Goal: Task Accomplishment & Management: Use online tool/utility

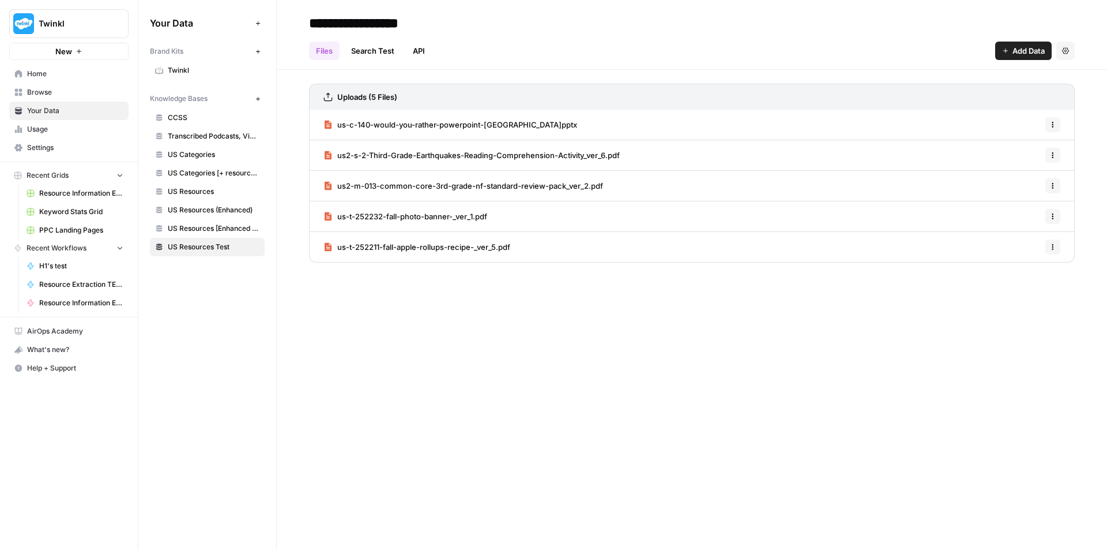
click at [73, 196] on span "Resource Information Extraction and Descriptions" at bounding box center [81, 193] width 84 height 10
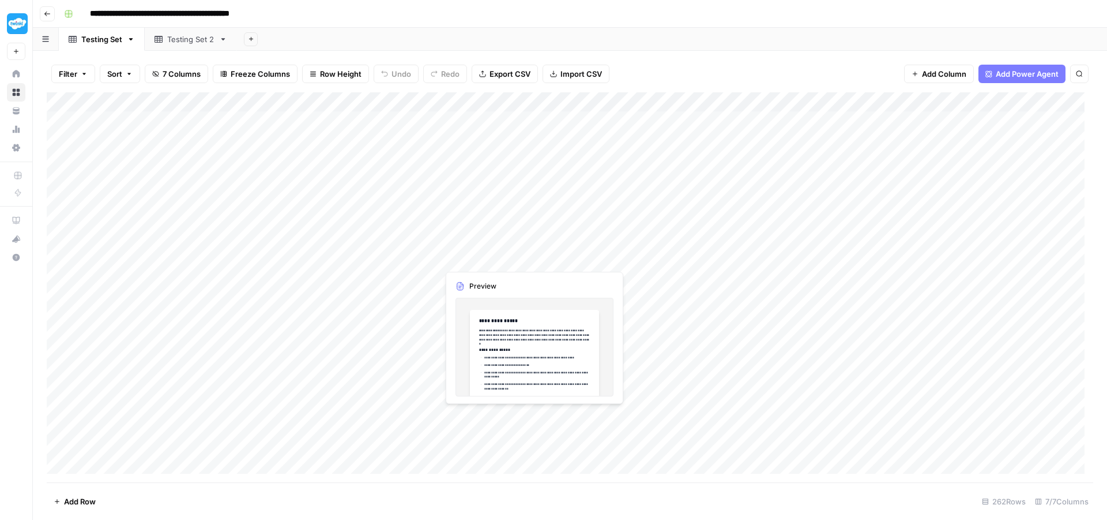
click at [472, 260] on div "Add Column" at bounding box center [570, 287] width 1047 height 390
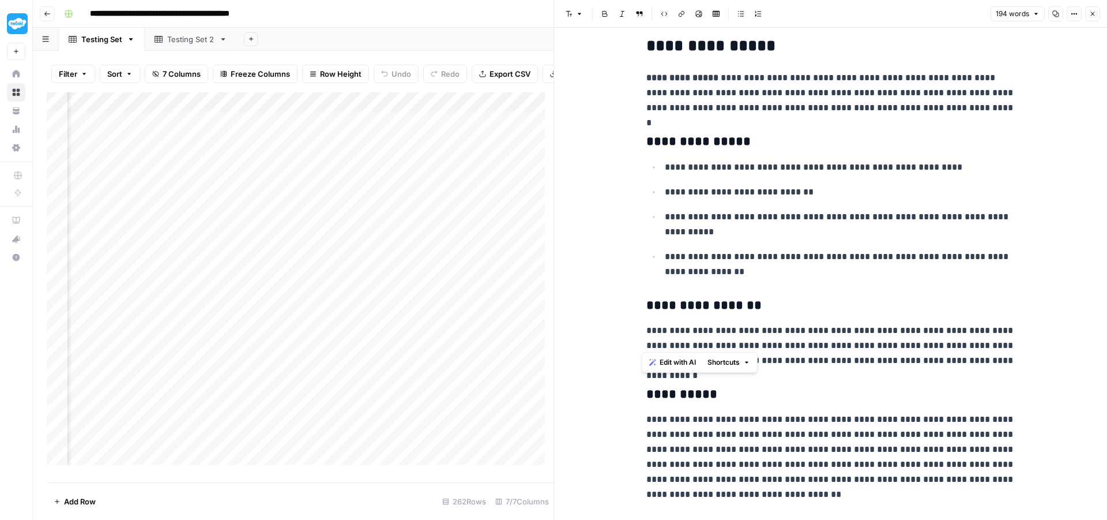
scroll to position [37, 0]
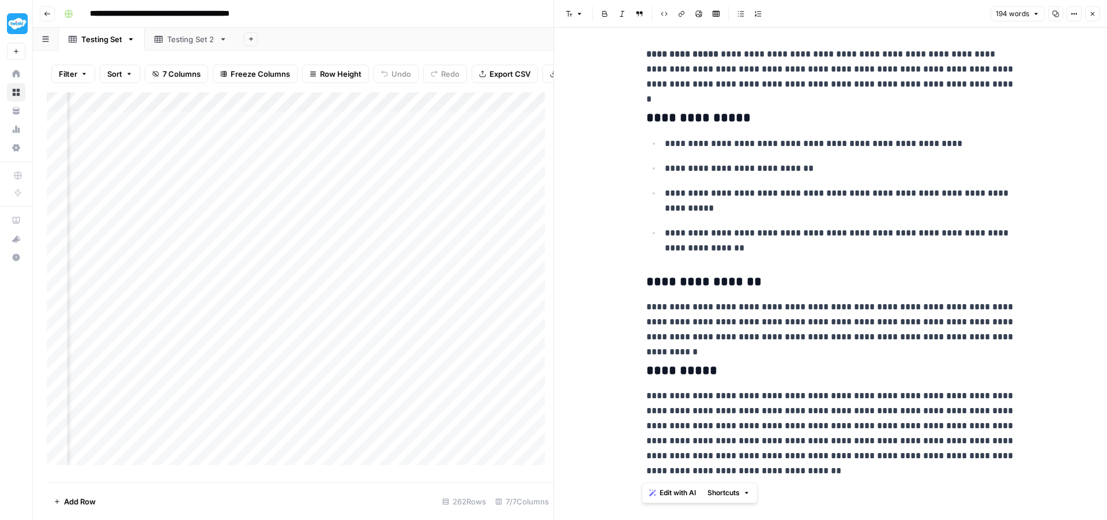
drag, startPoint x: 654, startPoint y: 72, endPoint x: 816, endPoint y: 465, distance: 425.5
click at [816, 465] on div "**********" at bounding box center [831, 246] width 383 height 474
click at [889, 382] on div "**********" at bounding box center [831, 246] width 383 height 474
drag, startPoint x: 656, startPoint y: 145, endPoint x: 835, endPoint y: 253, distance: 208.0
click at [835, 253] on ul "**********" at bounding box center [831, 196] width 369 height 120
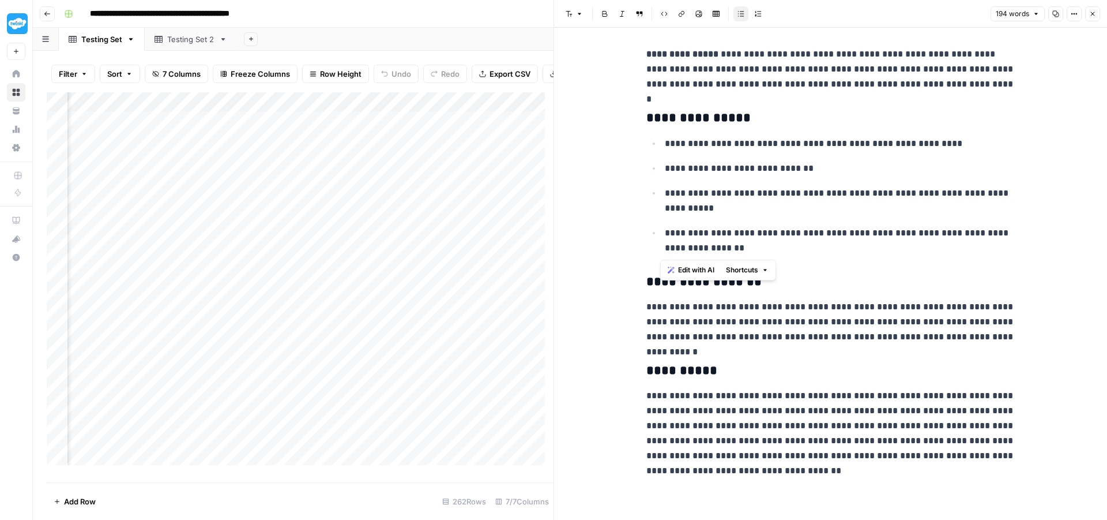
click at [884, 236] on p "**********" at bounding box center [840, 241] width 351 height 30
click at [840, 271] on div "**********" at bounding box center [831, 246] width 383 height 474
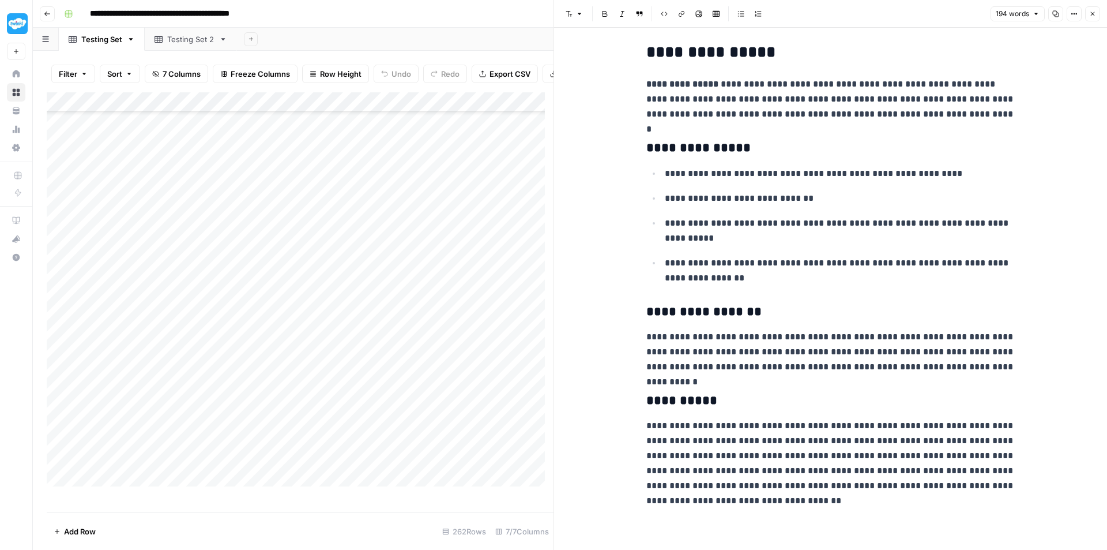
scroll to position [7, 0]
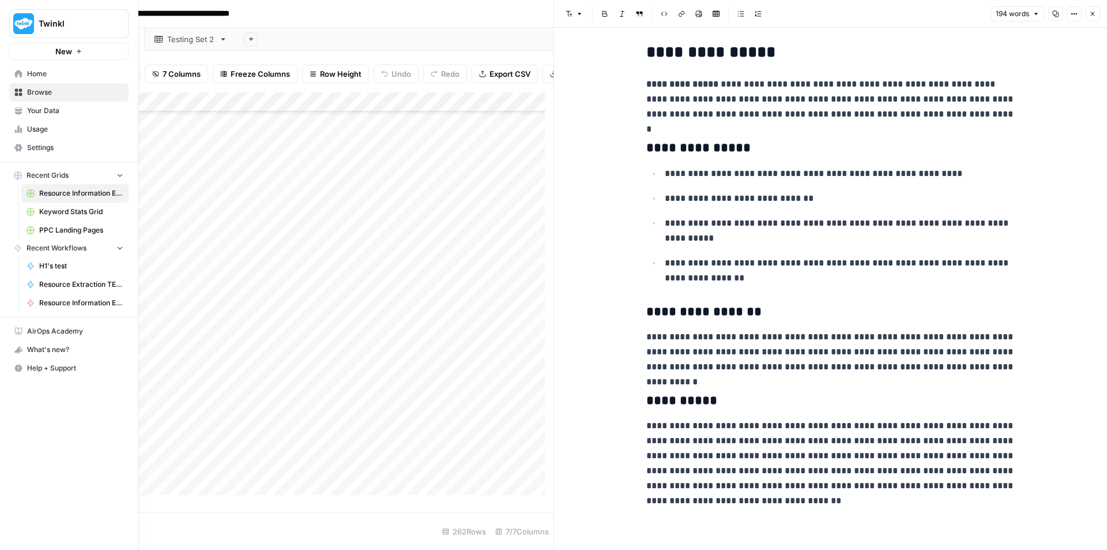
click at [63, 112] on span "Your Data" at bounding box center [75, 111] width 96 height 10
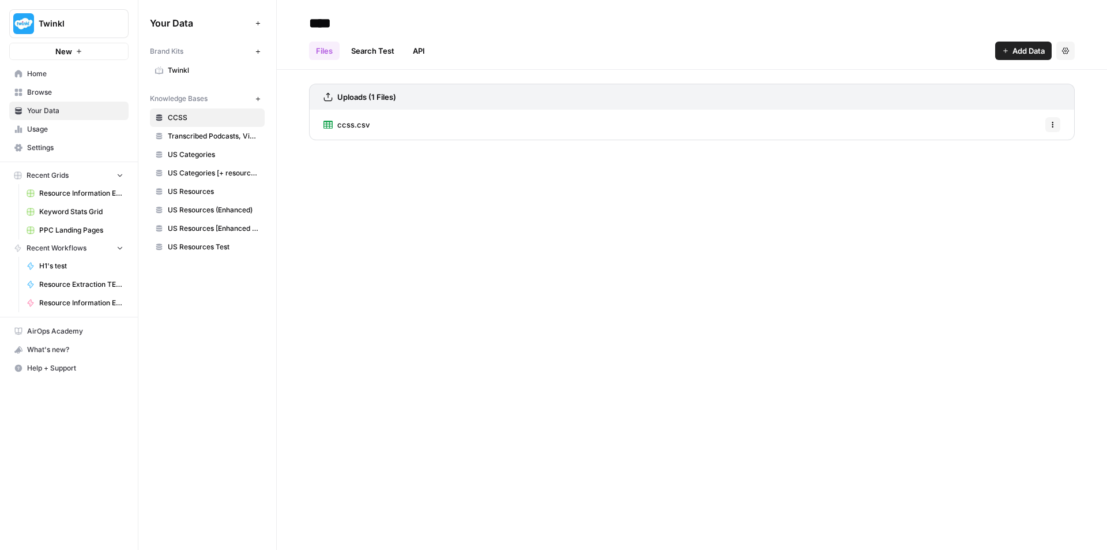
click at [65, 126] on span "Usage" at bounding box center [75, 129] width 96 height 10
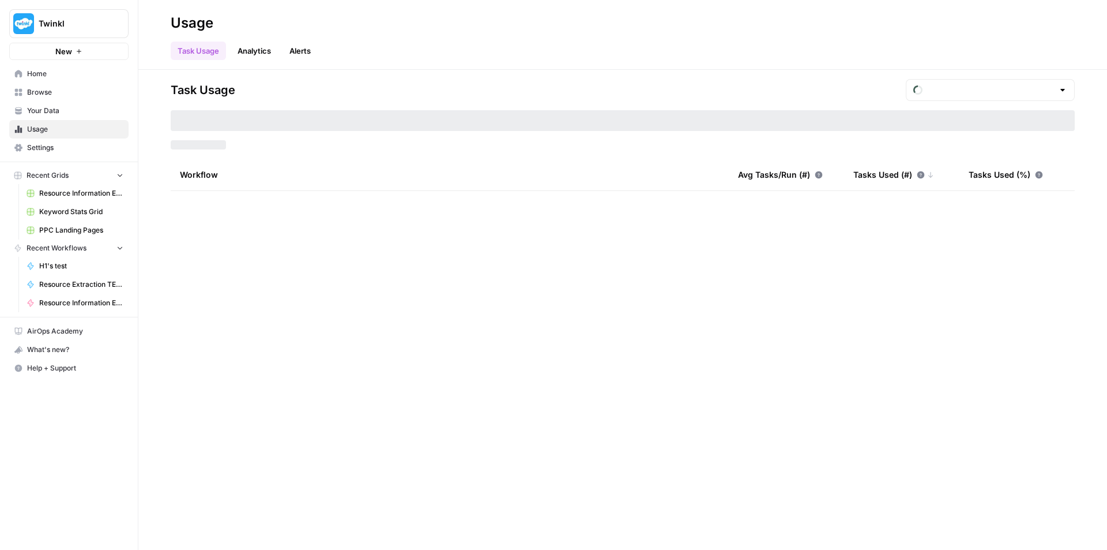
type input "August Tasks"
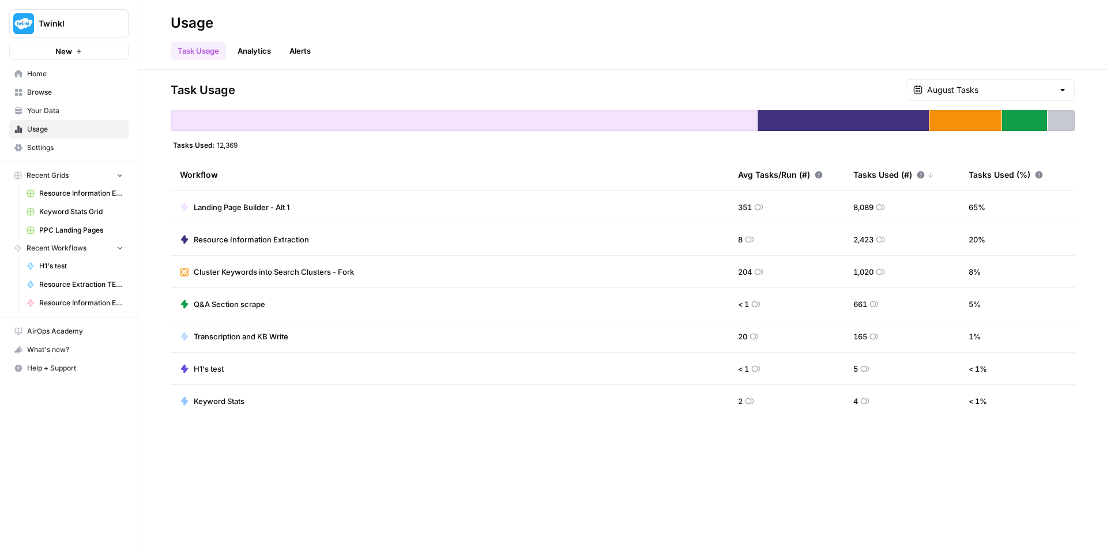
click at [53, 74] on span "Home" at bounding box center [75, 74] width 96 height 10
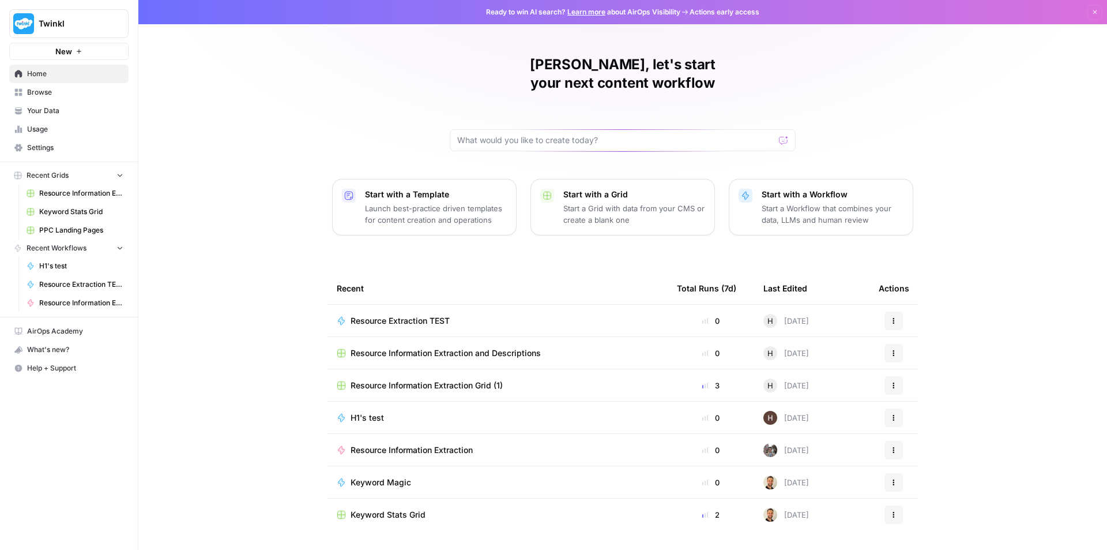
click at [72, 99] on link "Browse" at bounding box center [68, 92] width 119 height 18
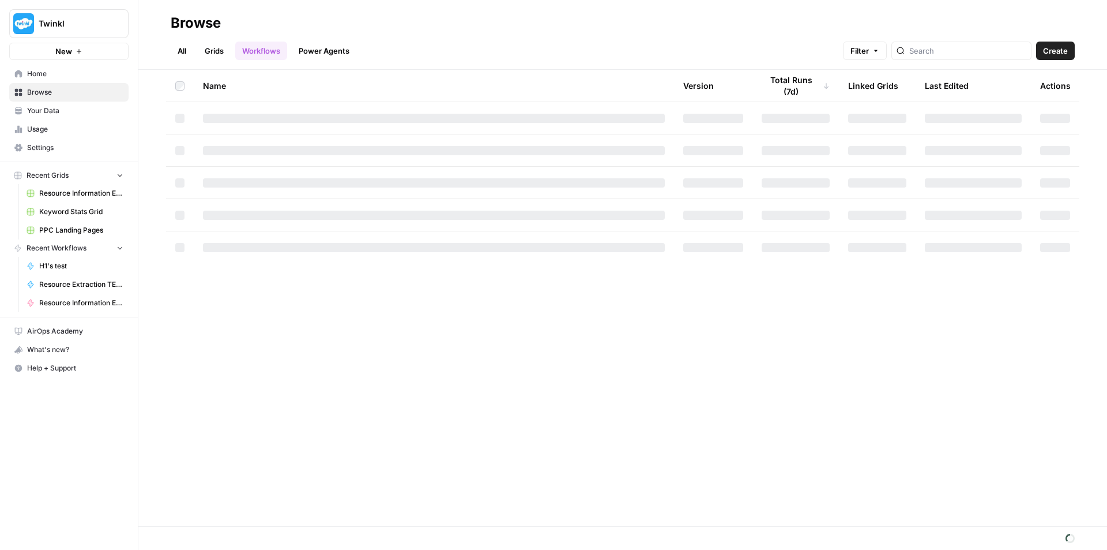
click at [72, 105] on link "Your Data" at bounding box center [68, 111] width 119 height 18
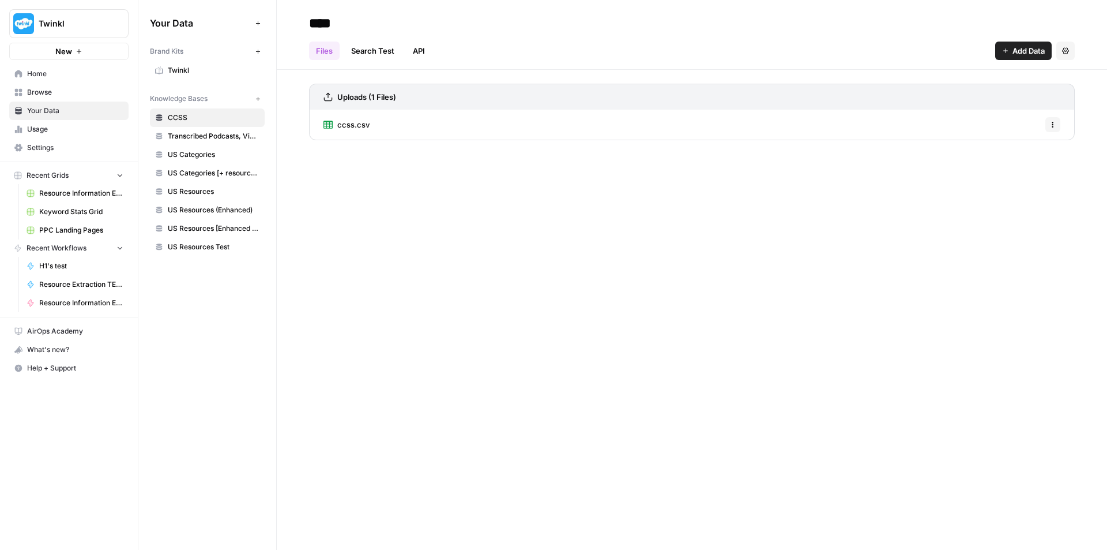
click at [191, 245] on span "US Resources Test" at bounding box center [214, 247] width 92 height 10
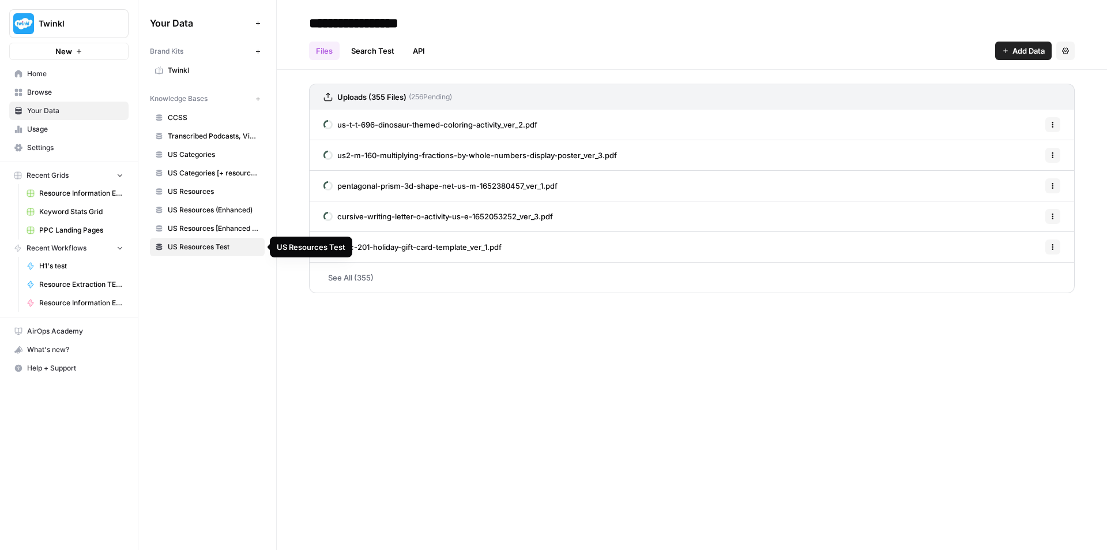
click at [369, 281] on link "See All (355)" at bounding box center [692, 277] width 766 height 30
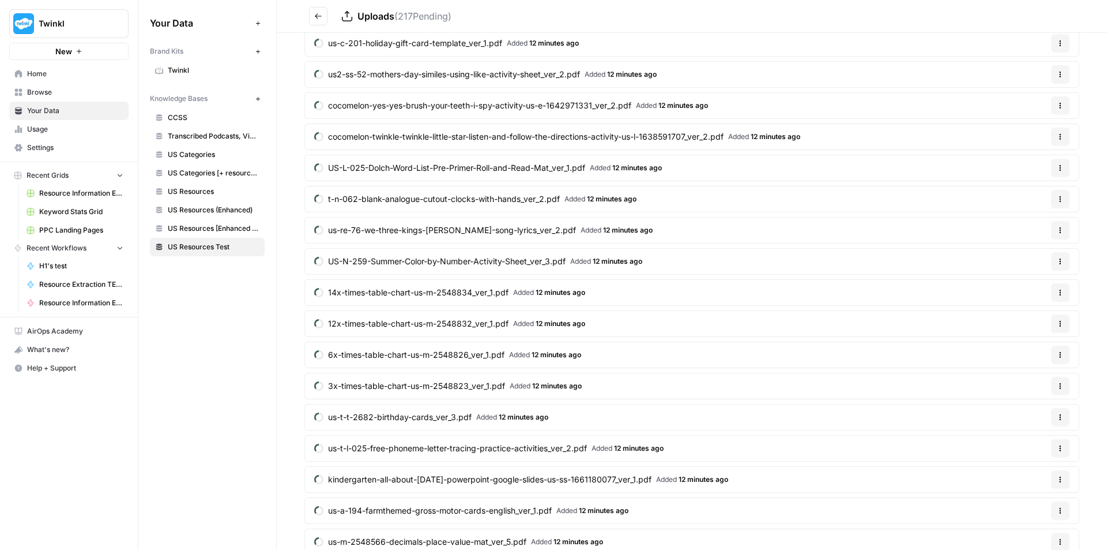
scroll to position [58, 0]
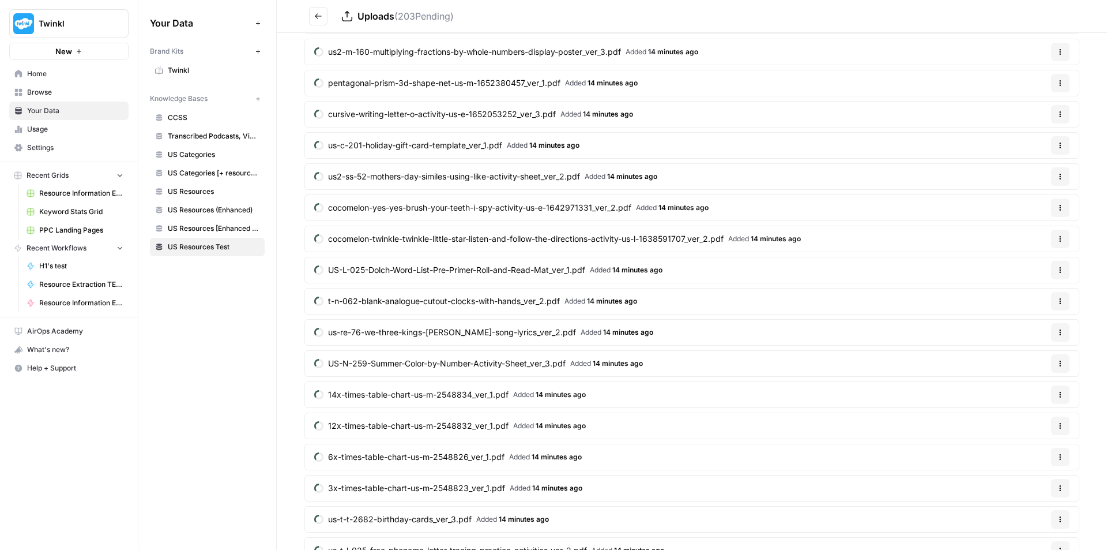
click at [93, 193] on span "Resource Information Extraction and Descriptions" at bounding box center [81, 193] width 84 height 10
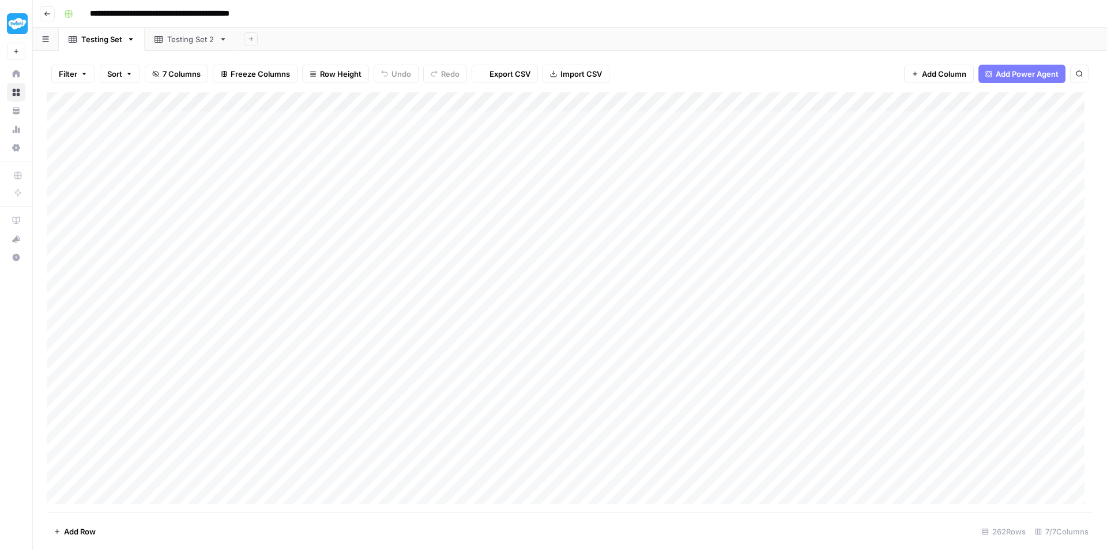
click at [177, 43] on div "Testing Set 2" at bounding box center [190, 39] width 47 height 12
type input "**********"
drag, startPoint x: 367, startPoint y: 96, endPoint x: 464, endPoint y: 96, distance: 96.9
click at [464, 96] on div "Add Column" at bounding box center [570, 209] width 1047 height 234
click at [345, 277] on div "Add Column" at bounding box center [570, 209] width 1047 height 234
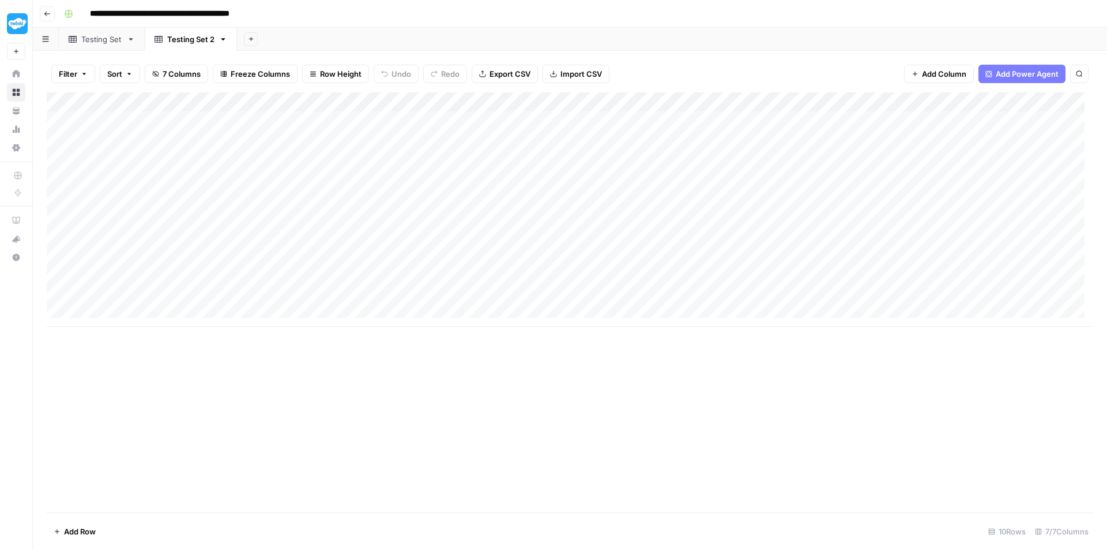
click at [345, 277] on div "Add Column" at bounding box center [570, 209] width 1047 height 234
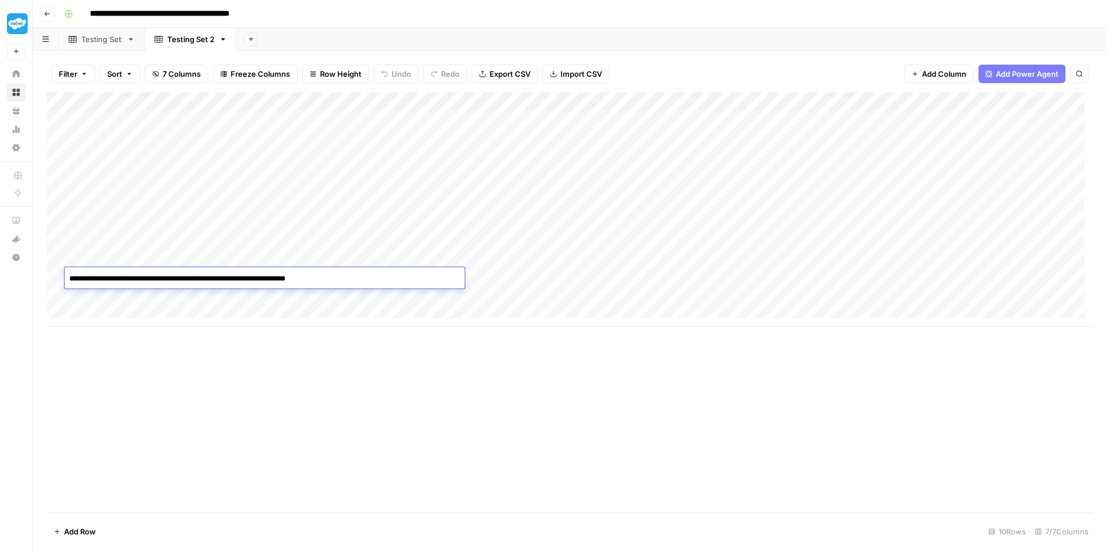
click at [345, 277] on textarea "**********" at bounding box center [265, 279] width 400 height 16
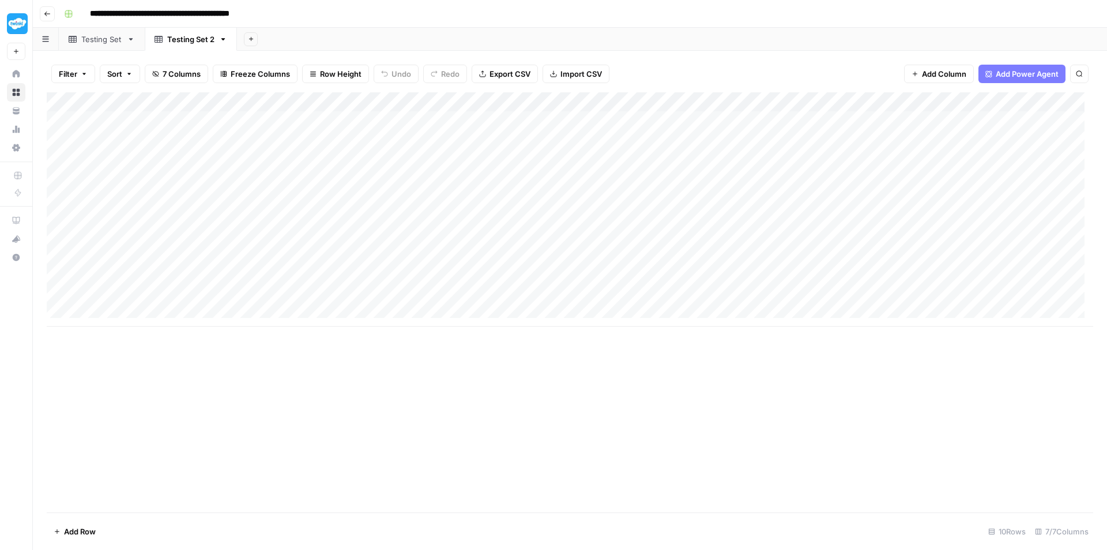
click at [809, 209] on div "Add Column" at bounding box center [570, 209] width 1047 height 234
click at [584, 275] on div "Add Column" at bounding box center [570, 209] width 1047 height 234
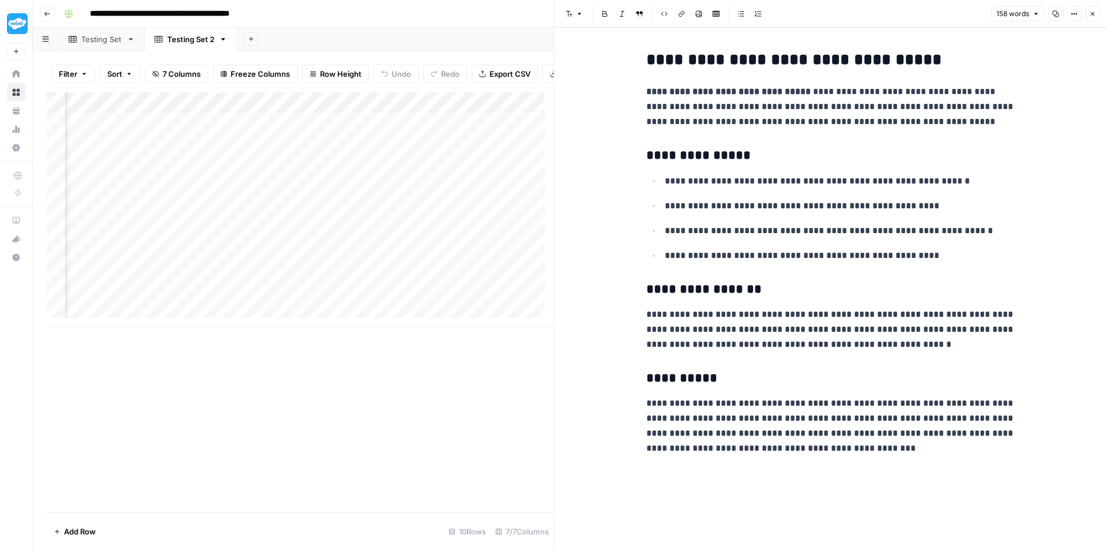
scroll to position [9, 265]
click at [325, 290] on div "Add Column" at bounding box center [300, 209] width 507 height 234
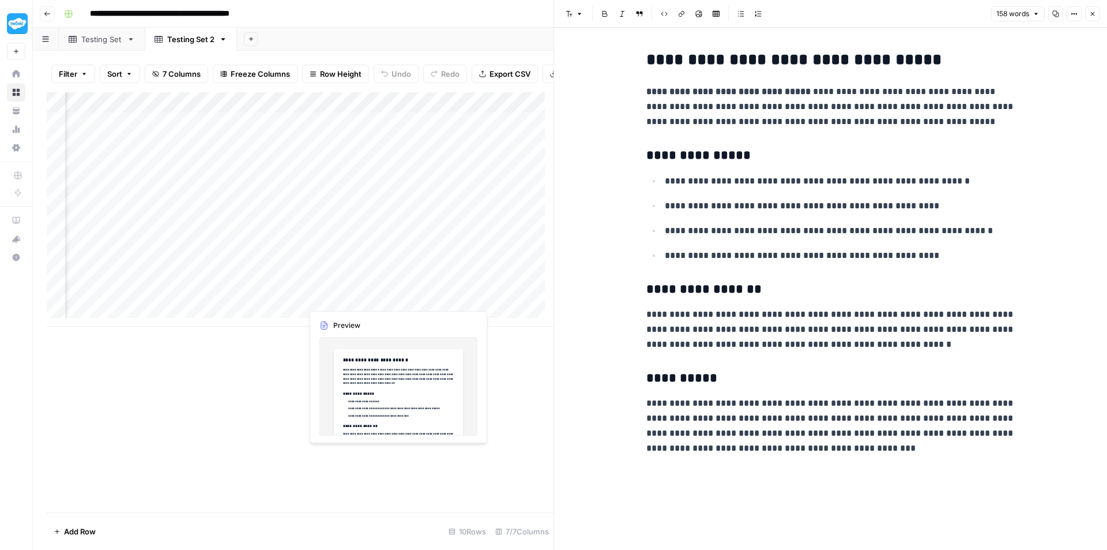
click at [325, 290] on div "Add Column" at bounding box center [300, 209] width 507 height 234
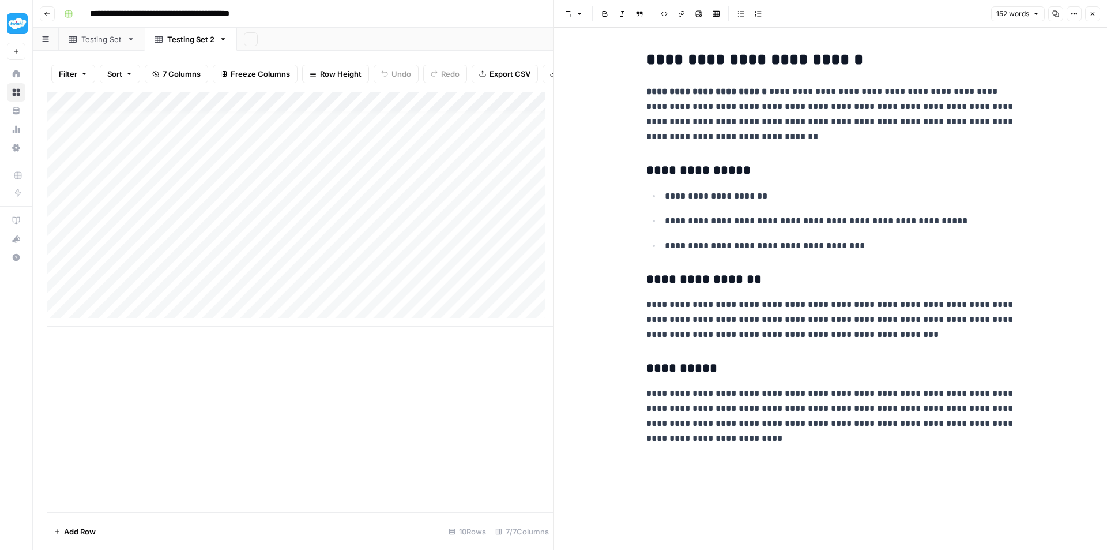
scroll to position [9, 0]
click at [55, 242] on div "Add Column" at bounding box center [300, 209] width 507 height 234
click at [52, 131] on div "Add Column" at bounding box center [300, 209] width 507 height 234
click at [58, 130] on div "Add Column" at bounding box center [300, 209] width 507 height 234
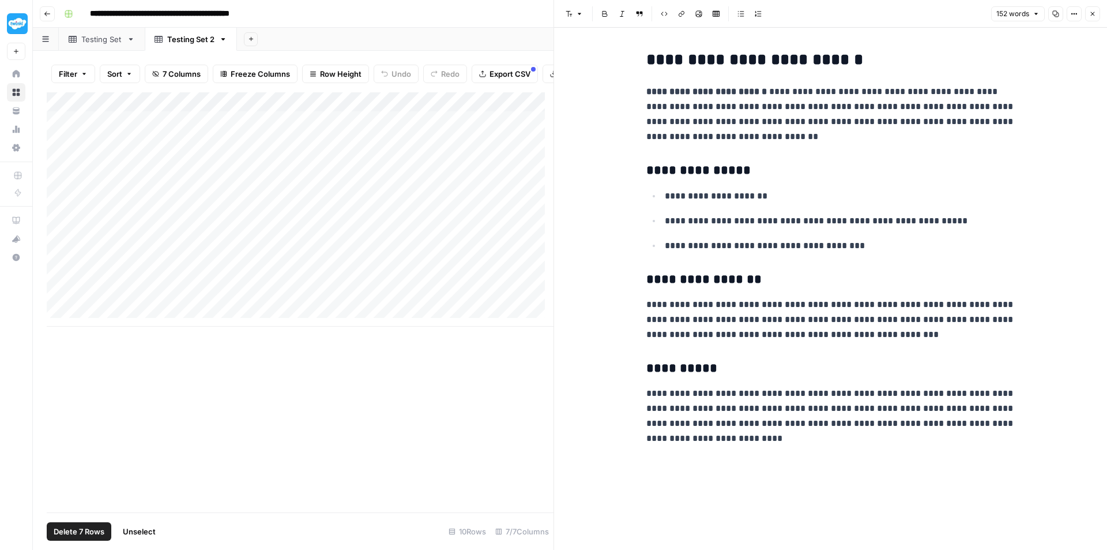
click at [78, 526] on span "Delete 7 Rows" at bounding box center [79, 531] width 51 height 12
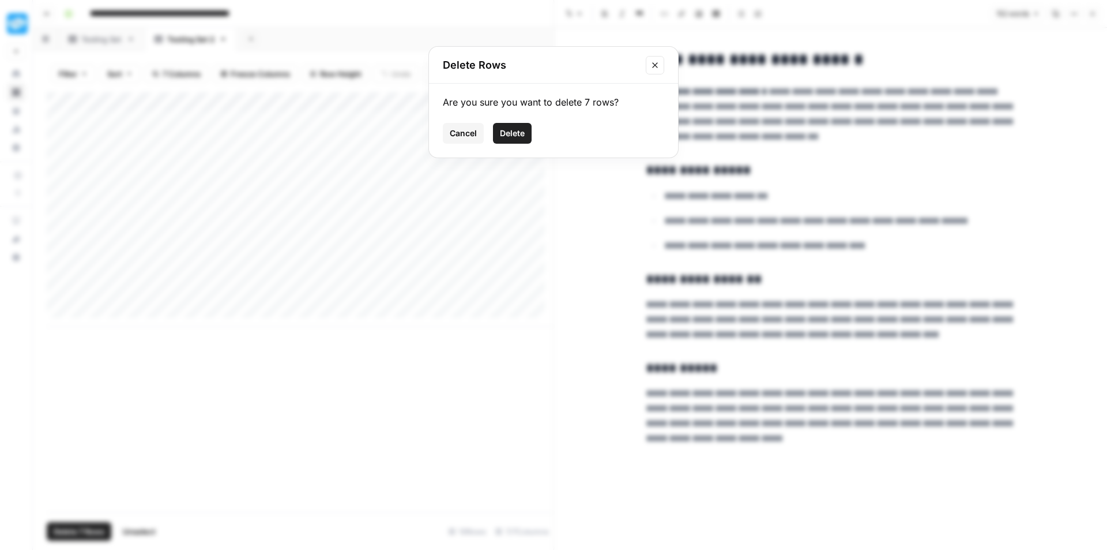
click at [502, 134] on span "Delete" at bounding box center [512, 133] width 25 height 12
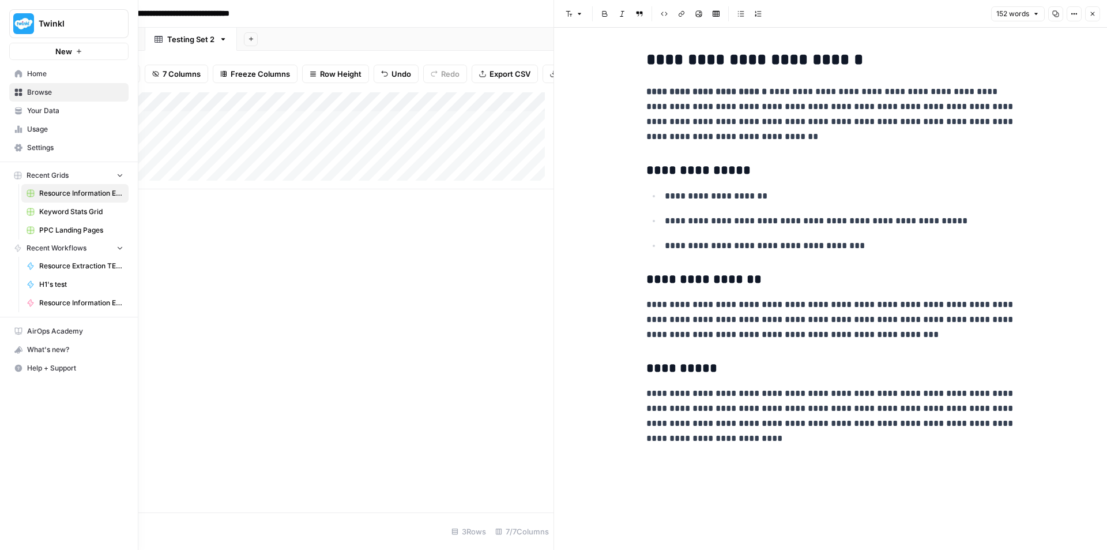
click at [24, 132] on link "Usage" at bounding box center [68, 129] width 119 height 18
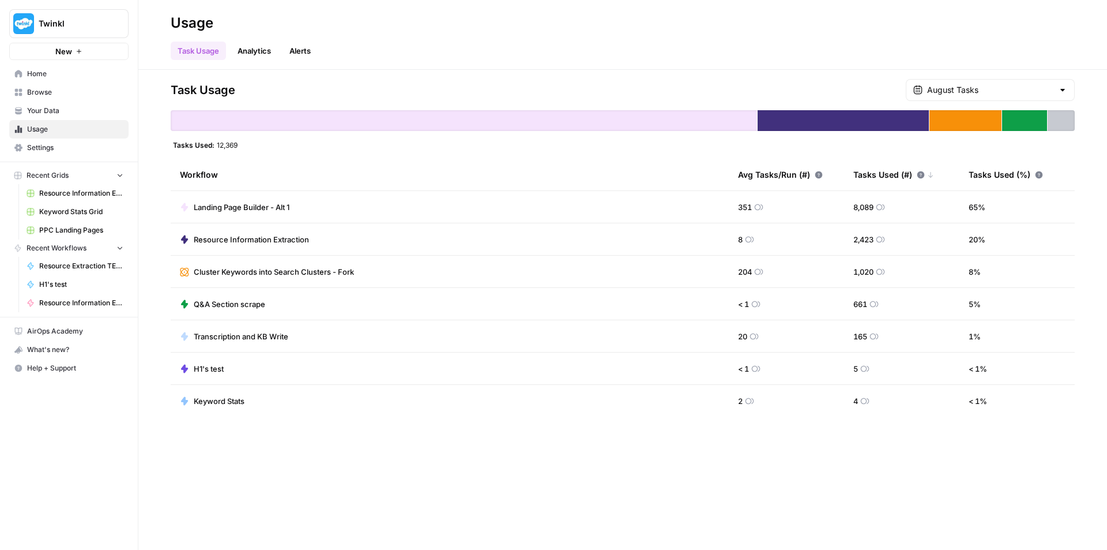
click at [73, 75] on span "Home" at bounding box center [75, 74] width 96 height 10
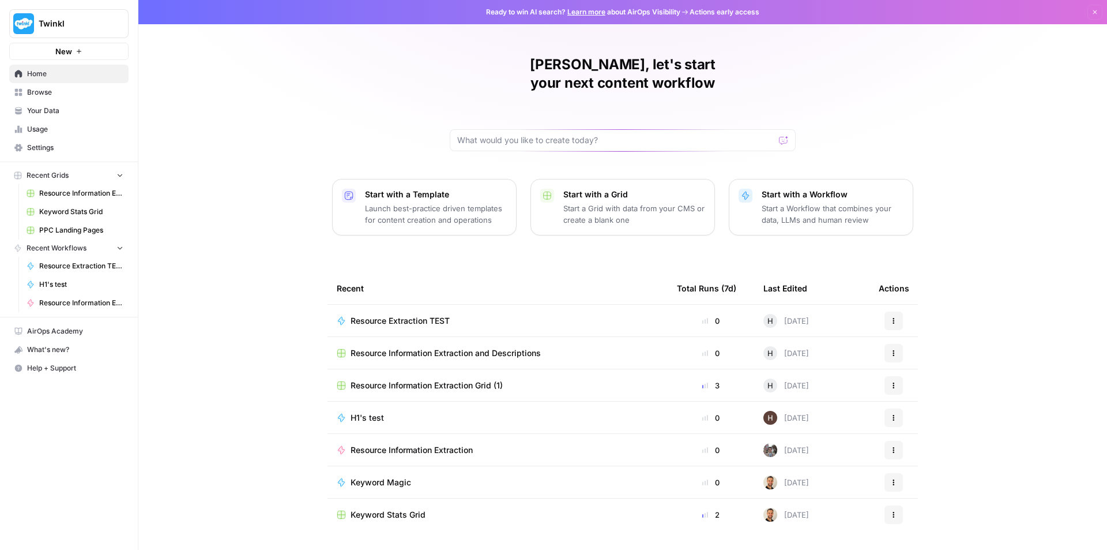
click at [68, 107] on span "Your Data" at bounding box center [75, 111] width 96 height 10
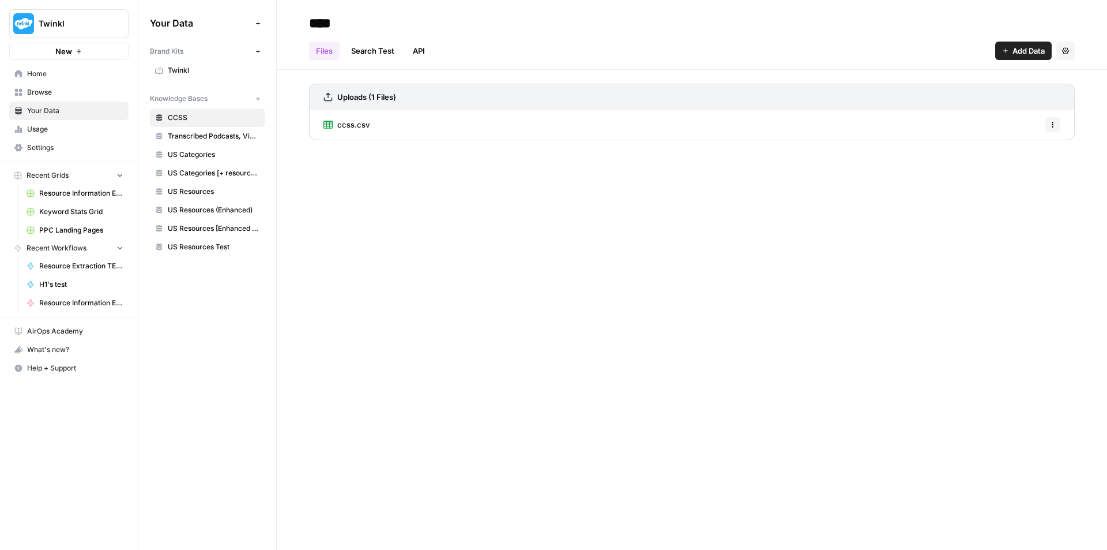
click at [190, 248] on span "US Resources Test" at bounding box center [214, 247] width 92 height 10
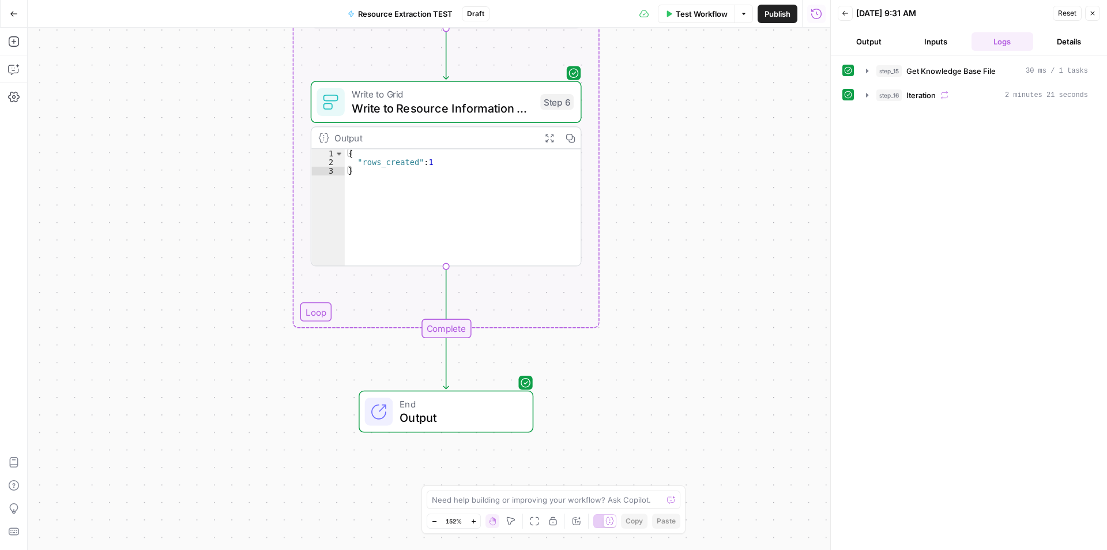
scroll to position [674, 0]
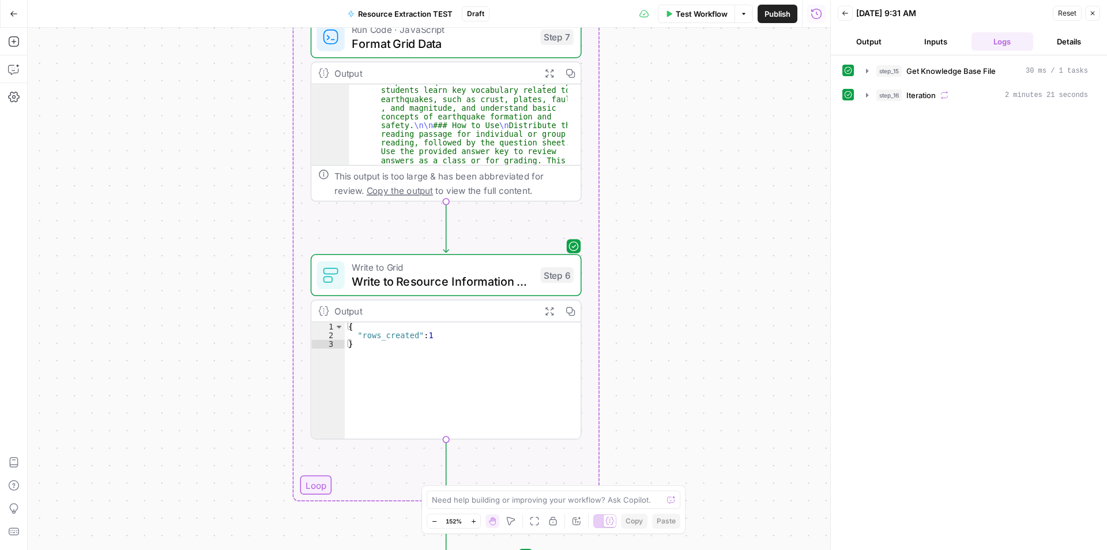
click at [9, 5] on button "Go Back" at bounding box center [13, 13] width 21 height 21
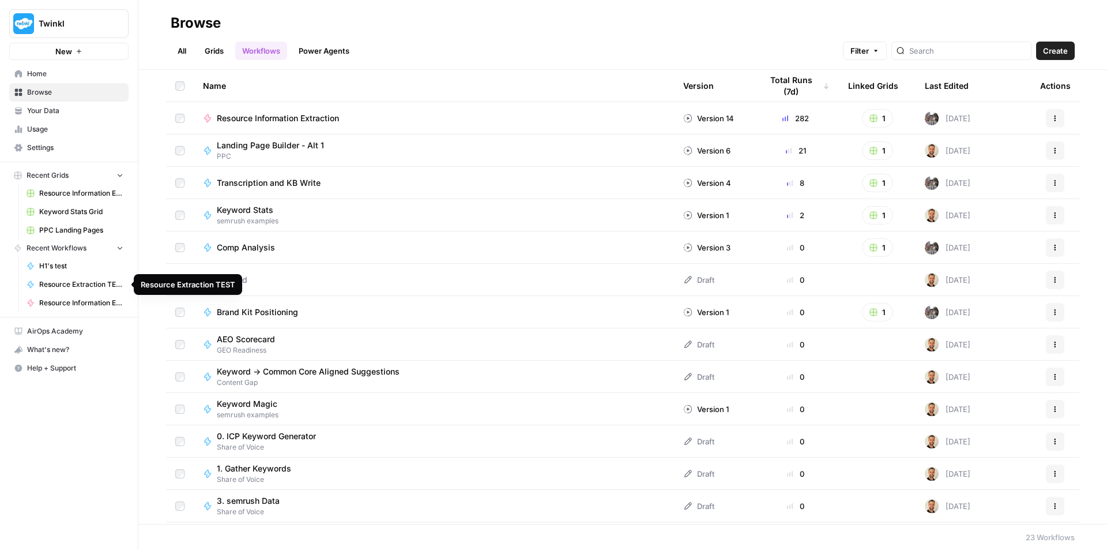
click at [60, 288] on span "Resource Extraction TEST" at bounding box center [81, 284] width 84 height 10
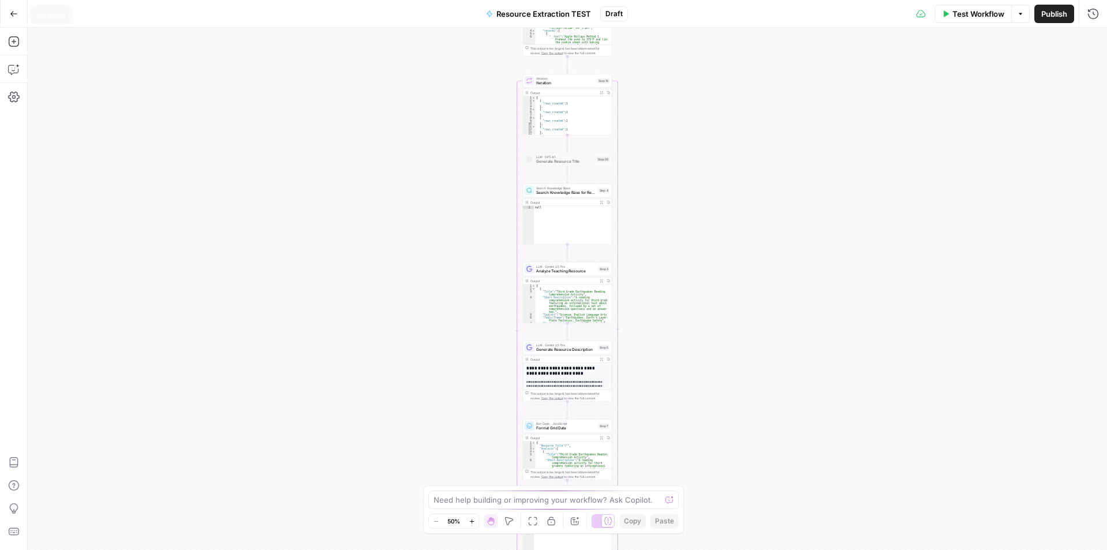
click at [16, 14] on icon "button" at bounding box center [14, 14] width 8 height 8
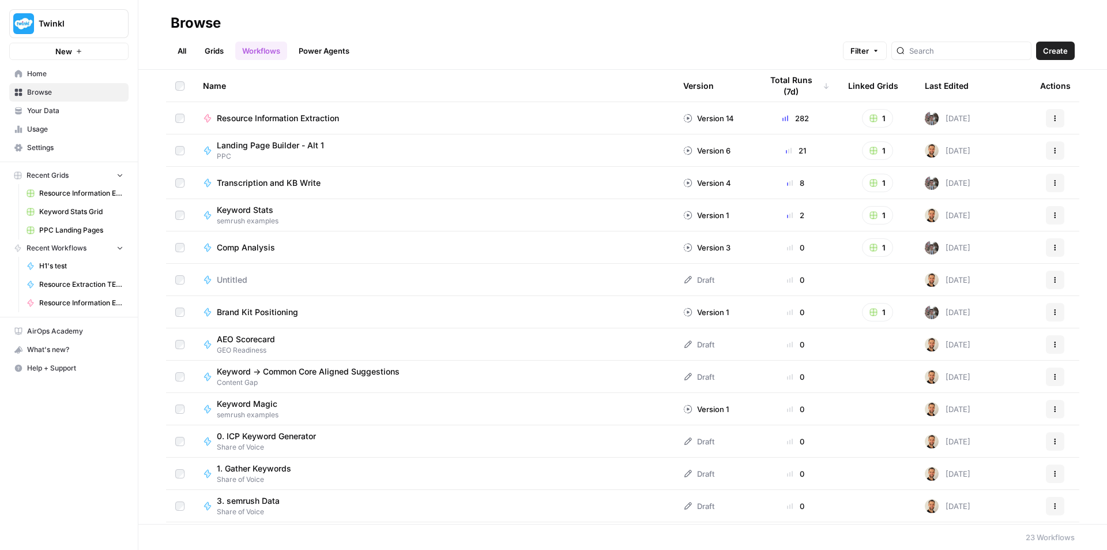
click at [55, 110] on span "Your Data" at bounding box center [75, 111] width 96 height 10
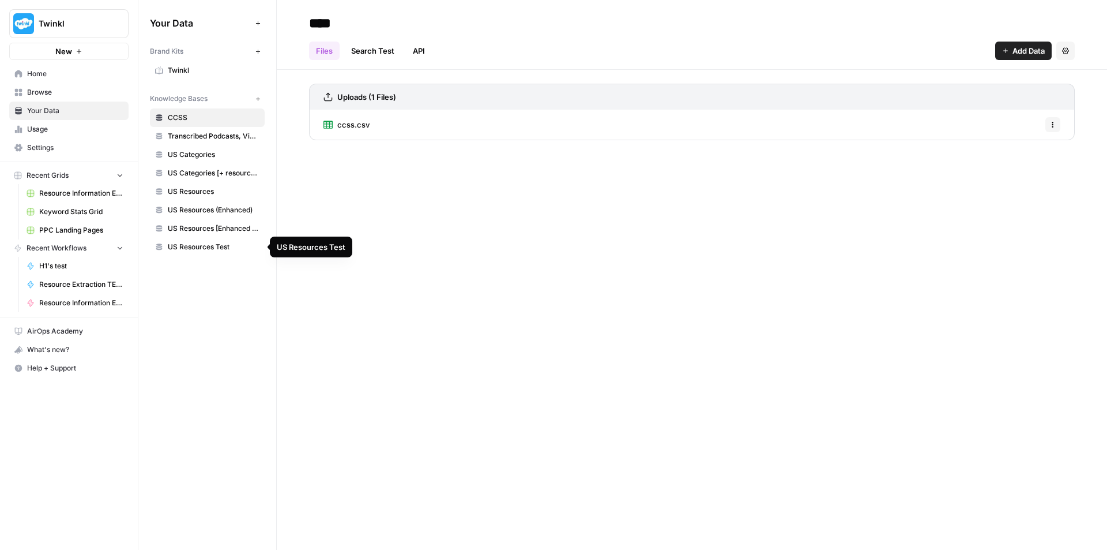
click at [211, 245] on span "US Resources Test" at bounding box center [214, 247] width 92 height 10
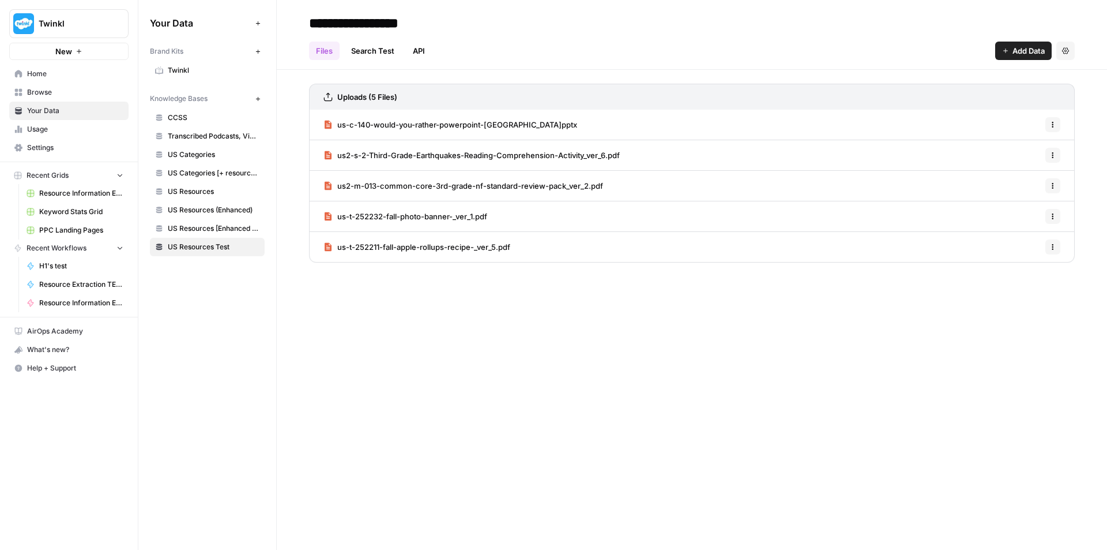
click at [1054, 124] on icon "button" at bounding box center [1053, 124] width 7 height 7
click at [1047, 148] on div "Delete File" at bounding box center [1023, 150] width 55 height 12
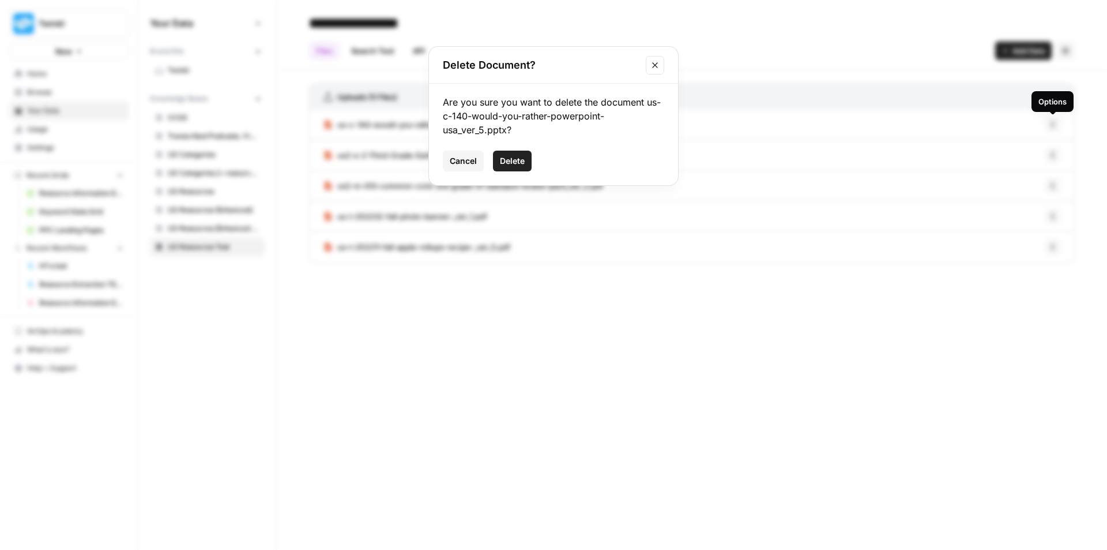
click at [506, 162] on span "Delete" at bounding box center [512, 161] width 25 height 12
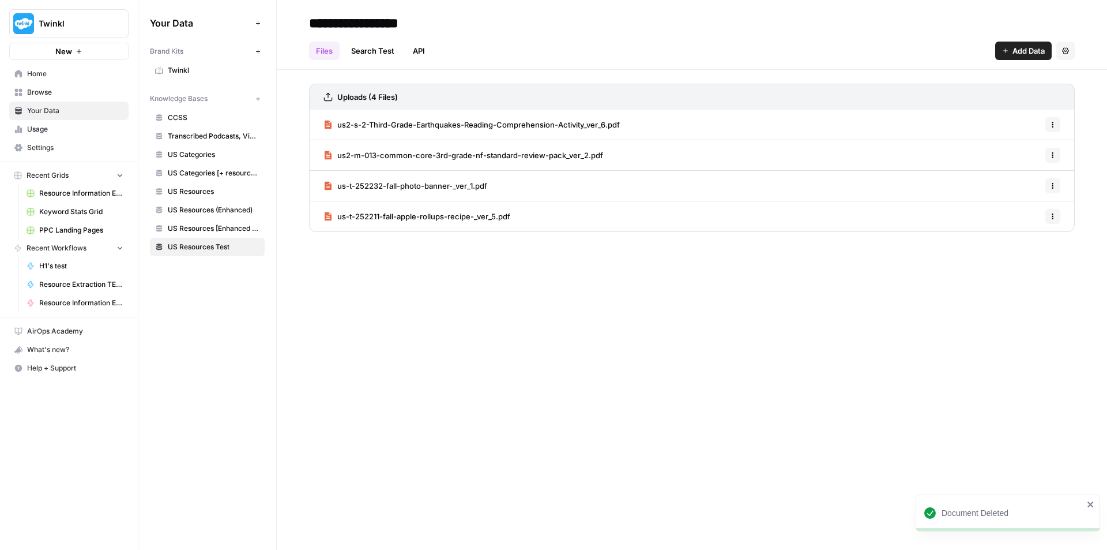
click at [1055, 129] on button "Options" at bounding box center [1053, 124] width 15 height 15
click at [1027, 154] on span "Delete File" at bounding box center [1027, 150] width 37 height 12
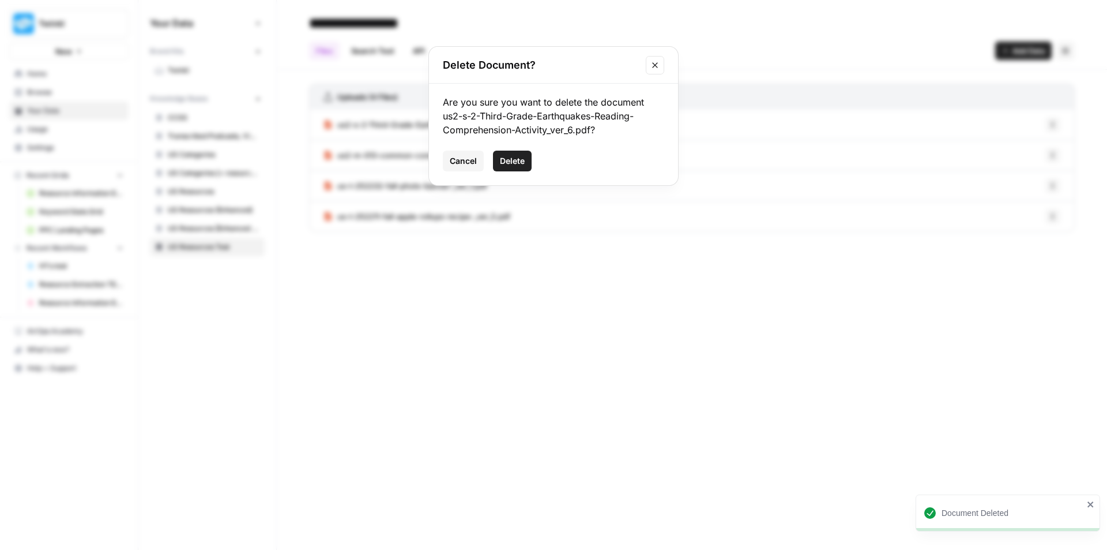
click at [527, 164] on button "Delete" at bounding box center [512, 161] width 39 height 21
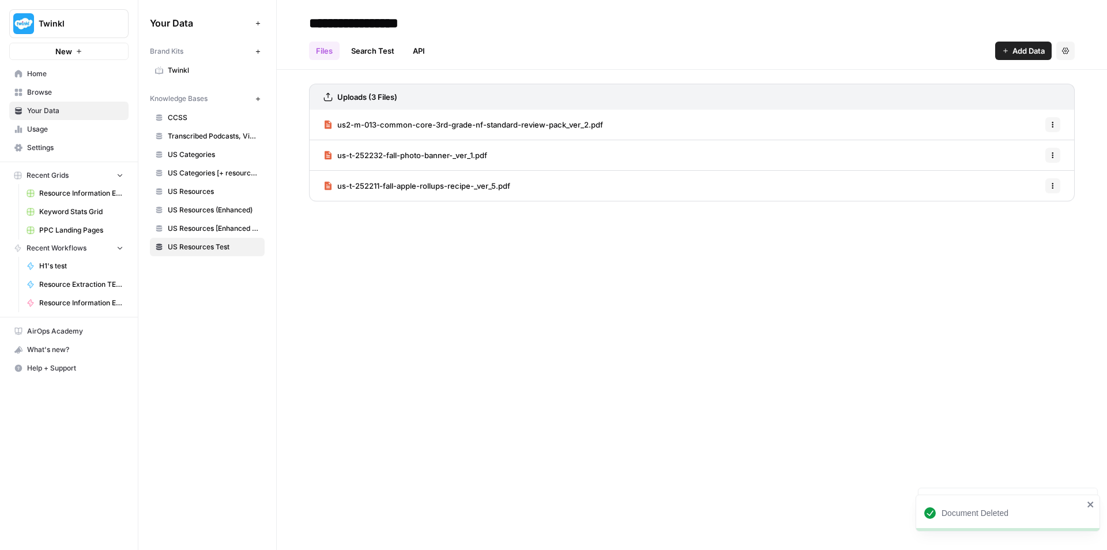
click at [1054, 122] on icon "button" at bounding box center [1053, 124] width 7 height 7
click at [1029, 149] on span "Delete File" at bounding box center [1027, 150] width 37 height 12
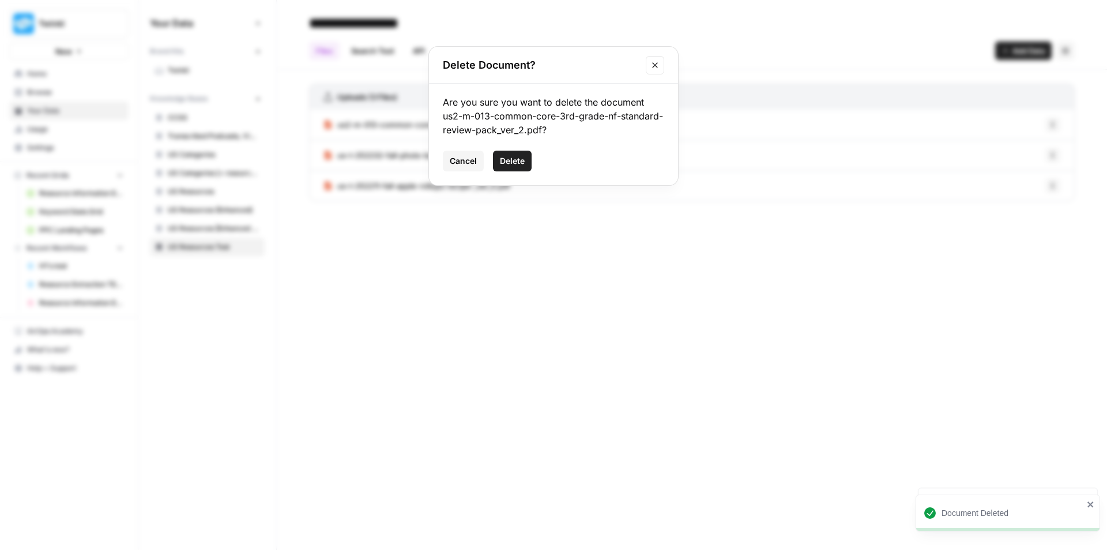
drag, startPoint x: 509, startPoint y: 165, endPoint x: 996, endPoint y: 144, distance: 487.3
click at [508, 166] on span "Delete" at bounding box center [512, 161] width 25 height 12
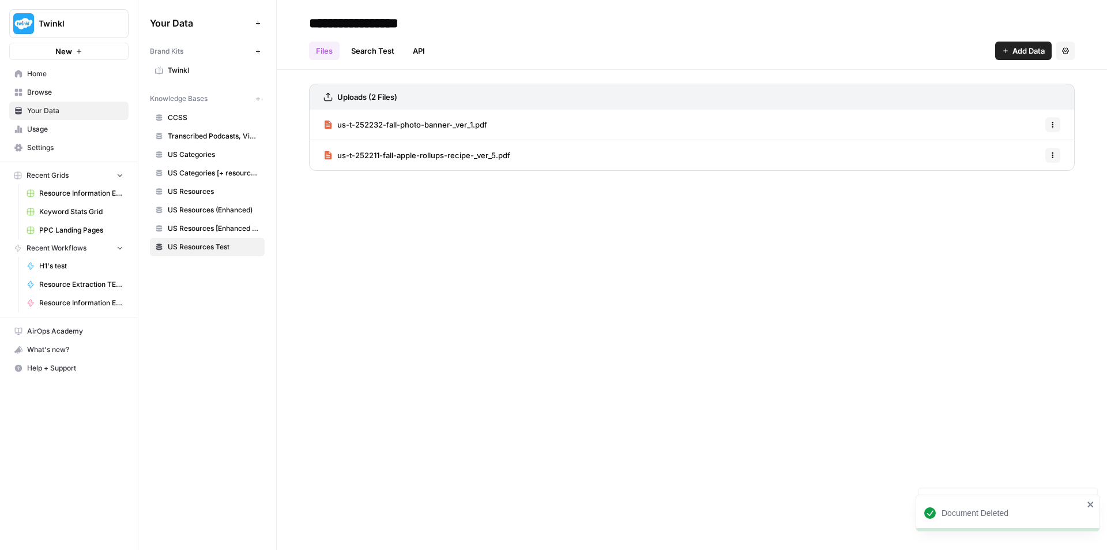
click at [1057, 125] on button "Options" at bounding box center [1053, 124] width 15 height 15
click at [1030, 145] on span "Delete File" at bounding box center [1027, 150] width 37 height 12
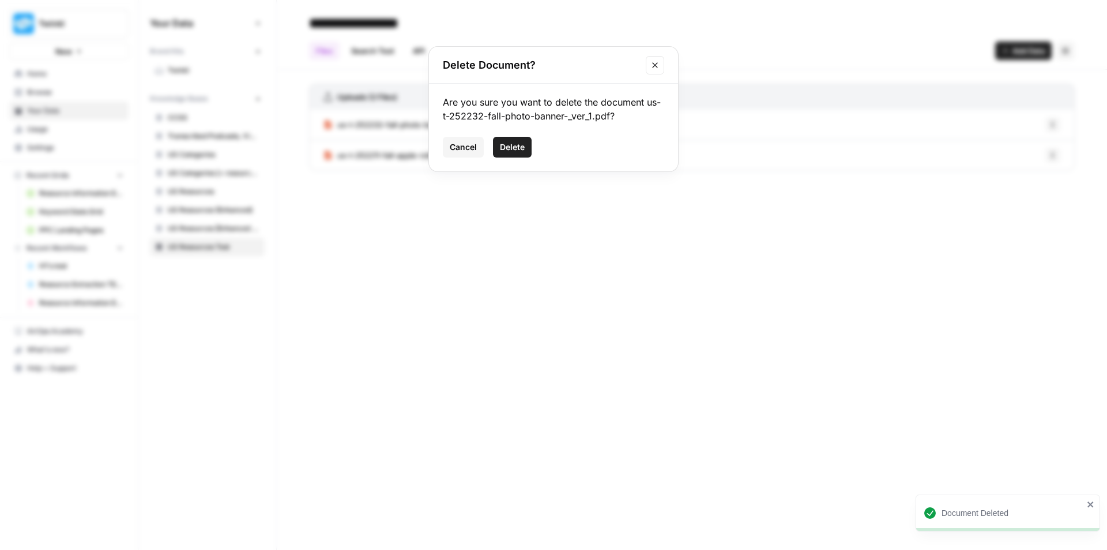
click at [504, 144] on span "Delete" at bounding box center [512, 147] width 25 height 12
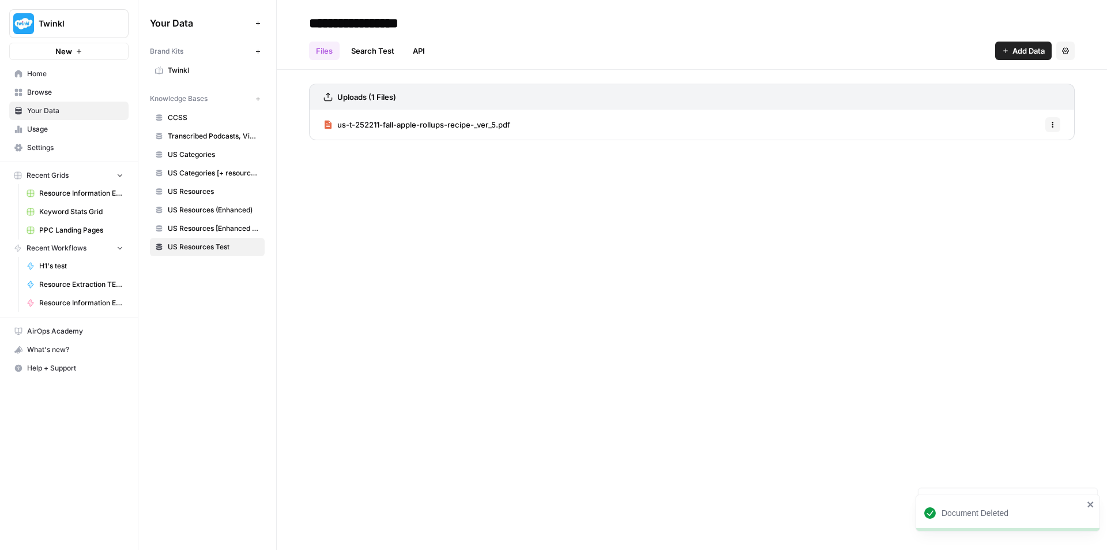
click at [1053, 129] on button "Options" at bounding box center [1053, 124] width 15 height 15
click at [1015, 155] on span "Delete File" at bounding box center [1027, 150] width 37 height 12
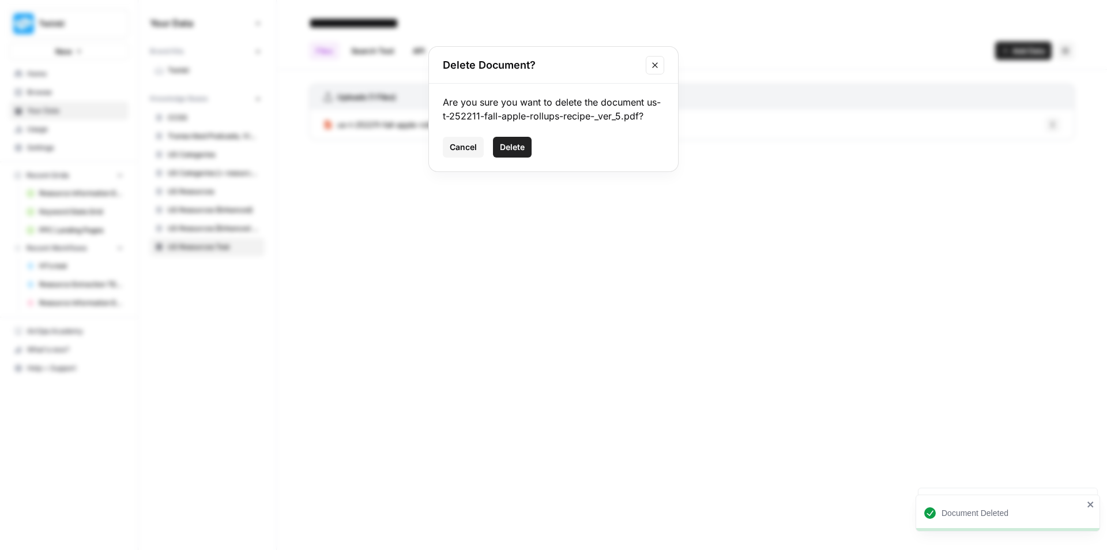
click at [518, 146] on span "Delete" at bounding box center [512, 147] width 25 height 12
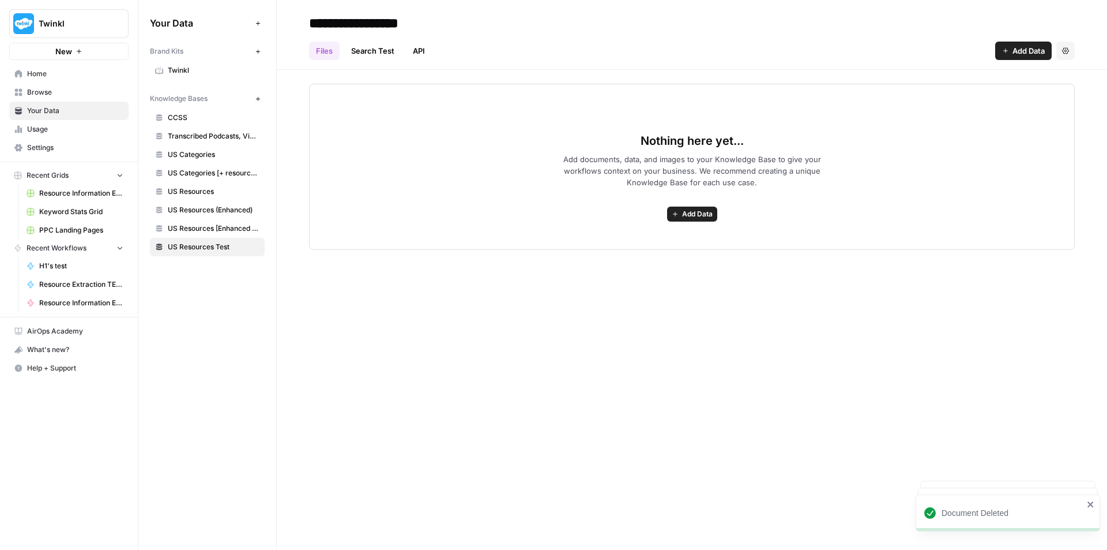
click at [1013, 55] on span "Add Data" at bounding box center [1029, 51] width 32 height 12
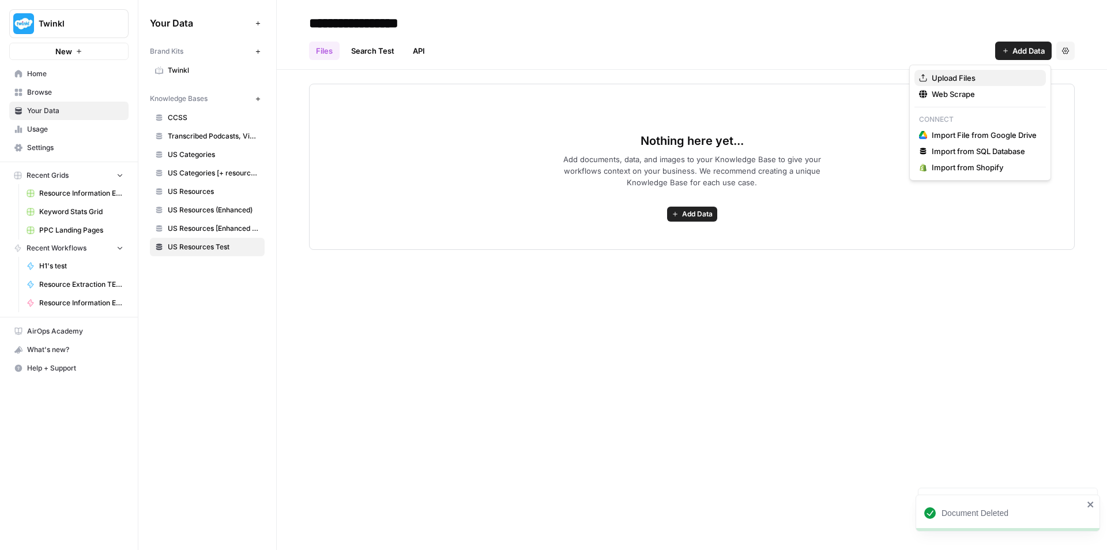
click at [942, 81] on span "Upload Files" at bounding box center [984, 78] width 105 height 12
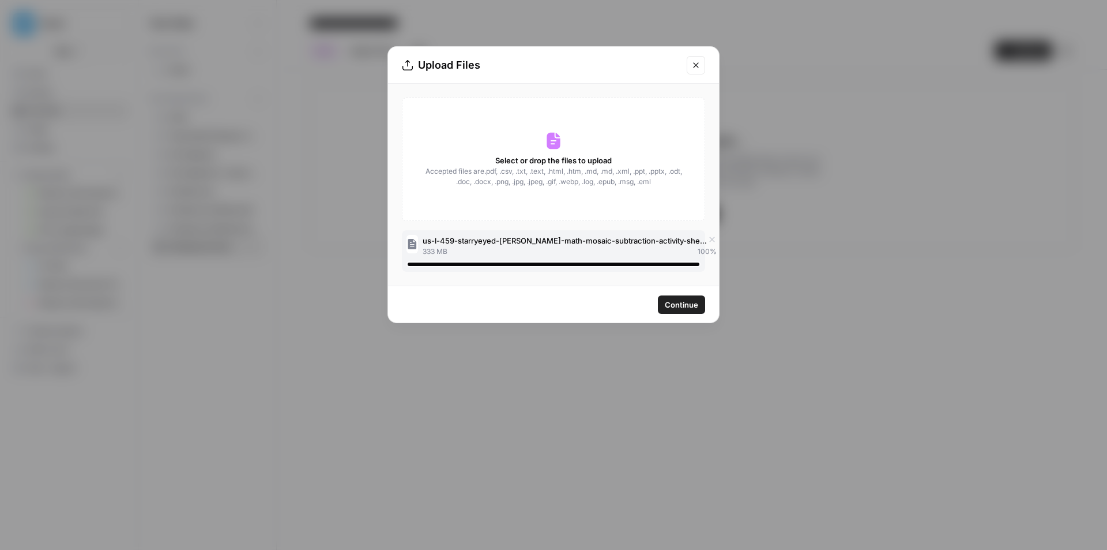
click at [670, 307] on span "Continue" at bounding box center [681, 305] width 33 height 12
click at [699, 67] on icon "Close modal" at bounding box center [695, 64] width 5 height 5
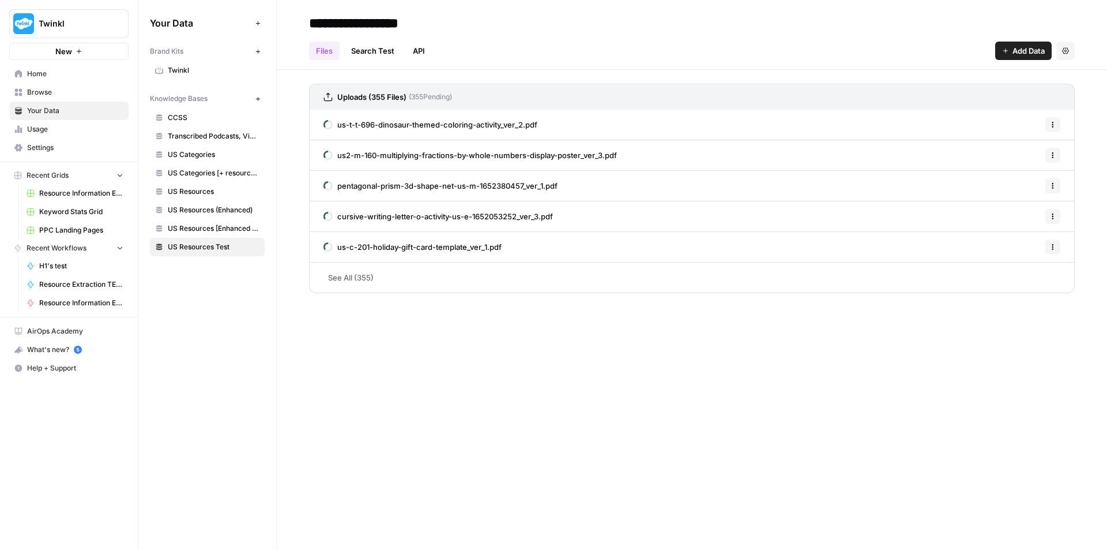
click at [461, 281] on link "See All (355)" at bounding box center [692, 277] width 766 height 30
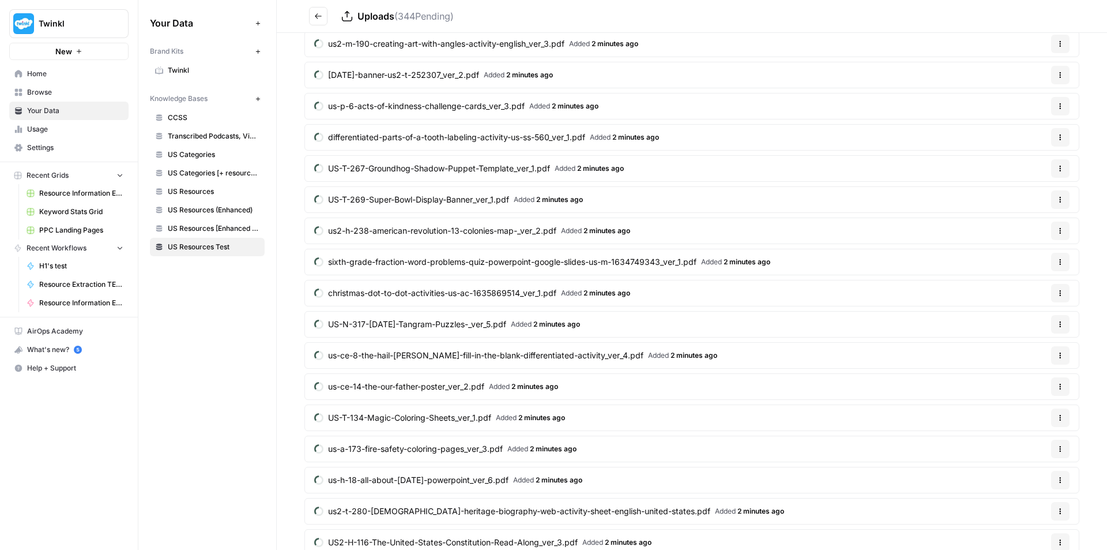
scroll to position [4839, 0]
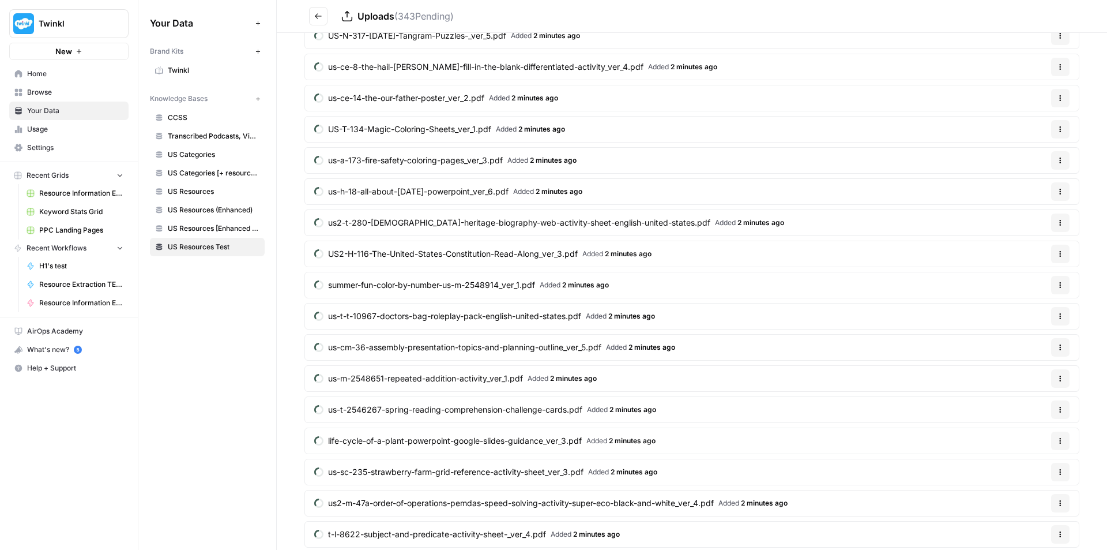
click at [554, 317] on span "us-t-t-10967-doctors-bag-roleplay-pack-english-united-states.pdf" at bounding box center [454, 316] width 253 height 12
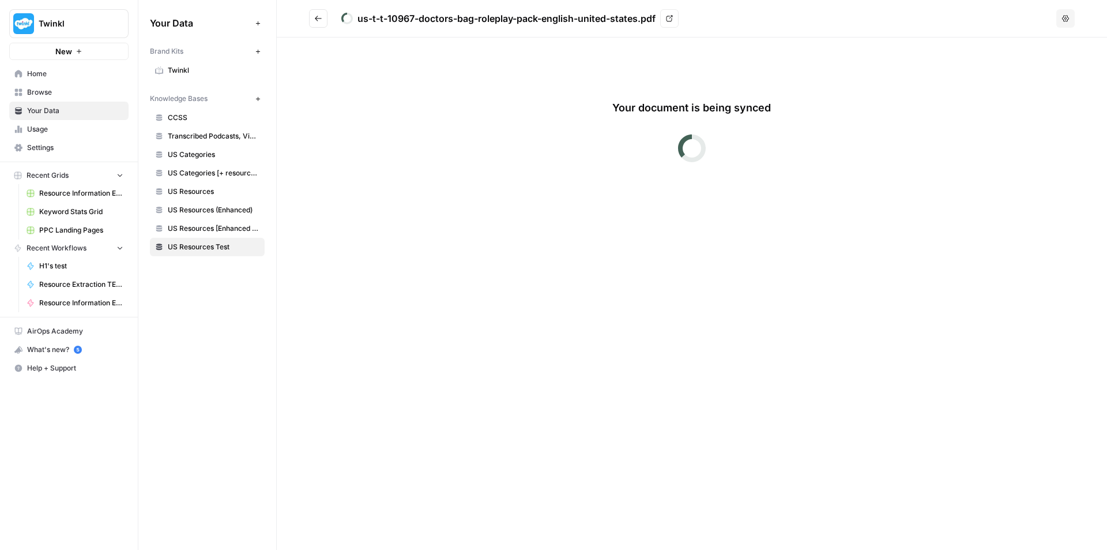
click at [321, 18] on icon "Go back" at bounding box center [318, 18] width 8 height 8
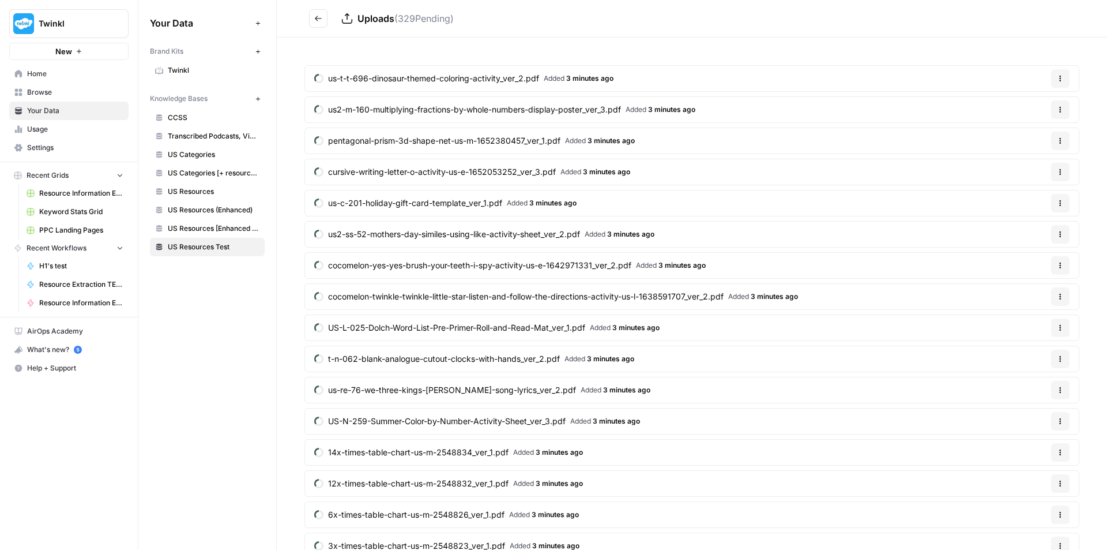
click at [321, 23] on button "Go back" at bounding box center [318, 18] width 18 height 18
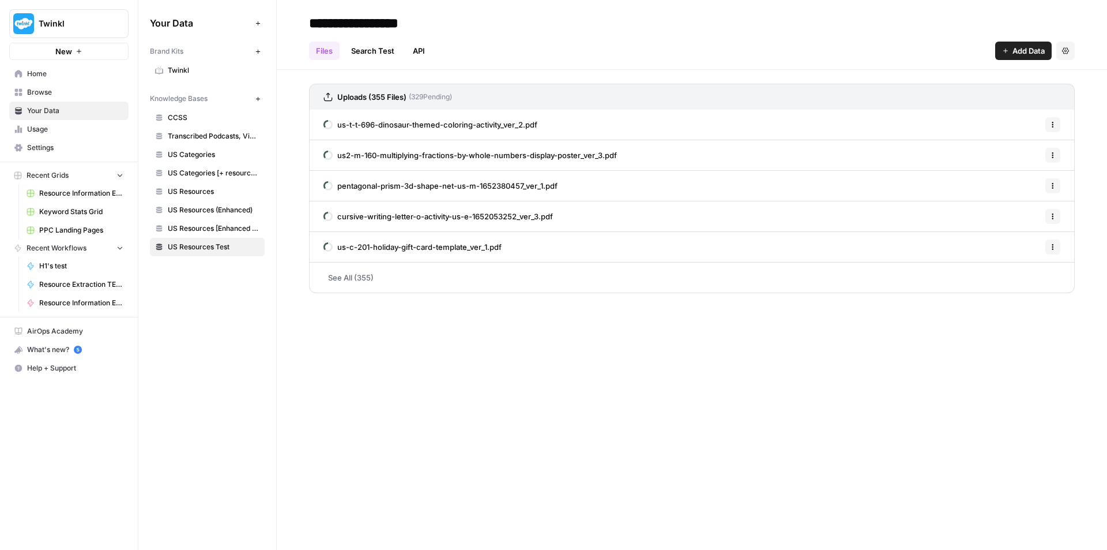
click at [472, 282] on link "See All (355)" at bounding box center [692, 277] width 766 height 30
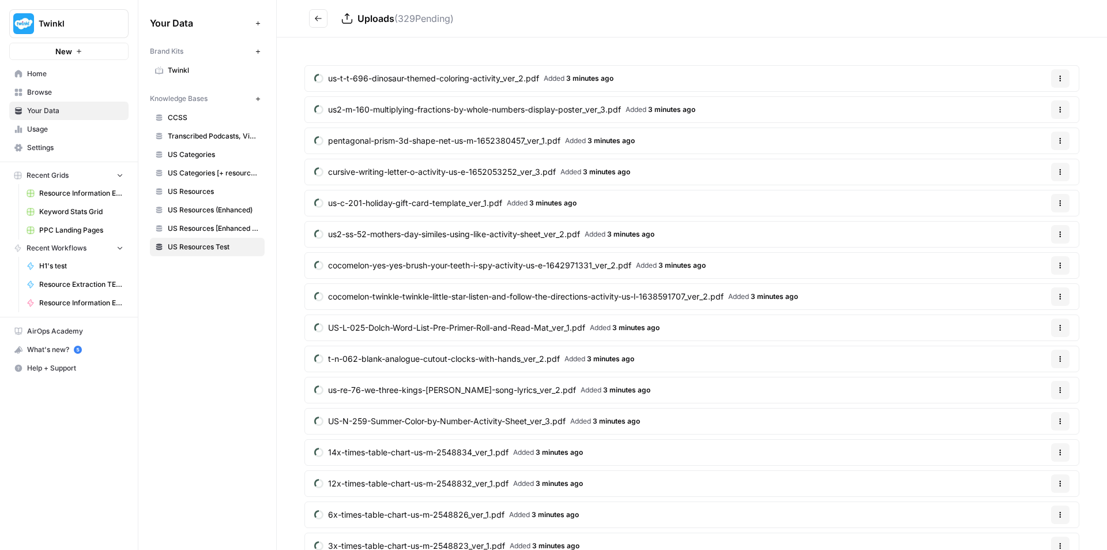
click at [317, 17] on icon "Go back" at bounding box center [318, 18] width 8 height 8
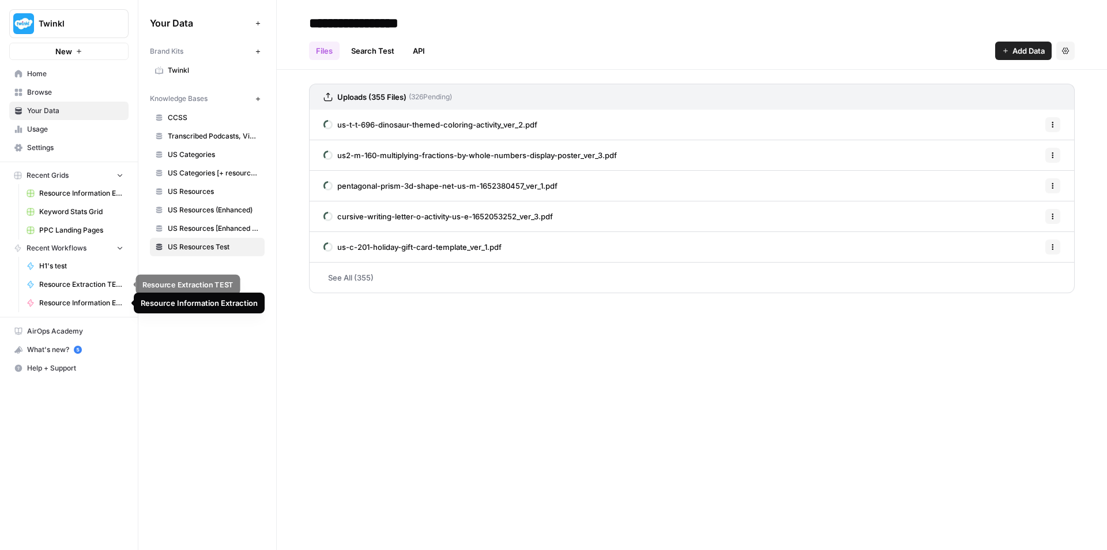
click at [88, 283] on span "Resource Extraction TEST" at bounding box center [81, 284] width 84 height 10
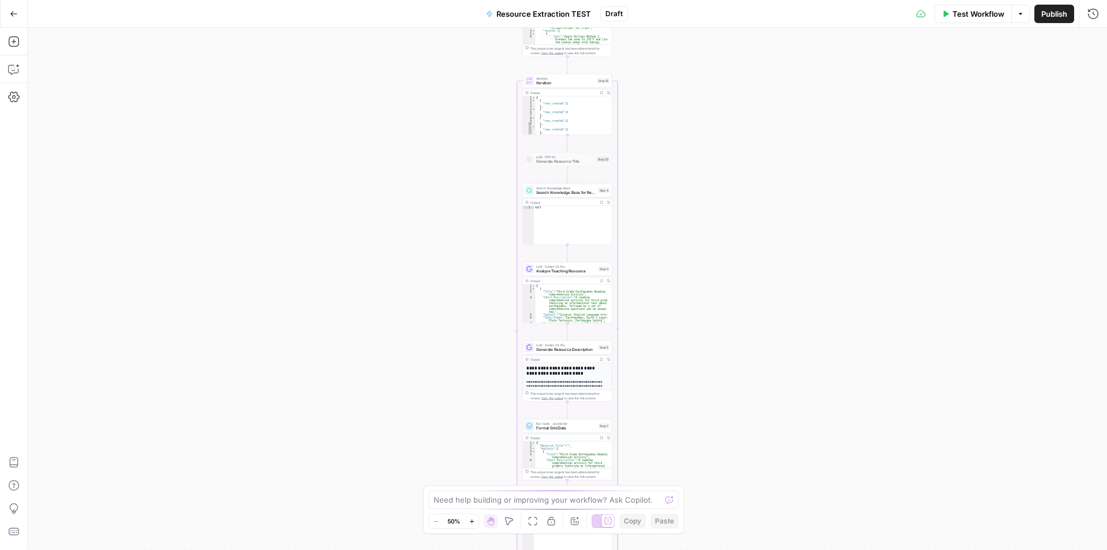
click at [21, 18] on button "Go Back" at bounding box center [13, 13] width 21 height 21
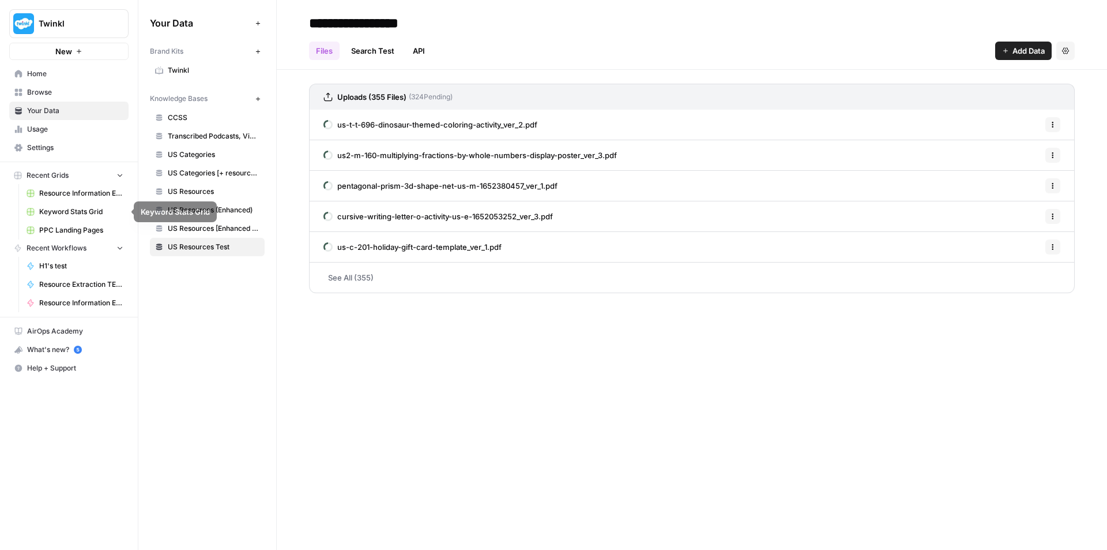
click at [77, 192] on span "Resource Information Extraction and Descriptions" at bounding box center [81, 193] width 84 height 10
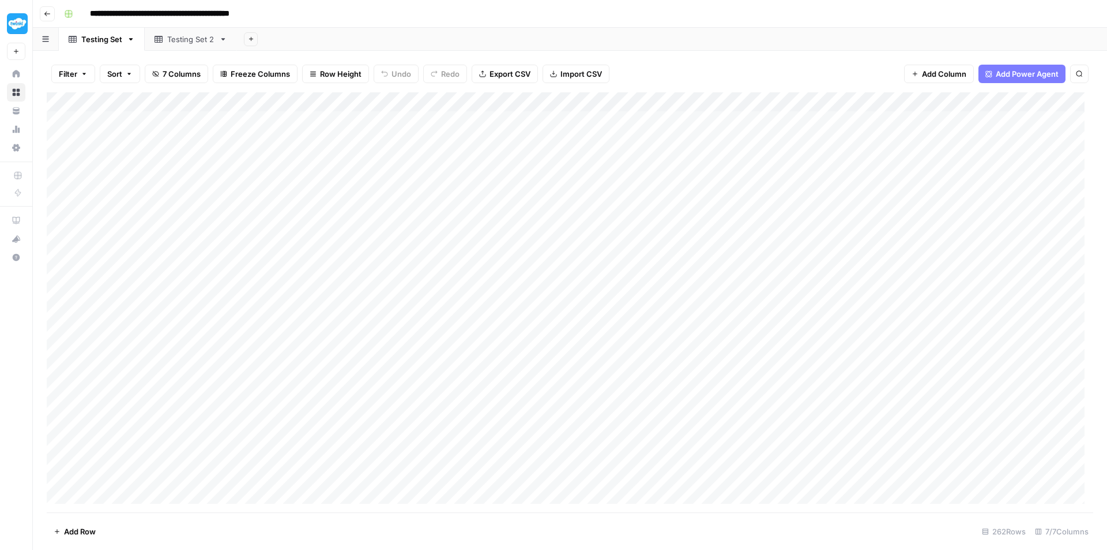
click at [202, 36] on div "Testing Set 2" at bounding box center [190, 39] width 47 height 12
click at [390, 124] on div "Add Column" at bounding box center [570, 179] width 1047 height 175
click at [245, 202] on div "Add Column" at bounding box center [570, 179] width 1047 height 175
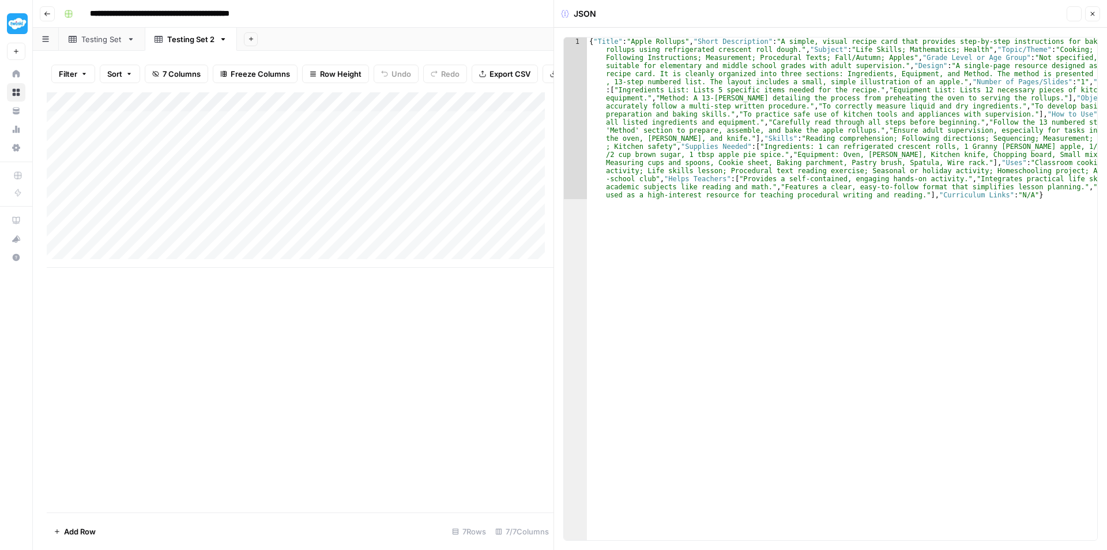
click at [380, 190] on div "Add Column" at bounding box center [300, 179] width 507 height 175
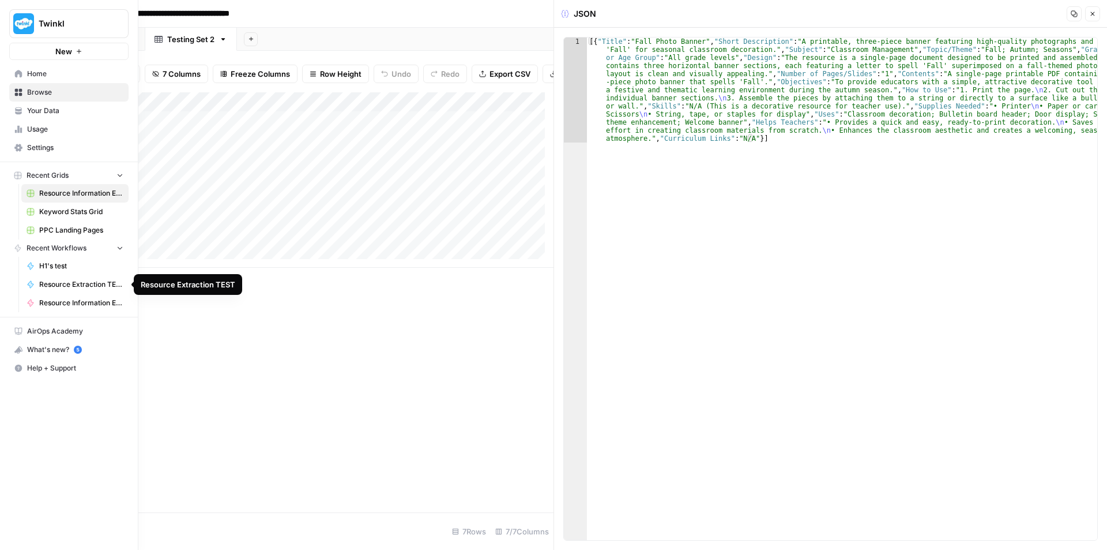
click at [62, 281] on span "Resource Extraction TEST" at bounding box center [81, 284] width 84 height 10
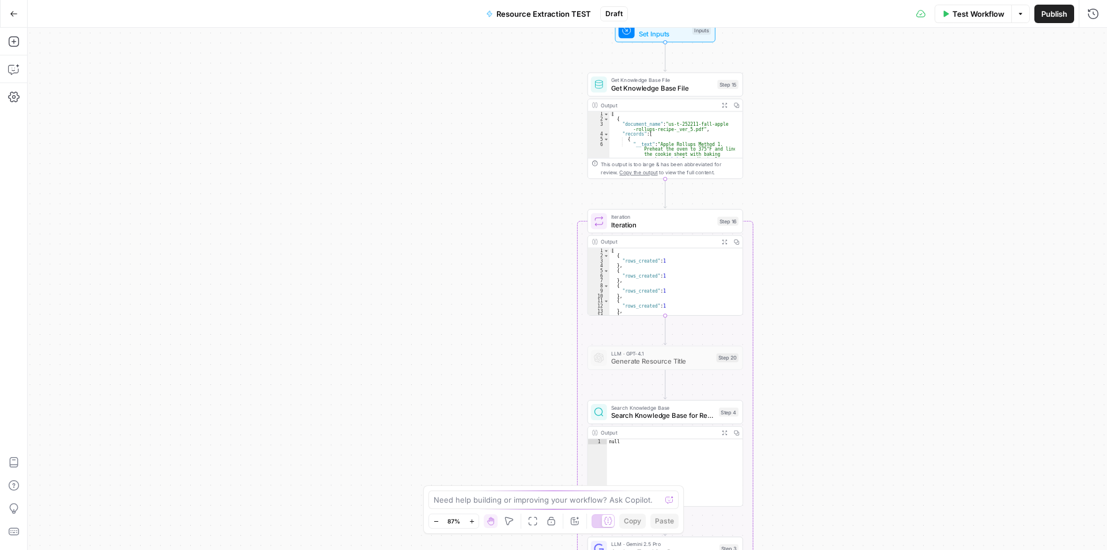
drag, startPoint x: 566, startPoint y: 189, endPoint x: 827, endPoint y: 186, distance: 260.2
click at [827, 186] on div "Workflow Set Inputs Inputs Get Knowledge Base File Get Knowledge Base File Step…" at bounding box center [568, 289] width 1080 height 522
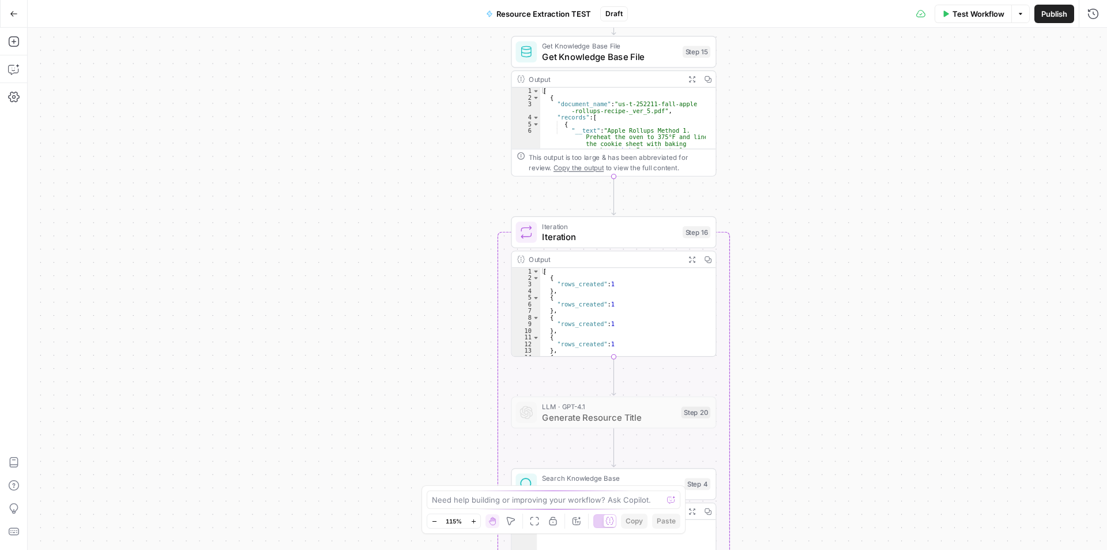
drag, startPoint x: 774, startPoint y: 132, endPoint x: 768, endPoint y: 257, distance: 125.3
click at [768, 256] on div "Workflow Set Inputs Inputs Get Knowledge Base File Get Knowledge Base File Step…" at bounding box center [568, 289] width 1080 height 522
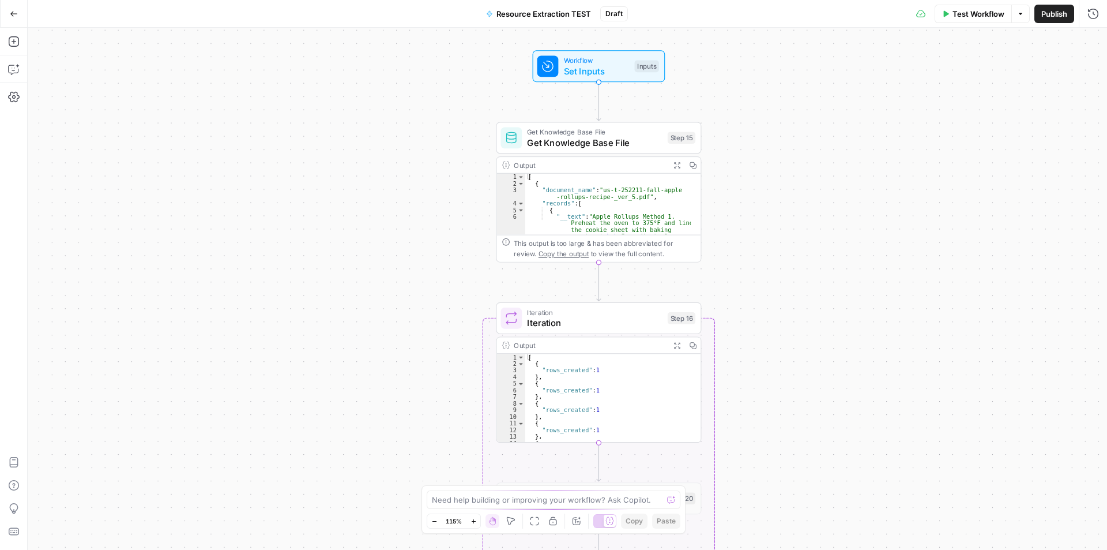
drag, startPoint x: 780, startPoint y: 176, endPoint x: 588, endPoint y: 234, distance: 200.9
click at [766, 281] on div "Workflow Set Inputs Inputs Get Knowledge Base File Get Knowledge Base File Step…" at bounding box center [568, 289] width 1080 height 522
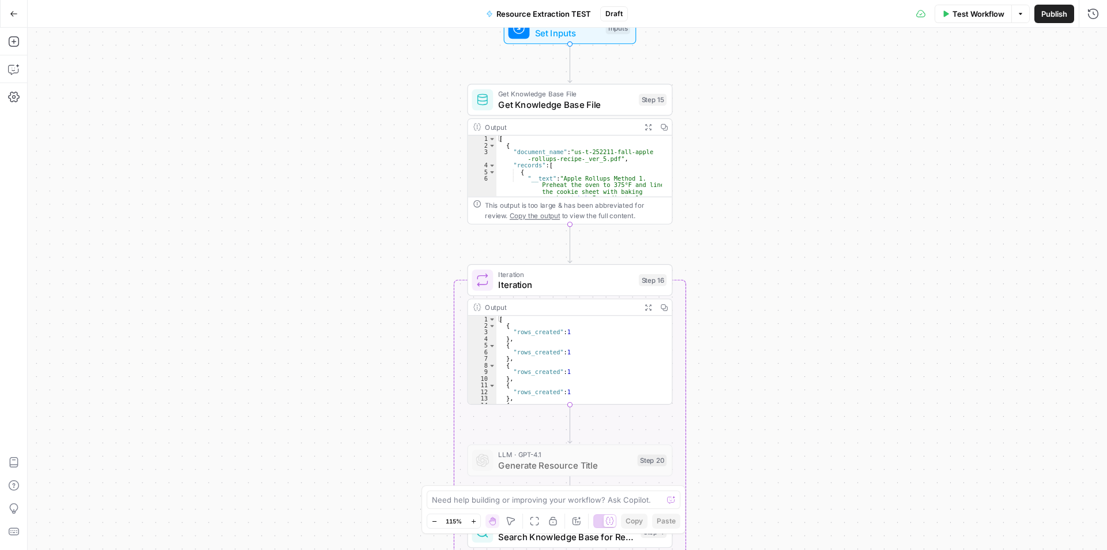
drag, startPoint x: 346, startPoint y: 337, endPoint x: 317, endPoint y: 275, distance: 68.6
click at [317, 275] on div "Workflow Set Inputs Inputs Get Knowledge Base File Get Knowledge Base File Step…" at bounding box center [568, 289] width 1080 height 522
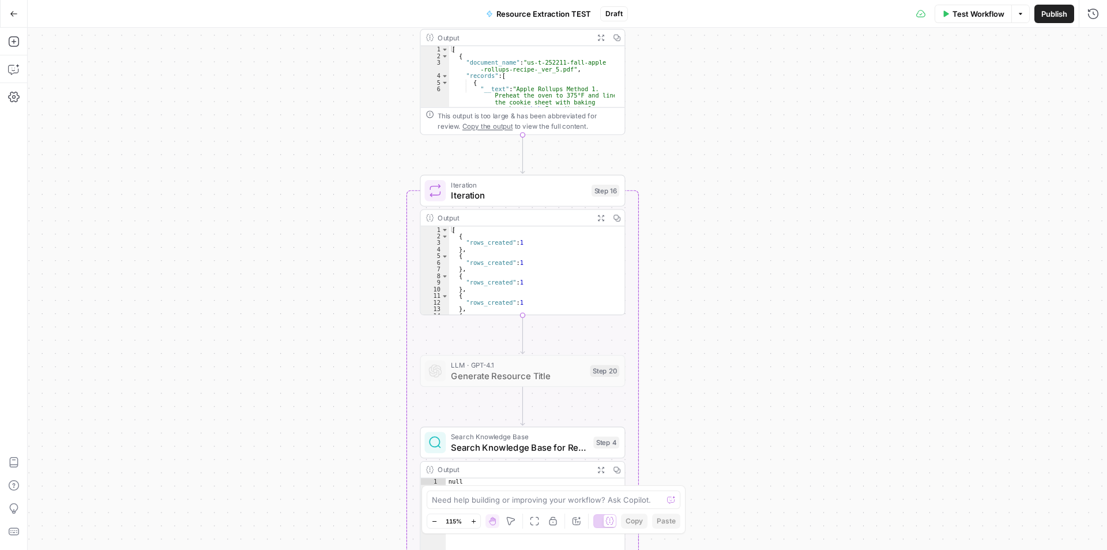
drag, startPoint x: 350, startPoint y: 346, endPoint x: 309, endPoint y: 395, distance: 64.3
click at [306, 237] on div "Workflow Set Inputs Inputs Get Knowledge Base File Get Knowledge Base File Step…" at bounding box center [568, 289] width 1080 height 522
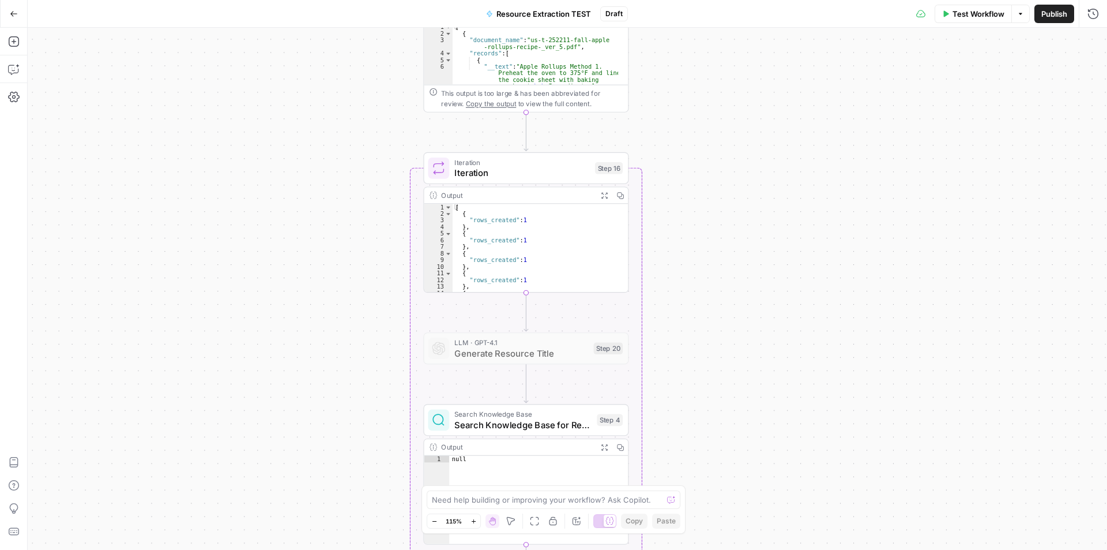
drag, startPoint x: 309, startPoint y: 395, endPoint x: 318, endPoint y: 162, distance: 233.8
click at [318, 162] on div "Workflow Set Inputs Inputs Get Knowledge Base File Get Knowledge Base File Step…" at bounding box center [568, 289] width 1080 height 522
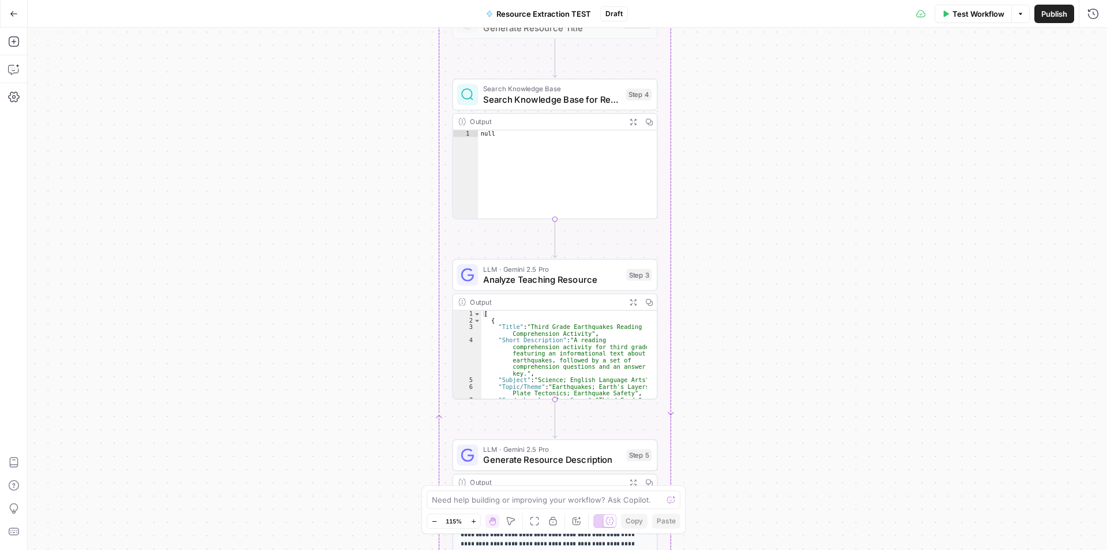
drag, startPoint x: 341, startPoint y: 292, endPoint x: 321, endPoint y: 465, distance: 173.6
click at [321, 472] on div "Workflow Set Inputs Inputs Get Knowledge Base File Get Knowledge Base File Step…" at bounding box center [568, 289] width 1080 height 522
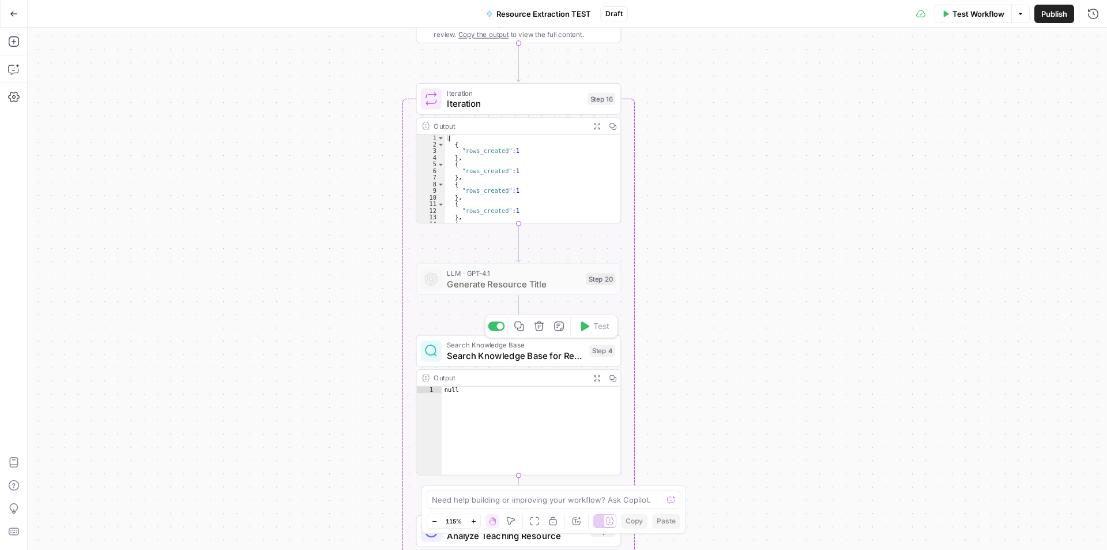
click at [501, 327] on div at bounding box center [500, 326] width 6 height 6
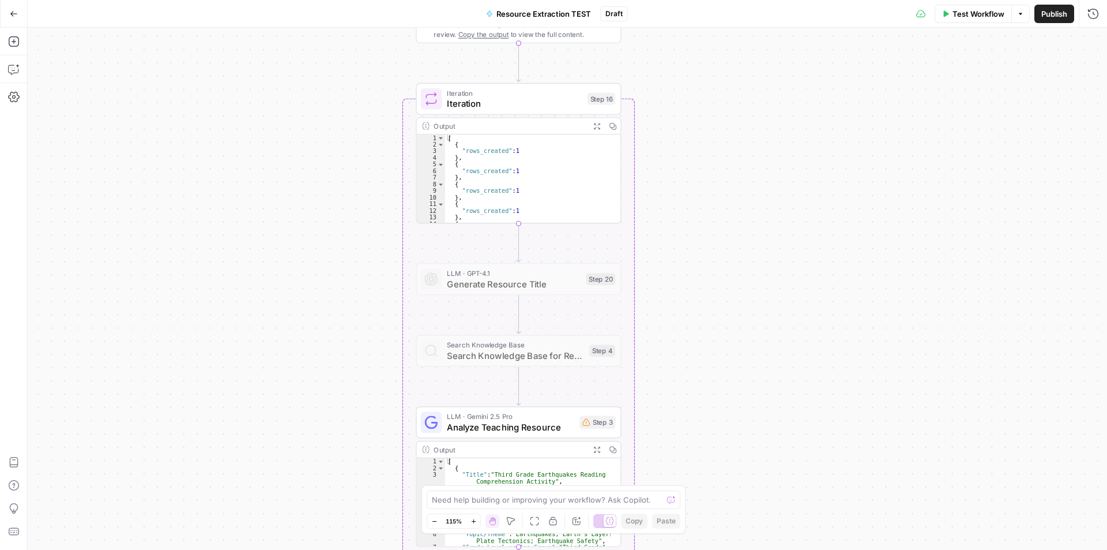
click at [829, 303] on div "Workflow Set Inputs Inputs Get Knowledge Base File Get Knowledge Base File Step…" at bounding box center [568, 289] width 1080 height 522
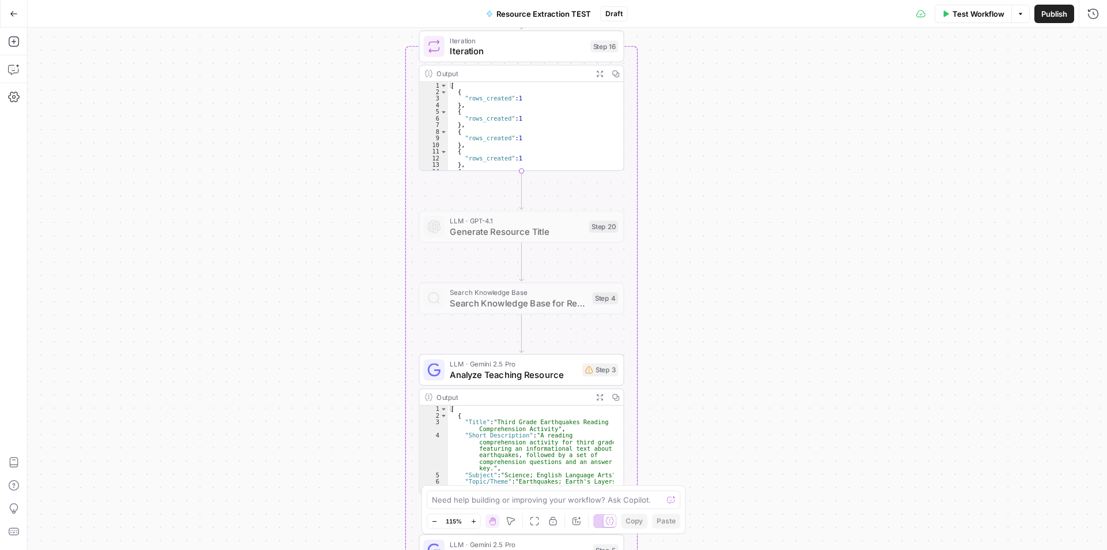
drag, startPoint x: 782, startPoint y: 386, endPoint x: 788, endPoint y: 356, distance: 31.1
click at [788, 356] on div "Workflow Set Inputs Inputs Get Knowledge Base File Get Knowledge Base File Step…" at bounding box center [568, 289] width 1080 height 522
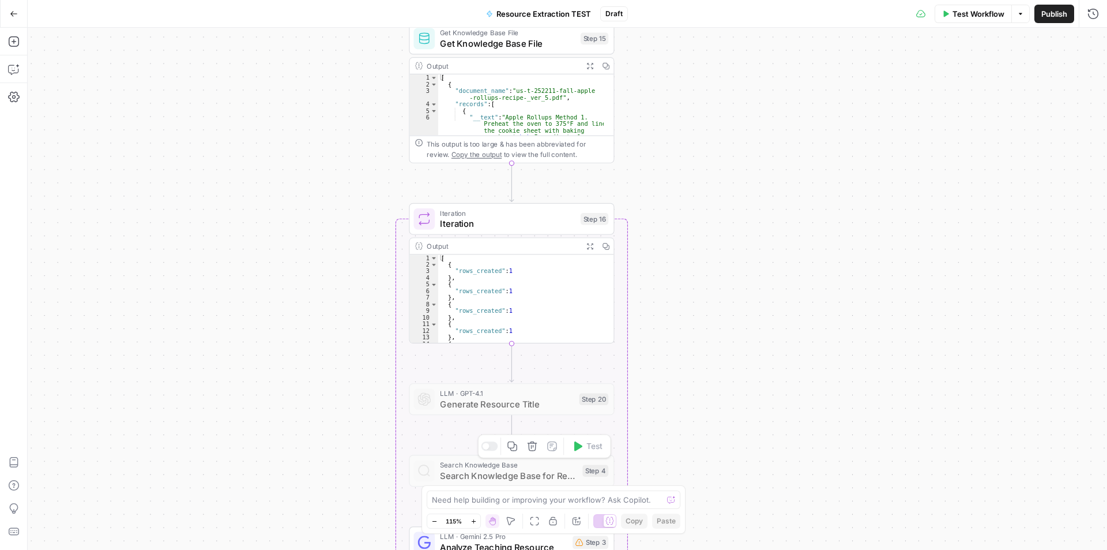
drag, startPoint x: 704, startPoint y: 377, endPoint x: 701, endPoint y: 396, distance: 19.2
click at [701, 401] on div "Workflow Set Inputs Inputs Get Knowledge Base File Get Knowledge Base File Step…" at bounding box center [568, 289] width 1080 height 522
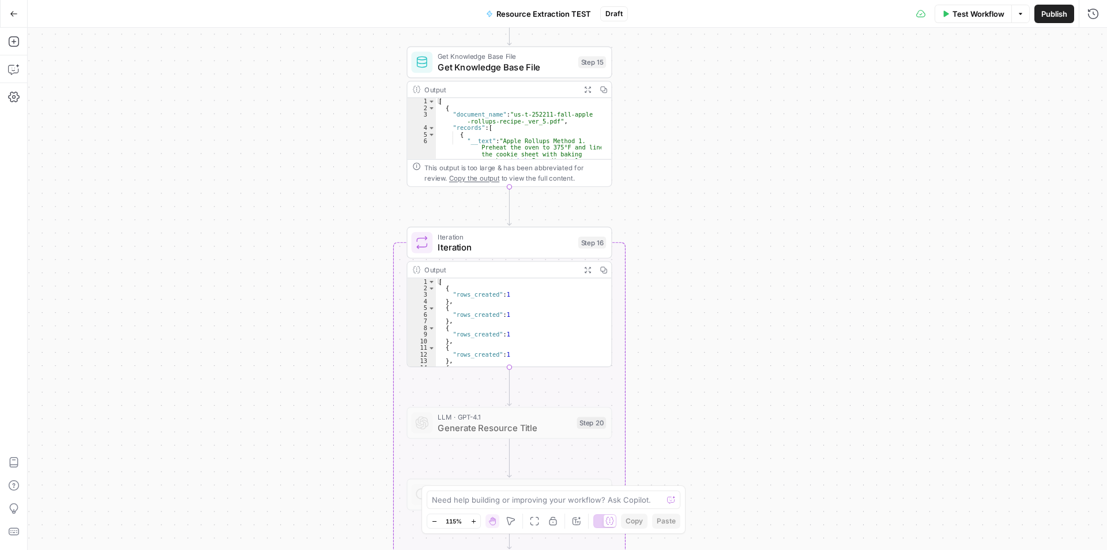
drag, startPoint x: 720, startPoint y: 269, endPoint x: 720, endPoint y: 331, distance: 61.1
click at [720, 331] on div "Workflow Set Inputs Inputs Get Knowledge Base File Get Knowledge Base File Step…" at bounding box center [568, 289] width 1080 height 522
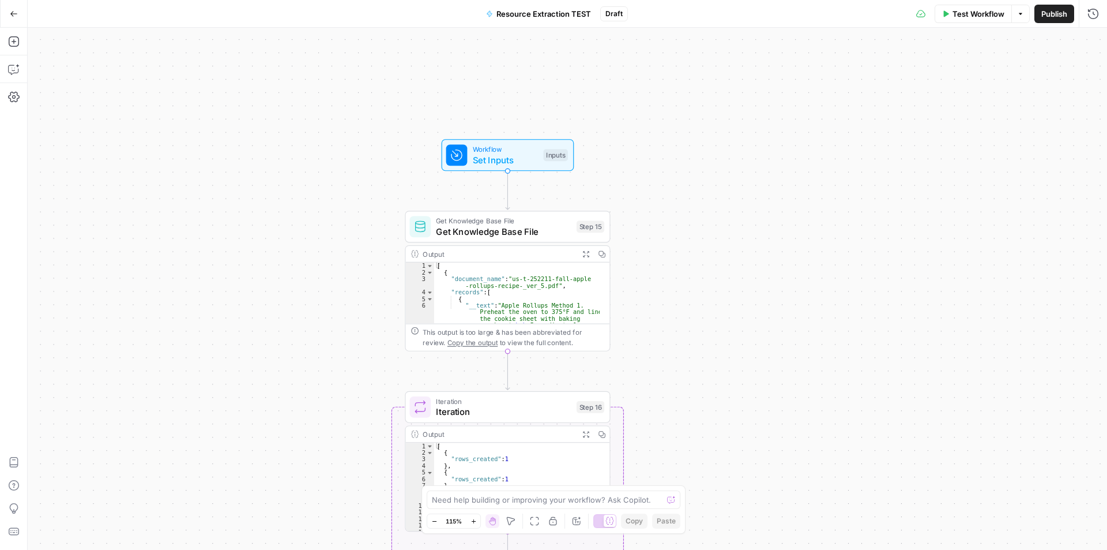
drag, startPoint x: 713, startPoint y: 198, endPoint x: 712, endPoint y: 286, distance: 87.7
click at [712, 286] on div "Workflow Set Inputs Inputs Get Knowledge Base File Get Knowledge Base File Step…" at bounding box center [568, 289] width 1080 height 522
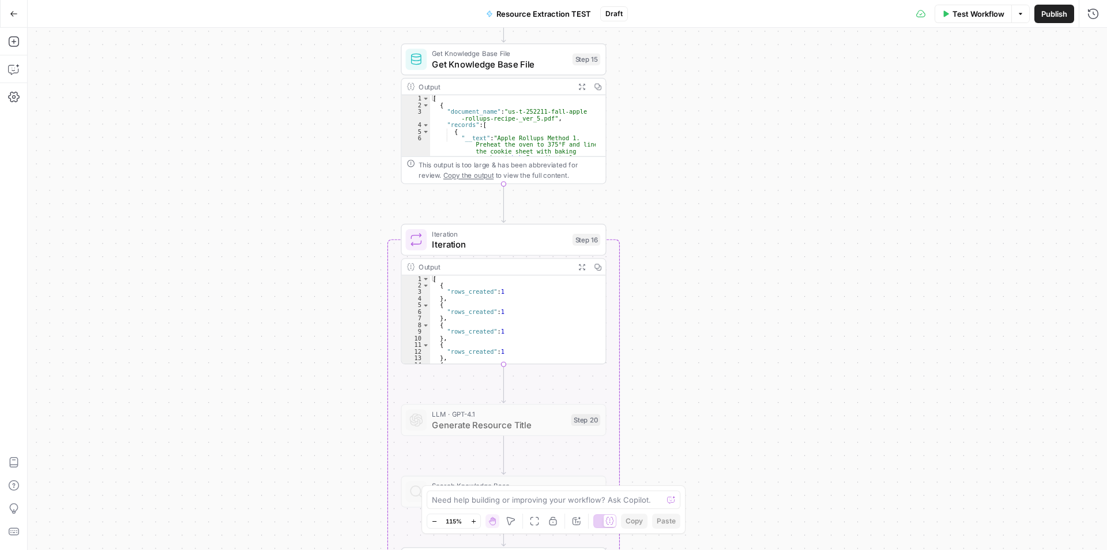
drag, startPoint x: 689, startPoint y: 374, endPoint x: 700, endPoint y: 175, distance: 199.3
click at [700, 176] on div "Workflow Set Inputs Inputs Get Knowledge Base File Get Knowledge Base File Step…" at bounding box center [568, 289] width 1080 height 522
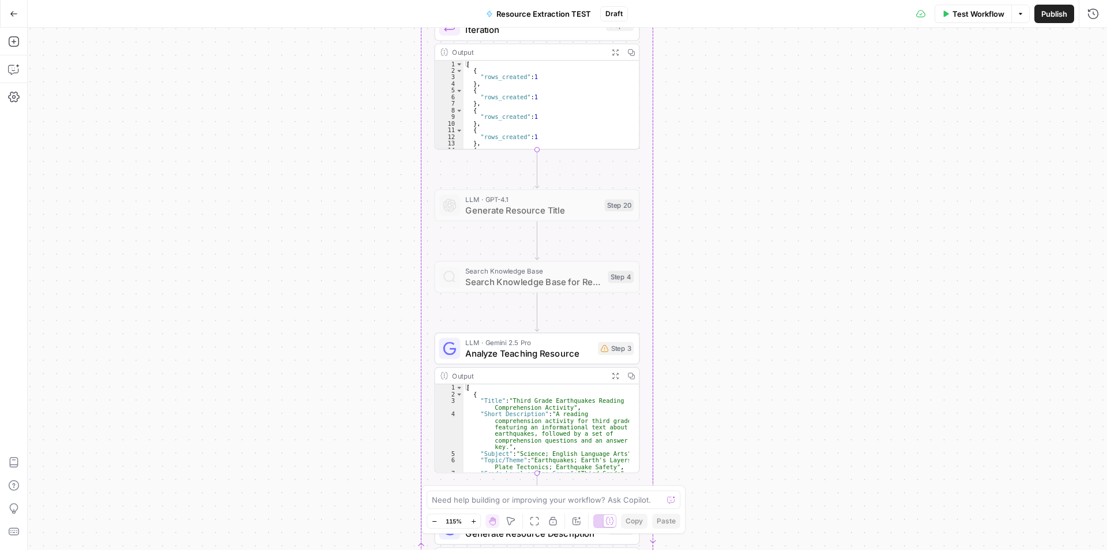
drag, startPoint x: 679, startPoint y: 337, endPoint x: 696, endPoint y: 253, distance: 85.4
click at [696, 254] on div "Workflow Set Inputs Inputs Get Knowledge Base File Get Knowledge Base File Step…" at bounding box center [568, 289] width 1080 height 522
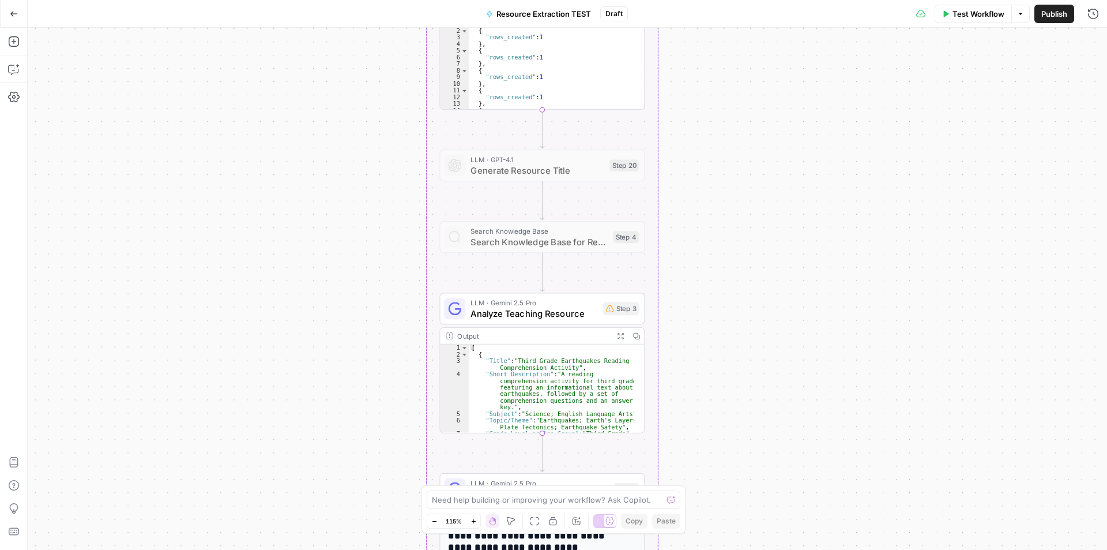
drag, startPoint x: 689, startPoint y: 411, endPoint x: 701, endPoint y: 226, distance: 185.5
click at [701, 226] on div "Workflow Set Inputs Inputs Get Knowledge Base File Get Knowledge Base File Step…" at bounding box center [568, 289] width 1080 height 522
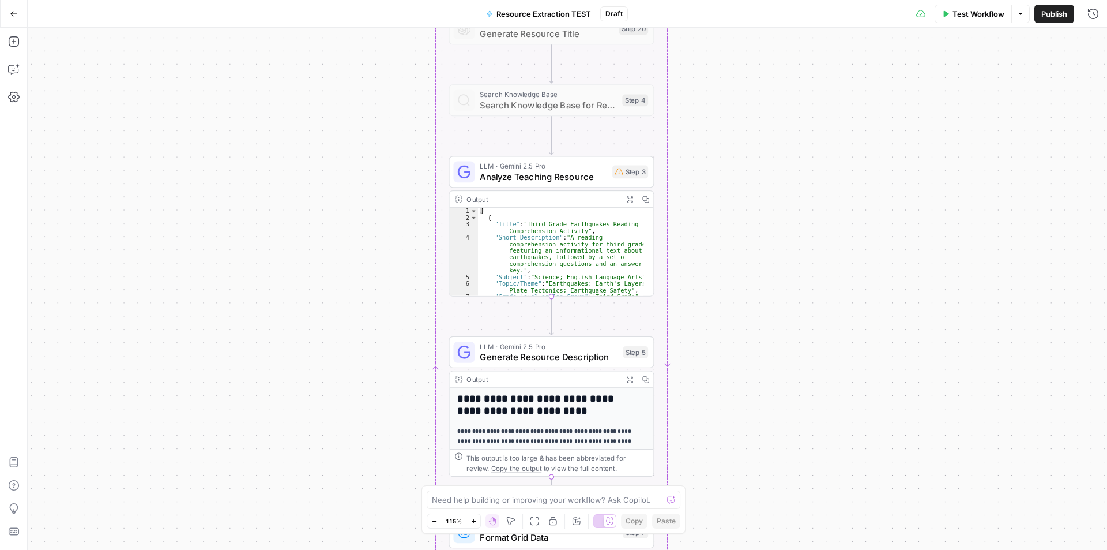
drag, startPoint x: 754, startPoint y: 205, endPoint x: 739, endPoint y: 382, distance: 178.3
click at [740, 392] on div "Workflow Set Inputs Inputs Get Knowledge Base File Get Knowledge Base File Step…" at bounding box center [568, 289] width 1080 height 522
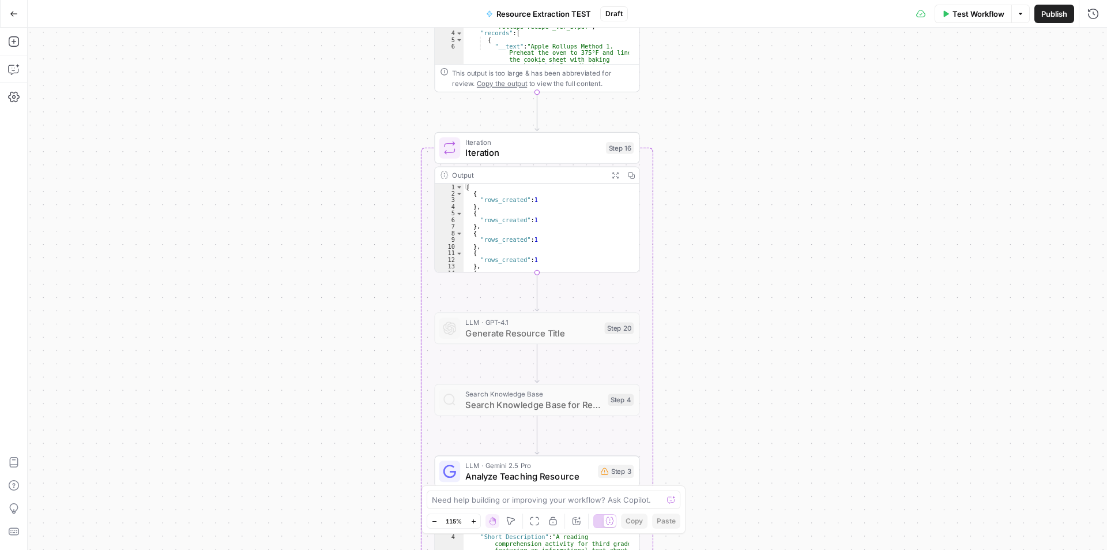
drag, startPoint x: 726, startPoint y: 253, endPoint x: 728, endPoint y: 417, distance: 164.4
click at [728, 417] on div "Workflow Set Inputs Inputs Get Knowledge Base File Get Knowledge Base File Step…" at bounding box center [568, 289] width 1080 height 522
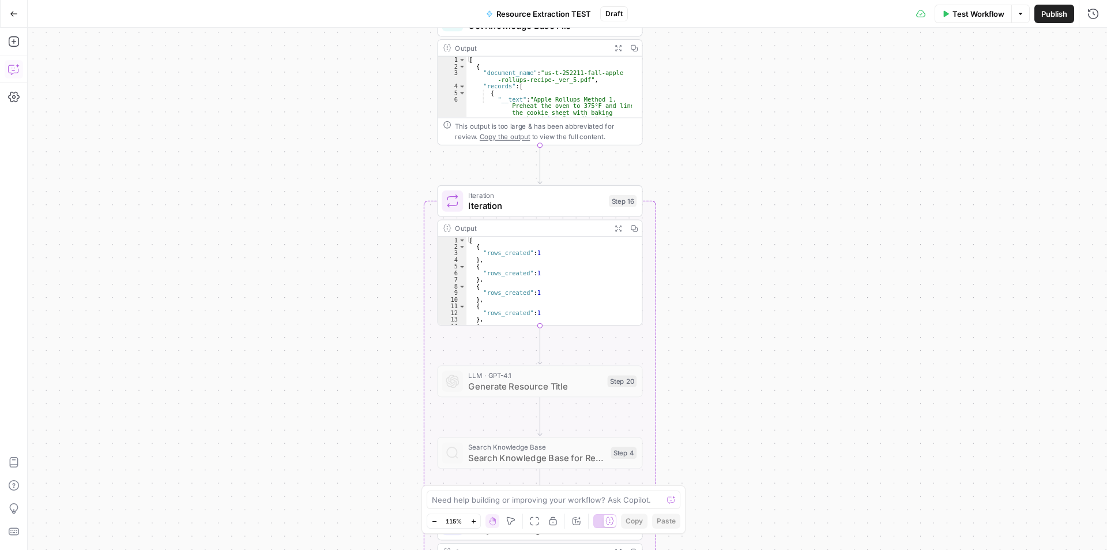
click at [16, 74] on icon "button" at bounding box center [14, 69] width 12 height 12
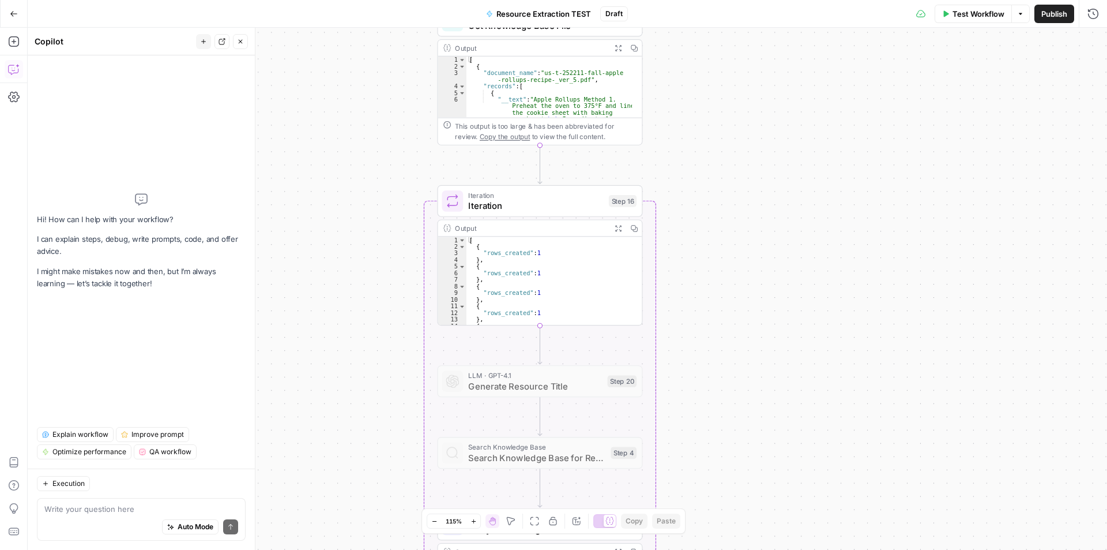
click at [103, 502] on div "Write your question here Auto Mode Send" at bounding box center [141, 519] width 209 height 43
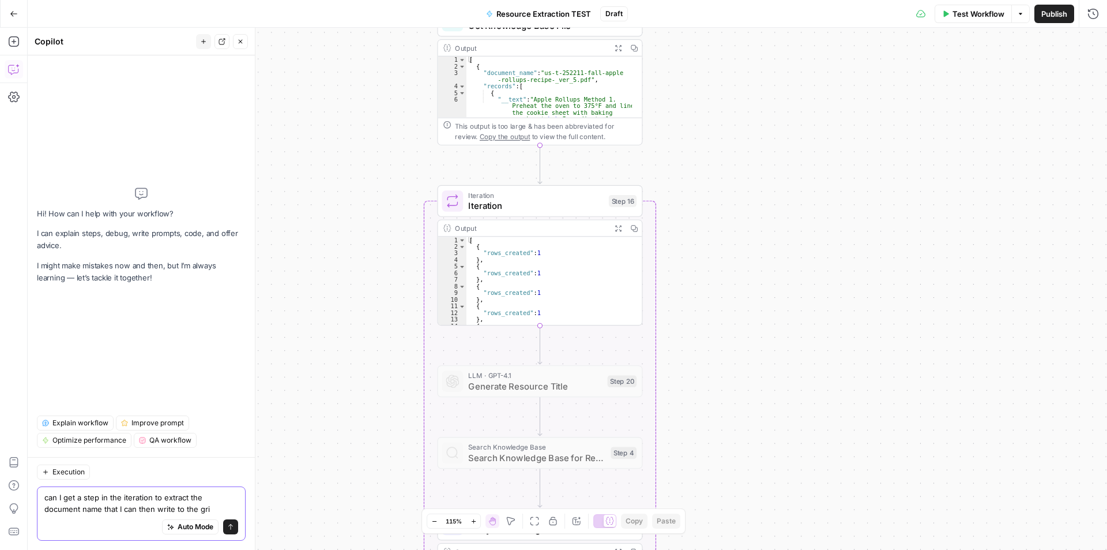
type textarea "can I get a step in the iteration to extract the document name that I can then …"
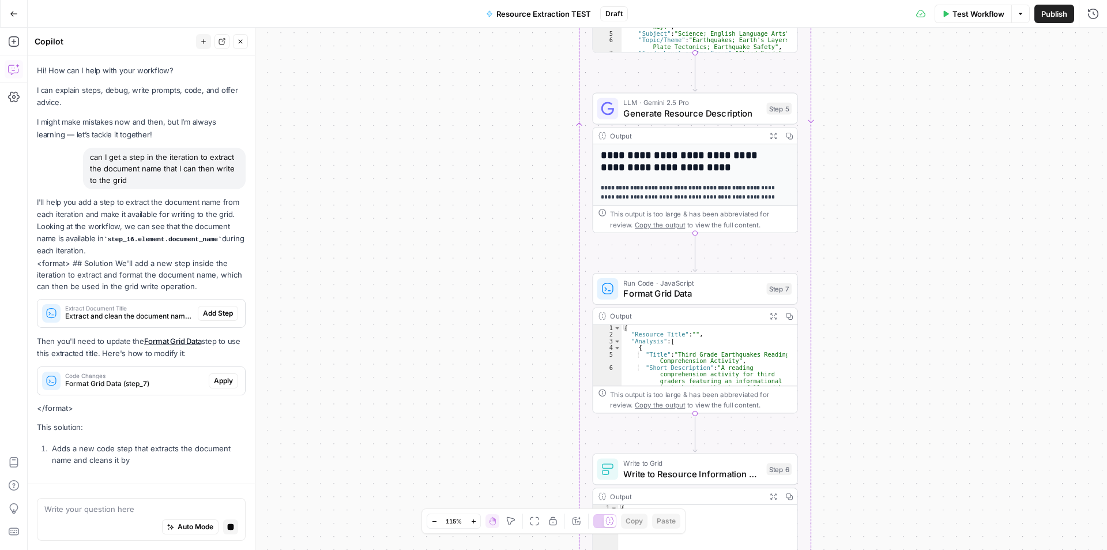
click at [622, 12] on span "Draft" at bounding box center [614, 14] width 17 height 10
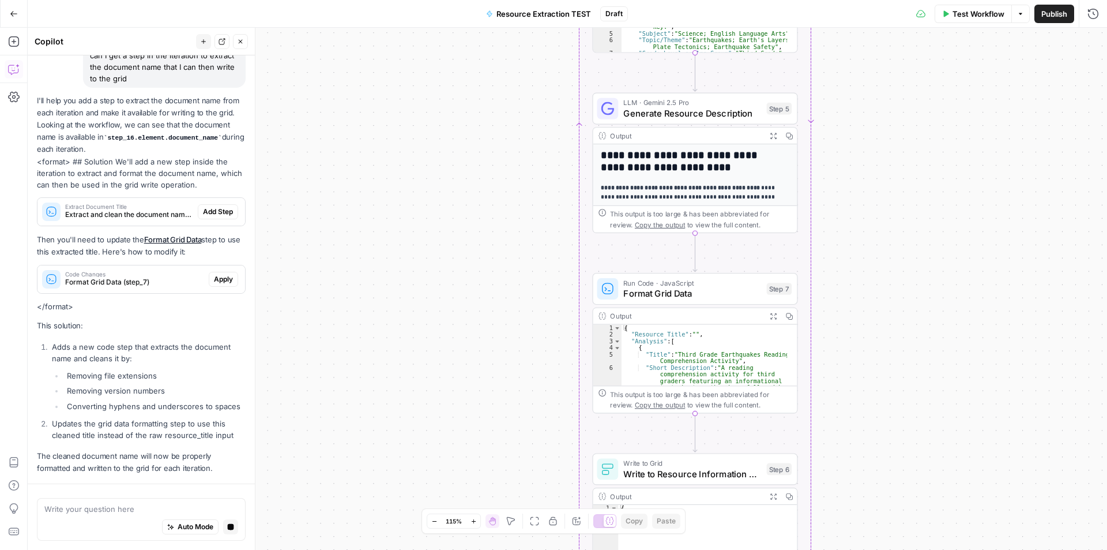
scroll to position [135, 0]
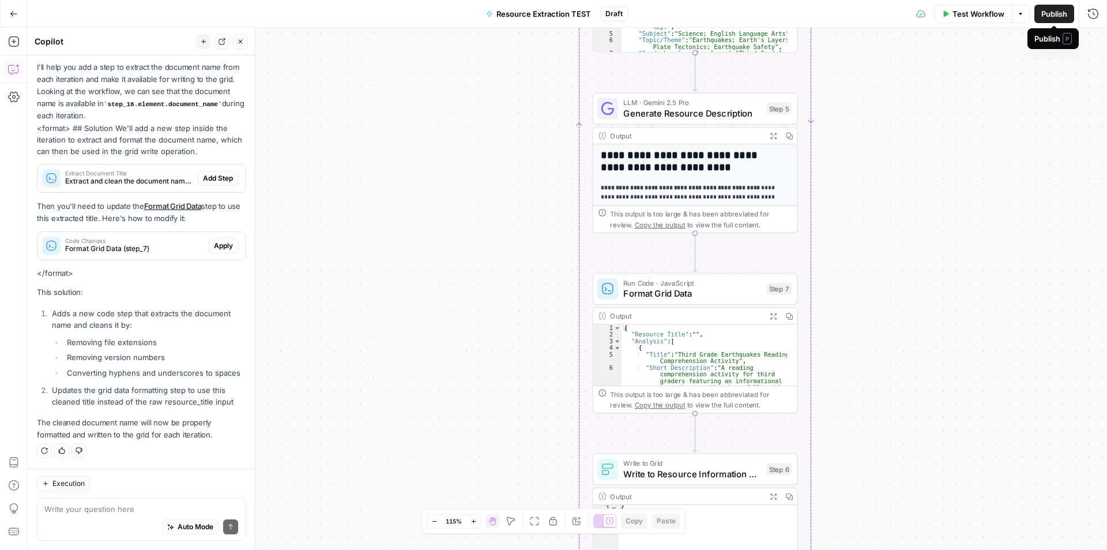
click at [1059, 16] on span "Publish" at bounding box center [1055, 14] width 26 height 12
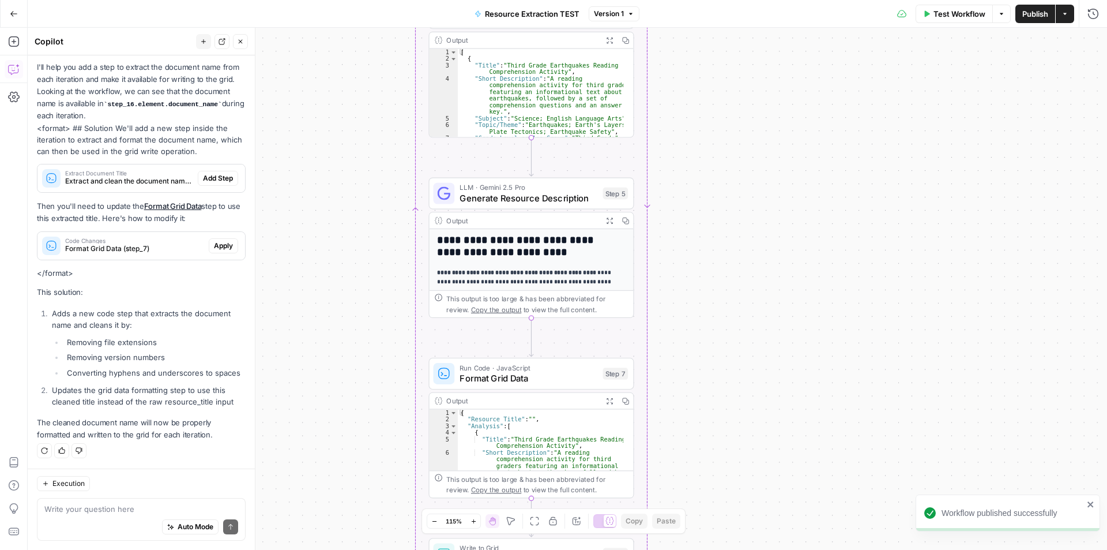
drag, startPoint x: 476, startPoint y: 354, endPoint x: 310, endPoint y: 441, distance: 187.8
click at [310, 441] on div "Workflow Set Inputs Inputs Get Knowledge Base File Get Knowledge Base File Step…" at bounding box center [568, 289] width 1080 height 522
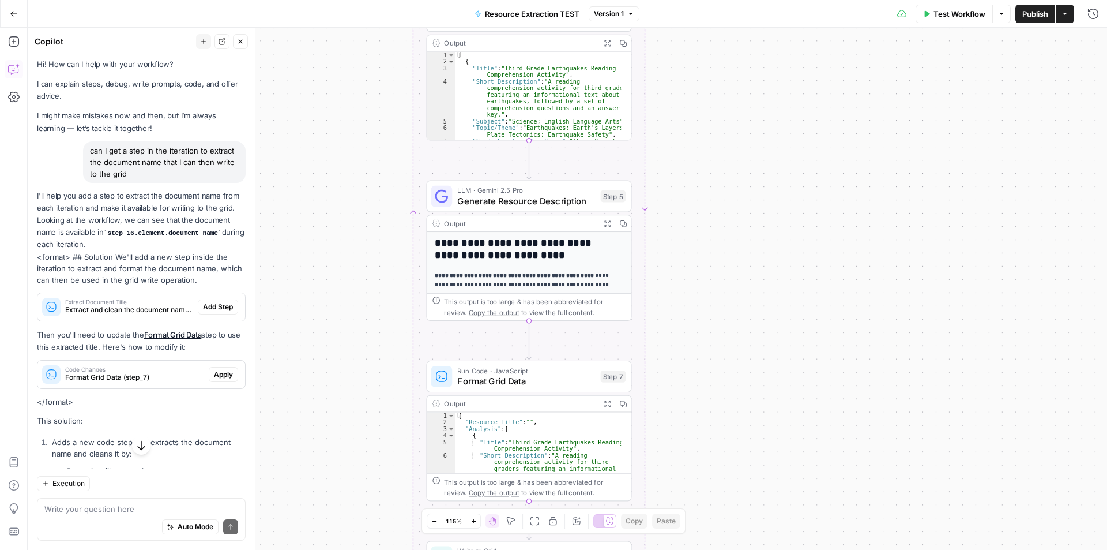
scroll to position [0, 0]
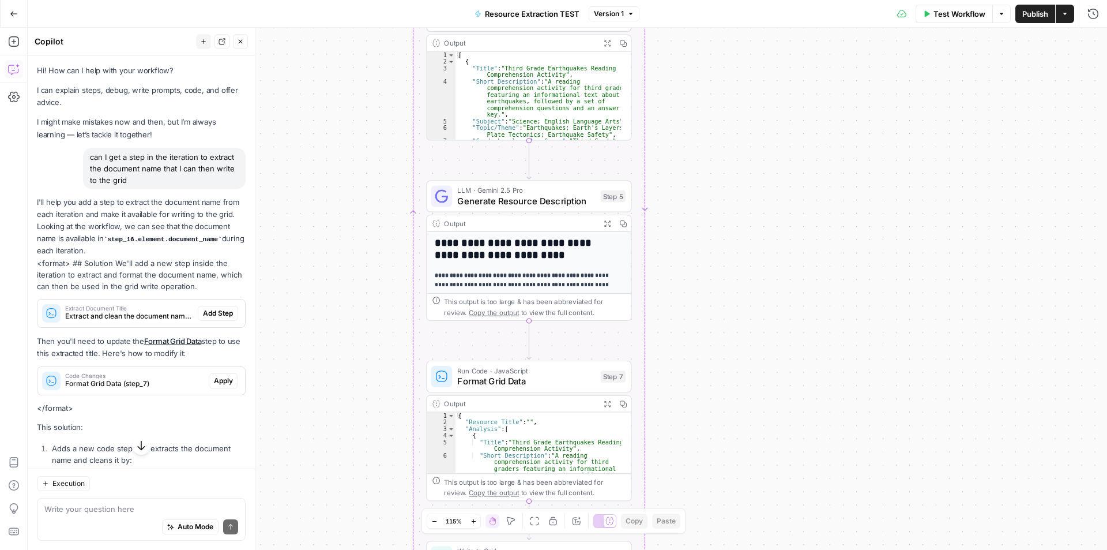
click at [149, 313] on span "Extract and clean the document name from the PDF file" at bounding box center [129, 316] width 128 height 10
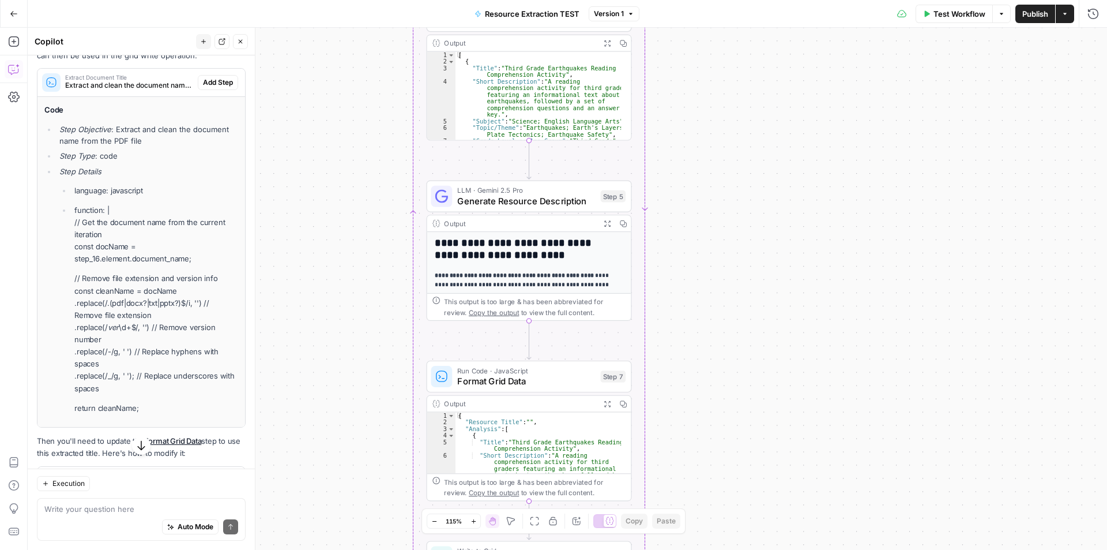
scroll to position [288, 0]
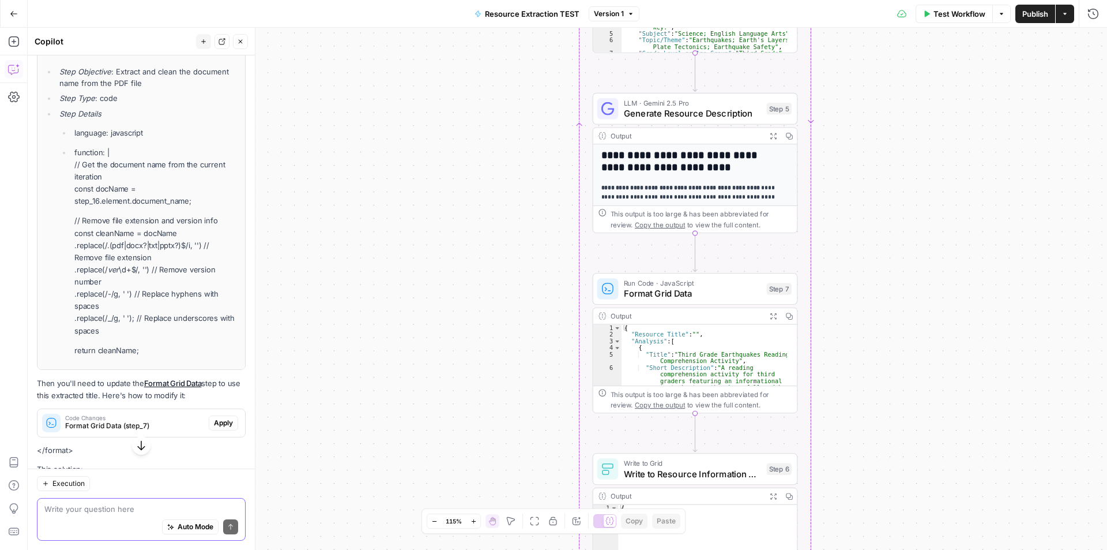
click at [125, 508] on textarea at bounding box center [141, 509] width 194 height 12
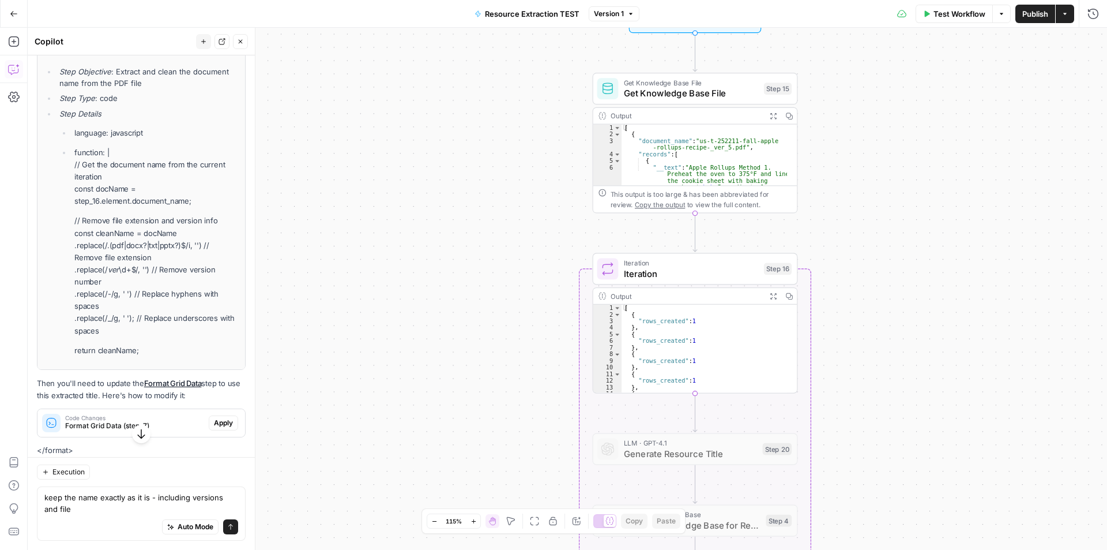
click at [190, 501] on div "Auto Mode will automatically modify and execute the workflow" at bounding box center [181, 497] width 167 height 22
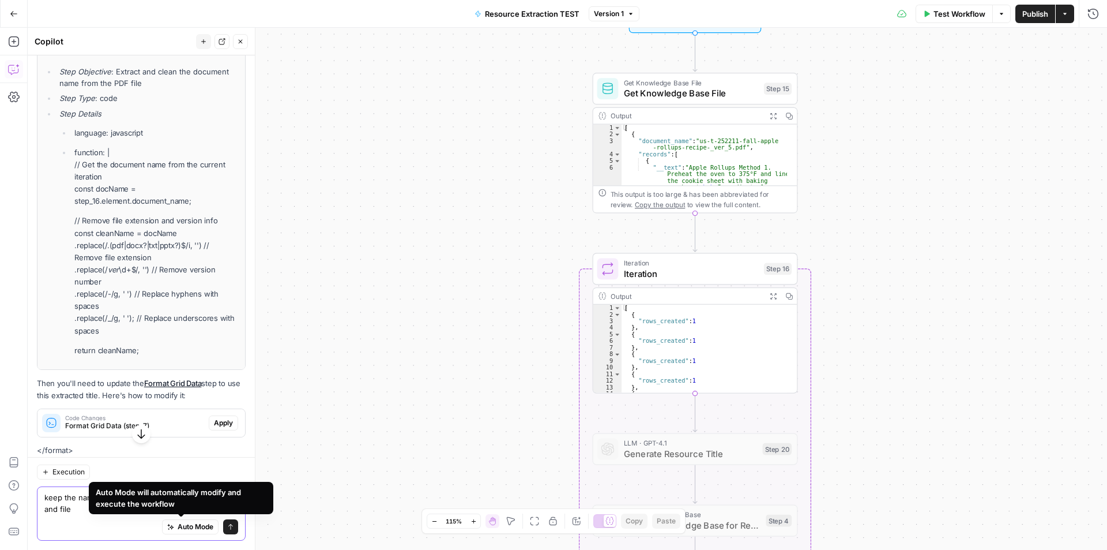
click at [70, 509] on textarea "keep the name exactly as it is - including versions and file" at bounding box center [141, 502] width 194 height 23
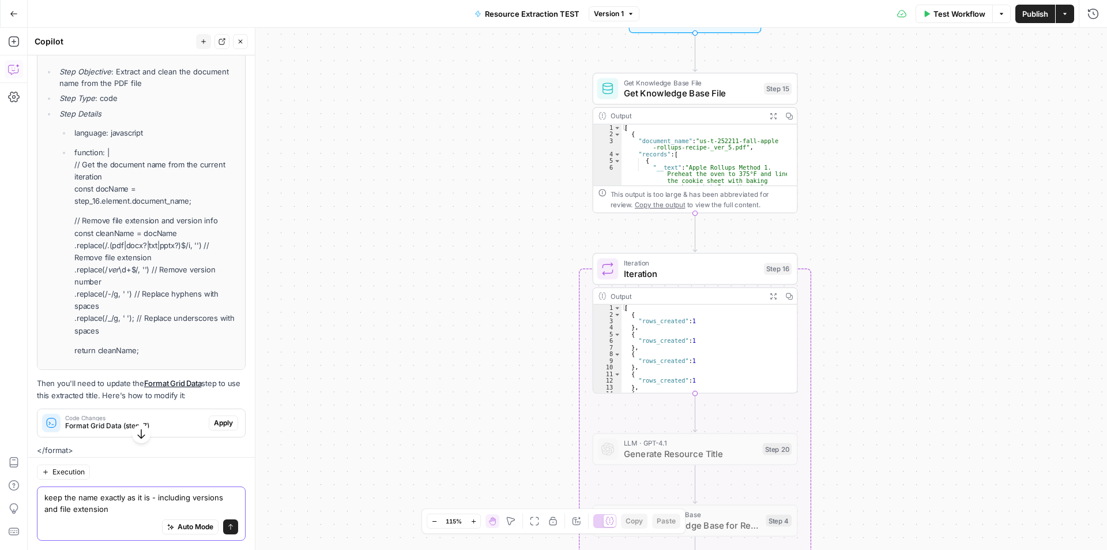
type textarea "keep the name exactly as it is - including versions and file extensions"
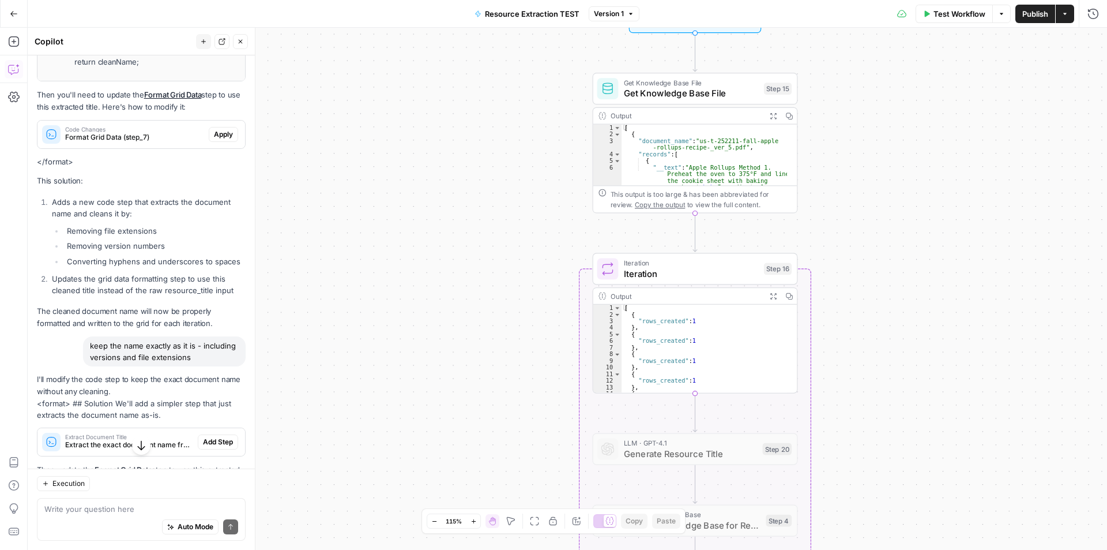
scroll to position [750, 0]
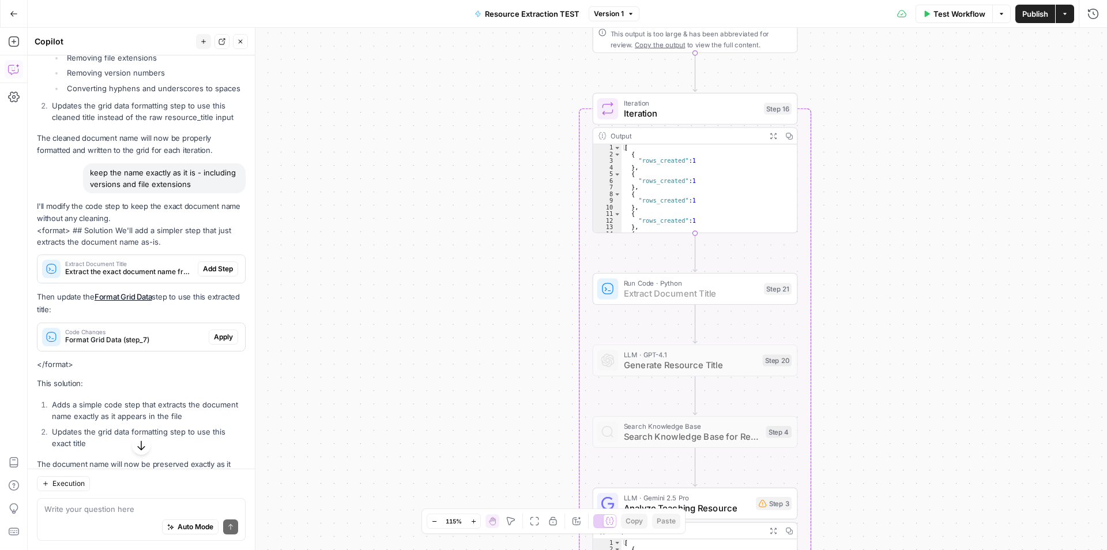
click at [211, 268] on span "Add Step" at bounding box center [218, 269] width 30 height 10
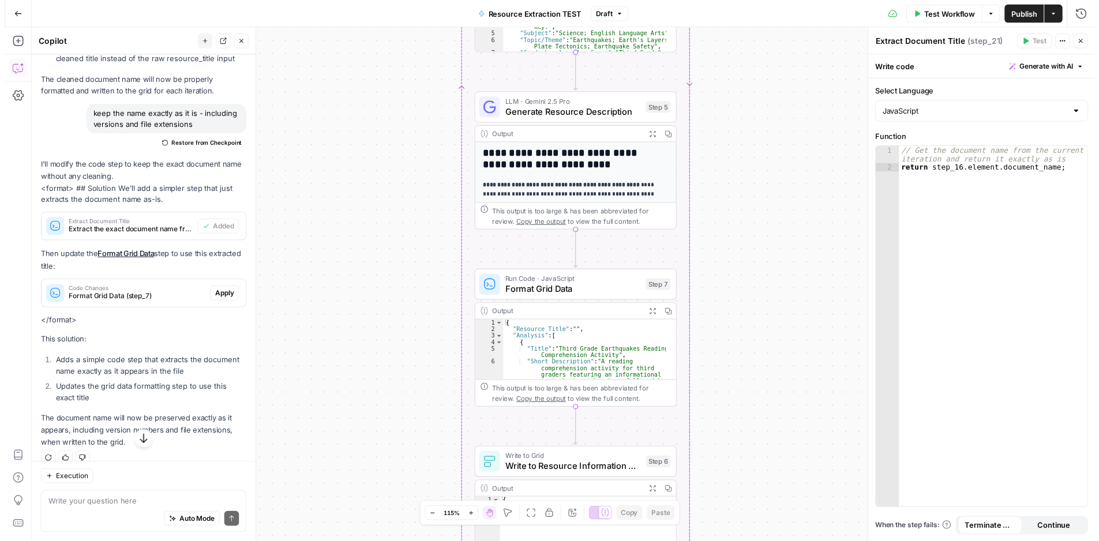
scroll to position [840, 0]
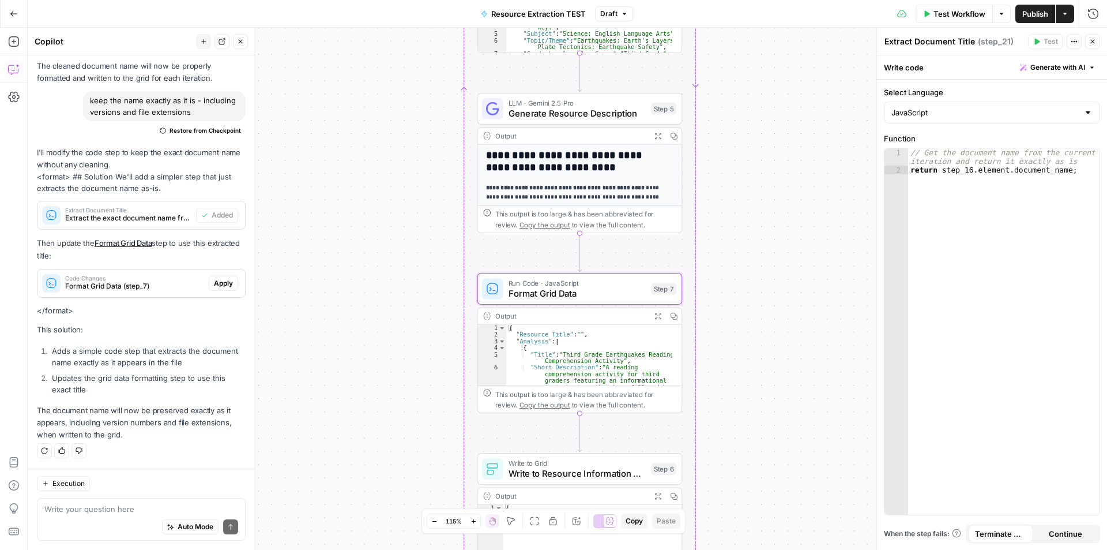
click at [218, 286] on span "Apply" at bounding box center [223, 283] width 19 height 10
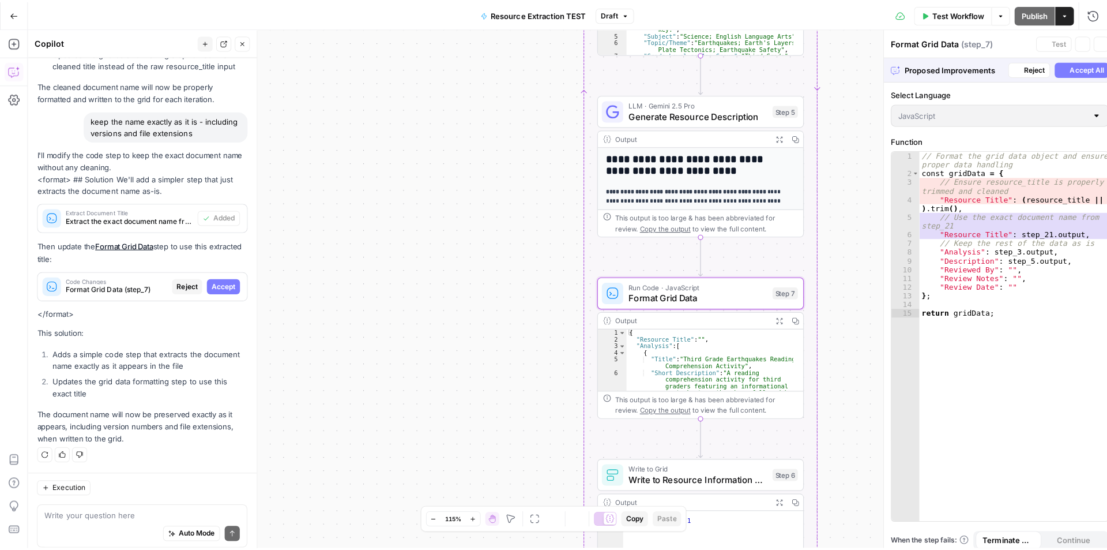
scroll to position [803, 0]
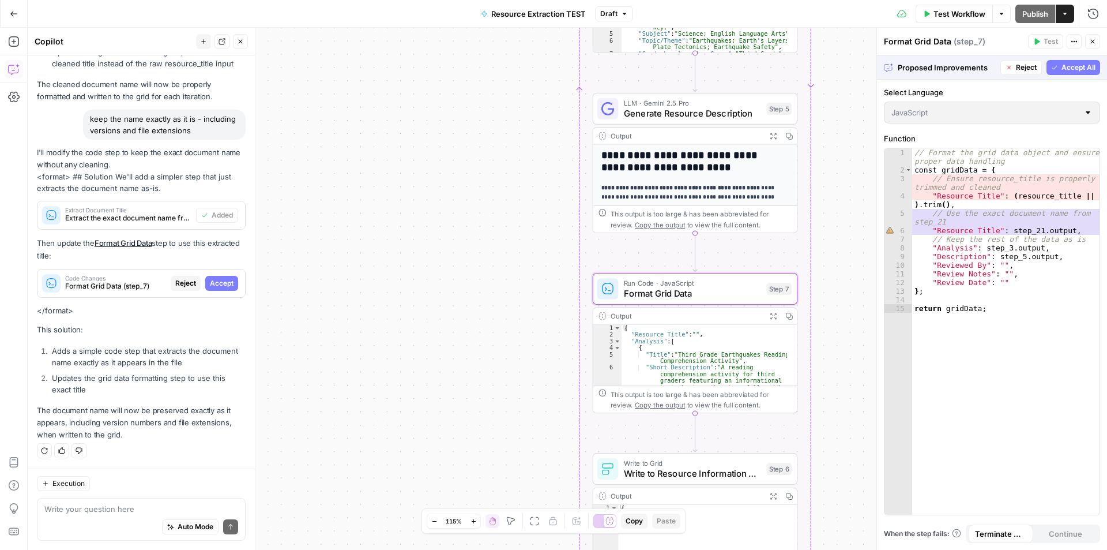
click at [218, 286] on span "Accept" at bounding box center [222, 283] width 24 height 10
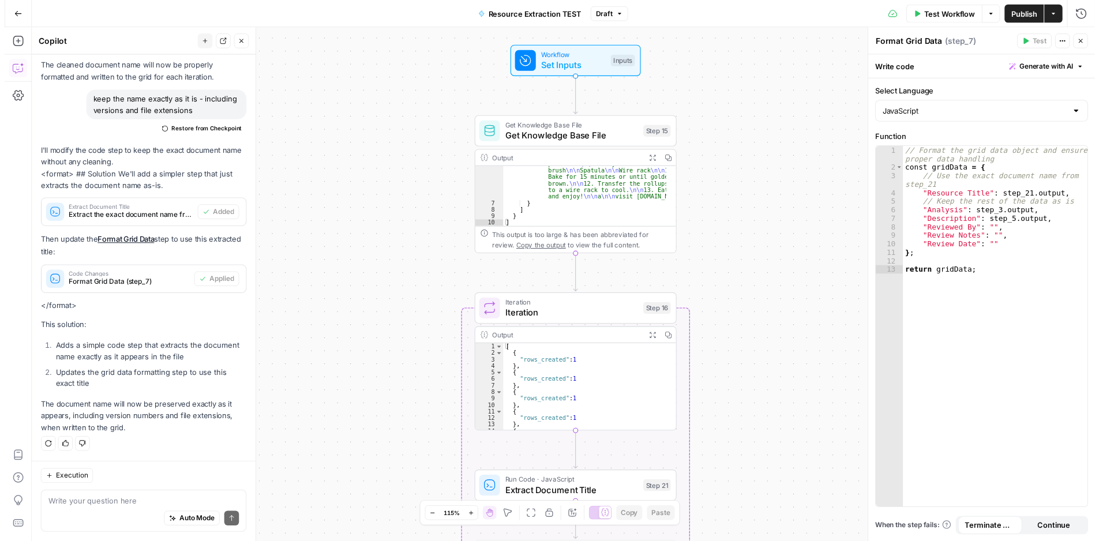
scroll to position [212, 0]
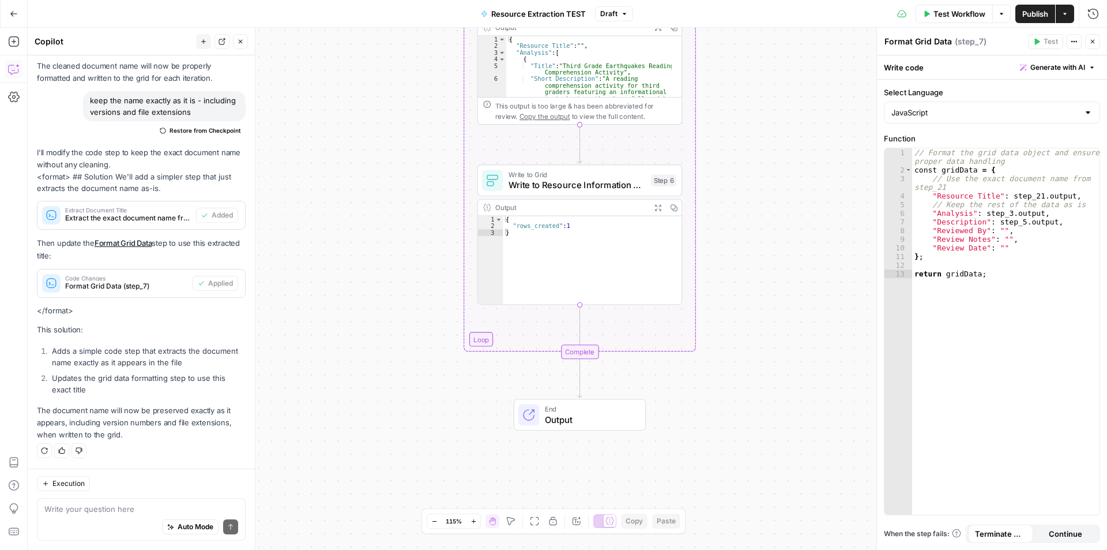
click at [495, 335] on div "Workflow Set Inputs Inputs Get Knowledge Base File Get Knowledge Base File Step…" at bounding box center [568, 289] width 1080 height 522
click at [475, 340] on div "Workflow Set Inputs Inputs Get Knowledge Base File Get Knowledge Base File Step…" at bounding box center [568, 289] width 1080 height 522
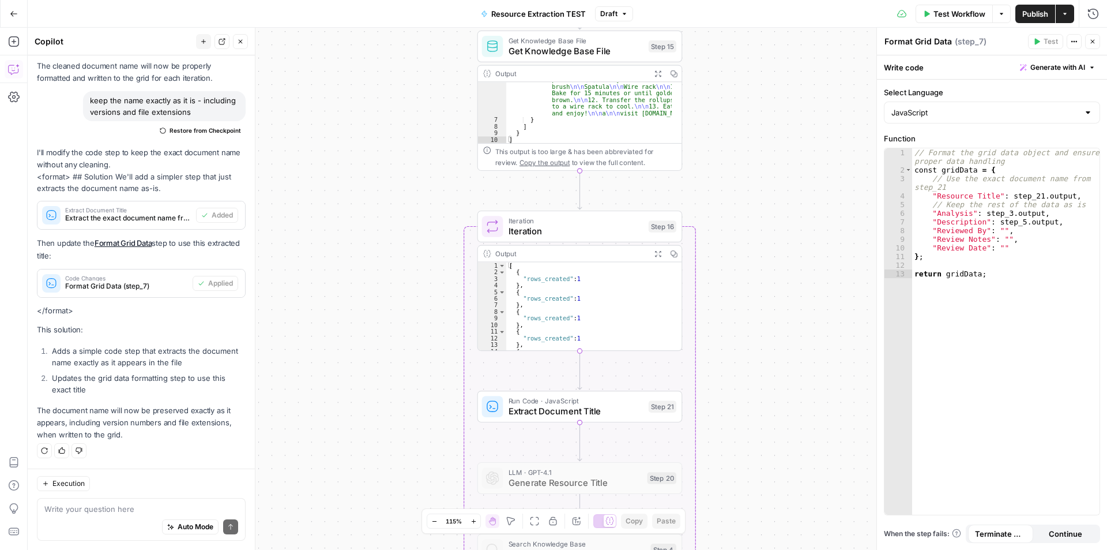
click at [536, 229] on span "Iteration" at bounding box center [576, 230] width 135 height 13
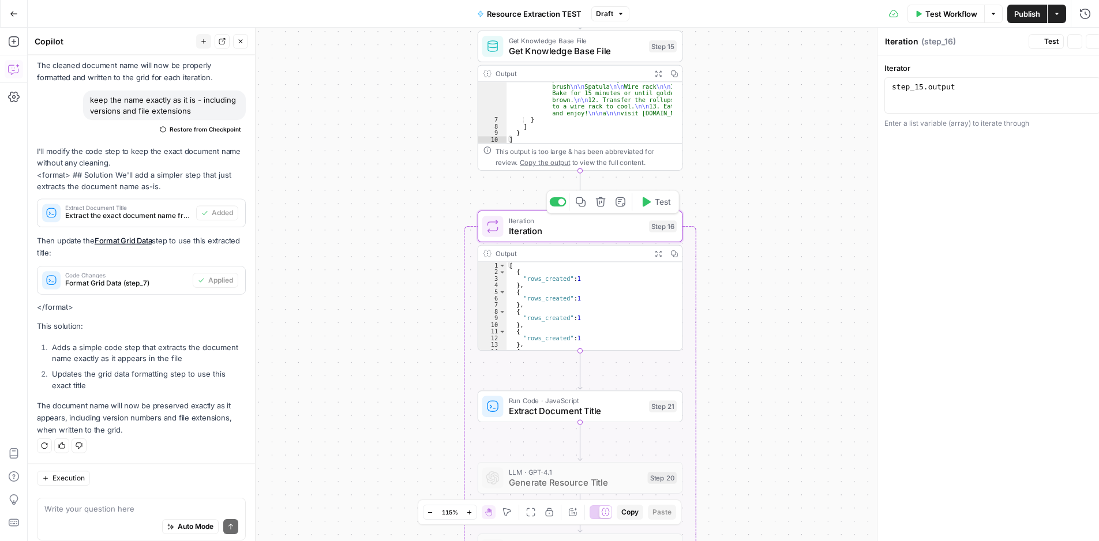
scroll to position [840, 0]
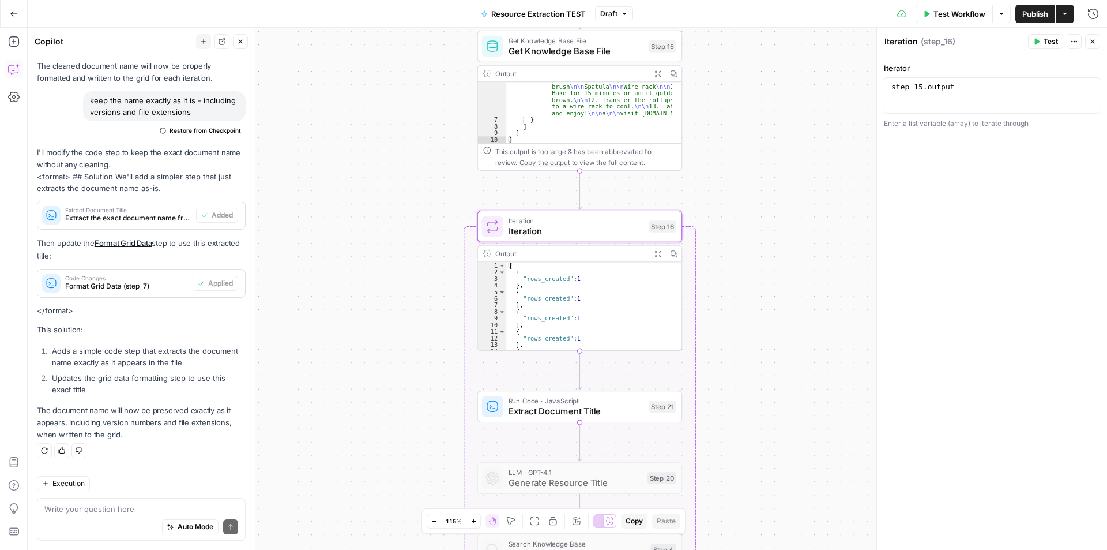
click at [795, 265] on div "Workflow Set Inputs Inputs Get Knowledge Base File Get Knowledge Base File Step…" at bounding box center [568, 289] width 1080 height 522
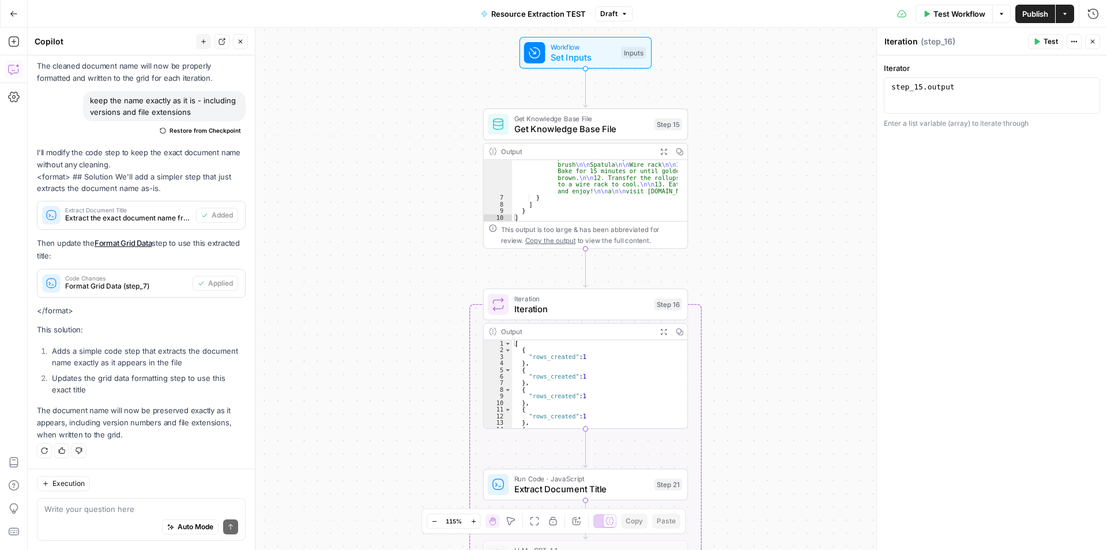
drag, startPoint x: 768, startPoint y: 366, endPoint x: 783, endPoint y: 476, distance: 111.7
click at [772, 513] on div "Workflow Set Inputs Inputs Get Knowledge Base File Get Knowledge Base File Step…" at bounding box center [568, 289] width 1080 height 522
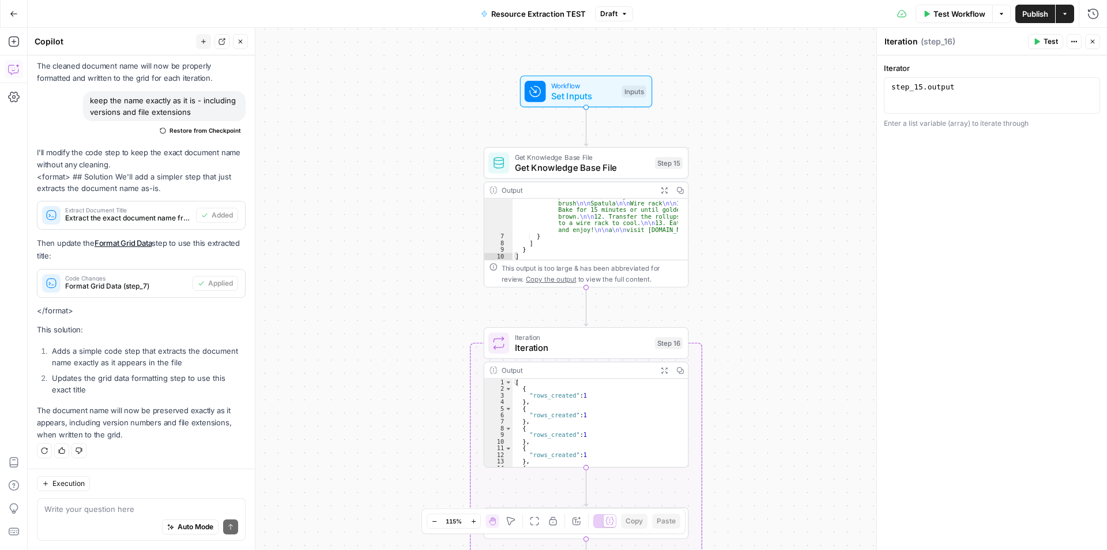
click at [956, 13] on span "Test Workflow" at bounding box center [960, 14] width 52 height 12
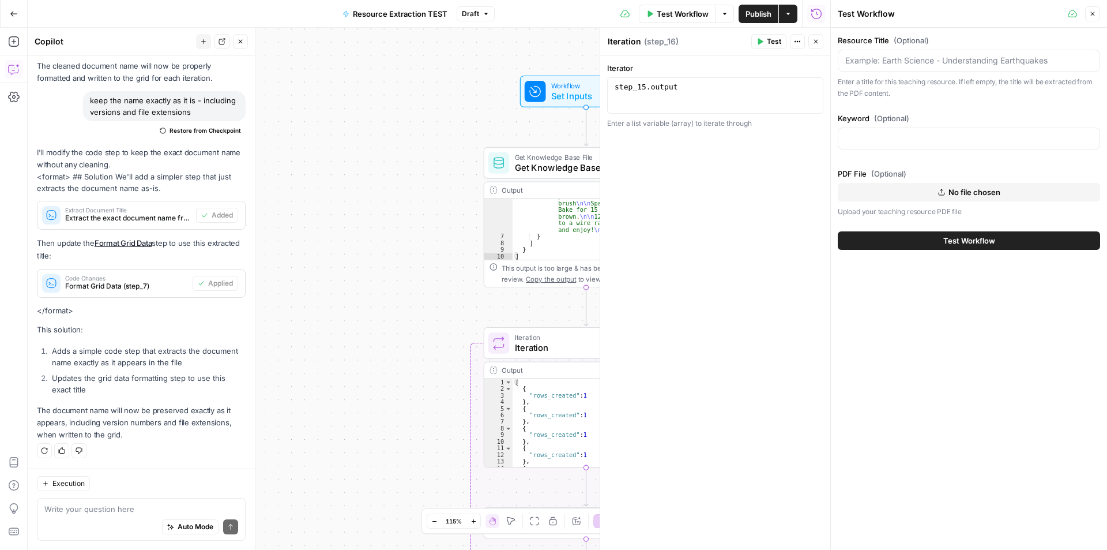
click at [956, 240] on span "Test Workflow" at bounding box center [970, 241] width 52 height 12
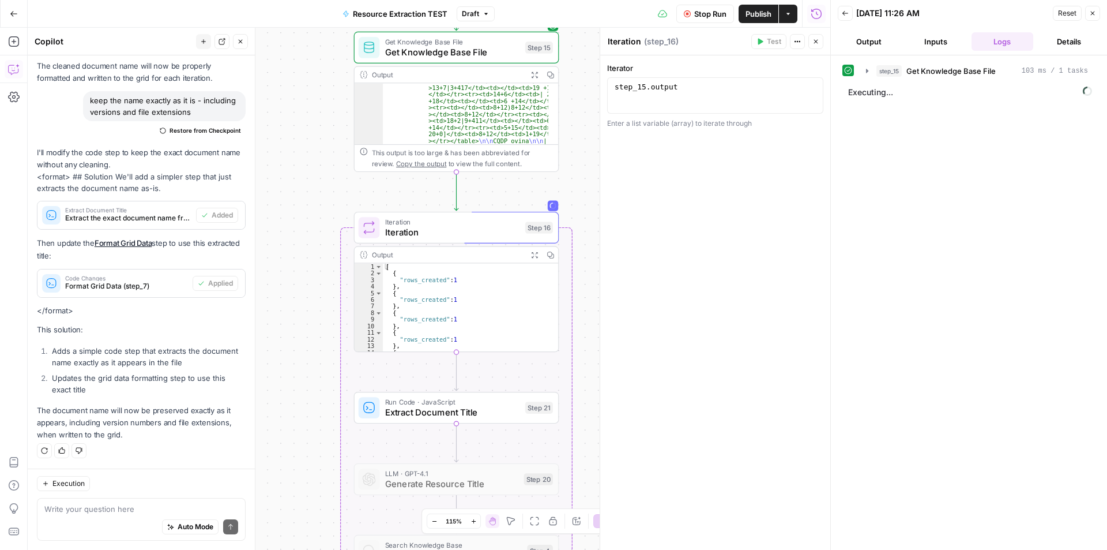
drag, startPoint x: 386, startPoint y: 320, endPoint x: 256, endPoint y: 204, distance: 173.6
click at [256, 204] on body "Twinkl New Home Browse Your Data Usage Settings Recent Grids Resource Informati…" at bounding box center [553, 275] width 1107 height 550
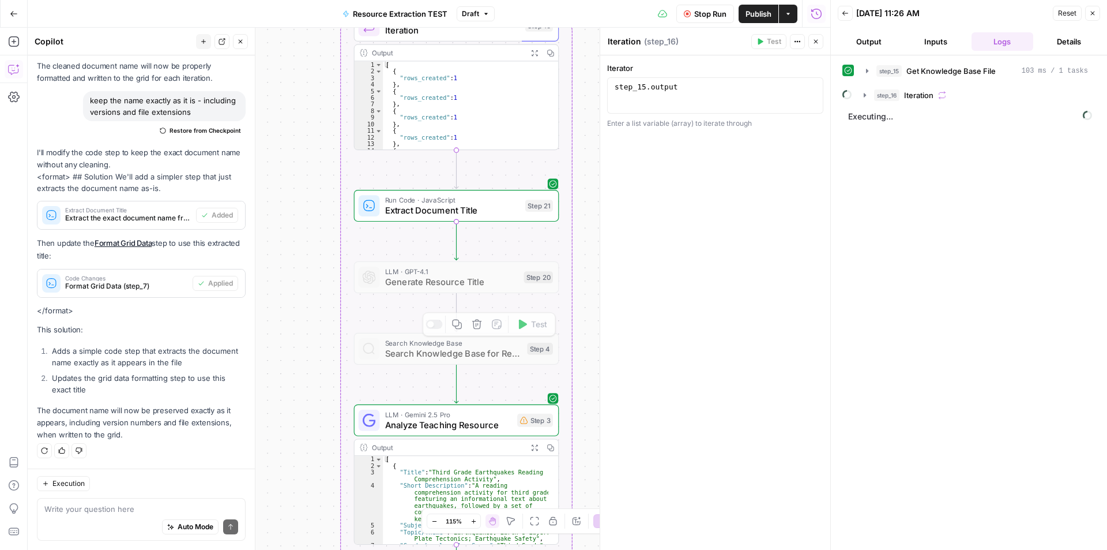
scroll to position [173, 0]
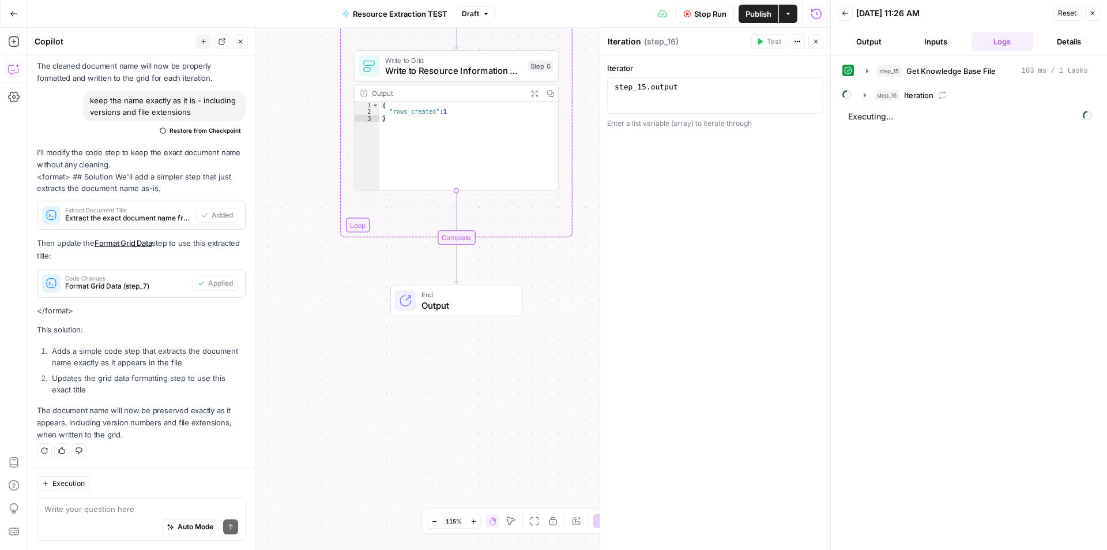
click at [440, 294] on span "End" at bounding box center [467, 294] width 90 height 10
click at [929, 99] on span "Iteration" at bounding box center [918, 95] width 29 height 12
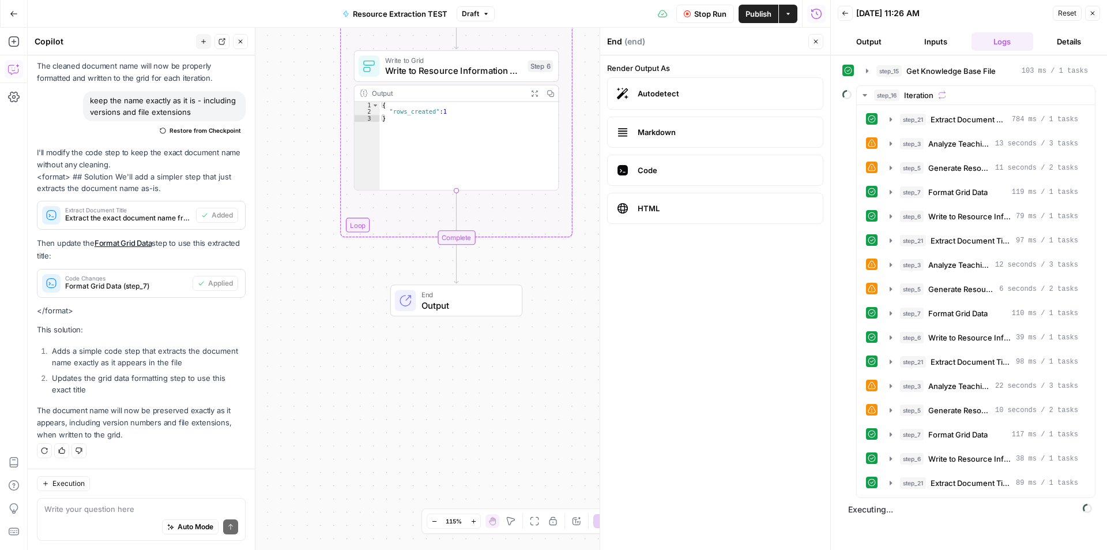
click at [1046, 519] on div "step_15 Get Knowledge Base File 103 ms / 1 tasks step_16 Iteration step_21 Extr…" at bounding box center [969, 302] width 253 height 483
click at [1080, 508] on span "Executing..." at bounding box center [970, 509] width 251 height 18
click at [854, 40] on button "Output" at bounding box center [869, 41] width 62 height 18
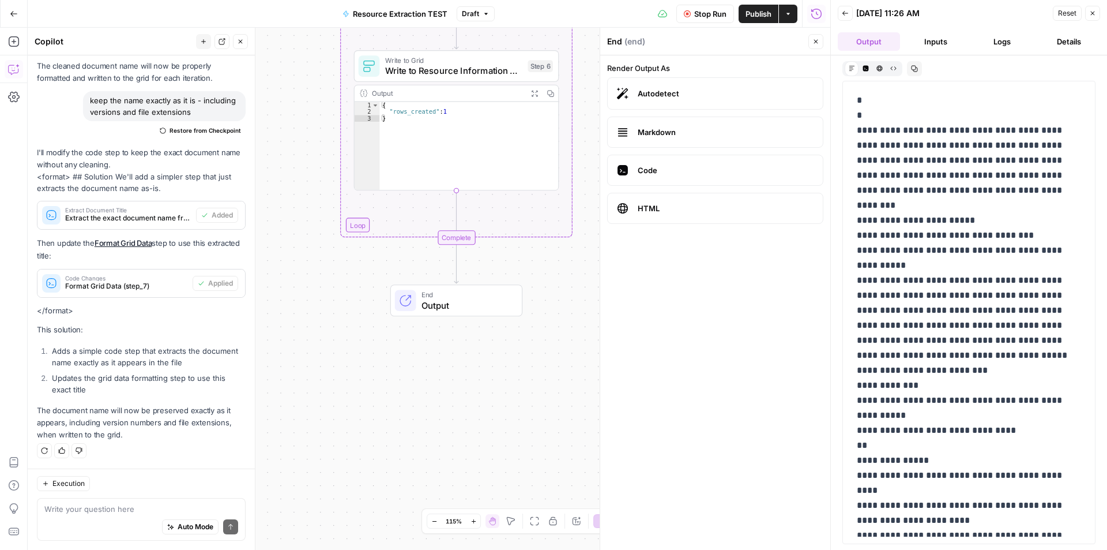
click at [964, 37] on button "Inputs" at bounding box center [936, 41] width 62 height 18
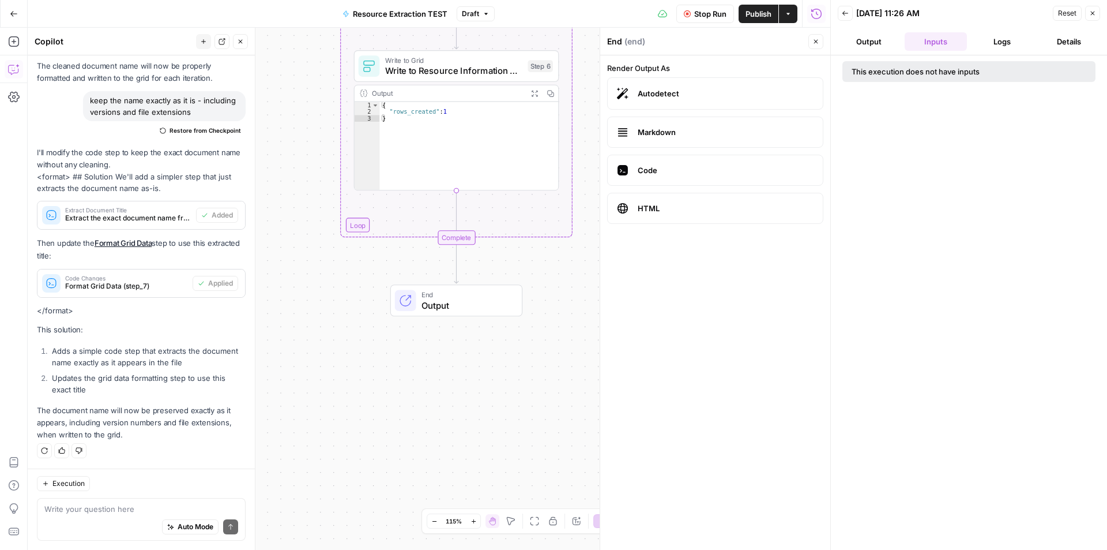
click at [1059, 36] on button "Details" at bounding box center [1069, 41] width 62 height 18
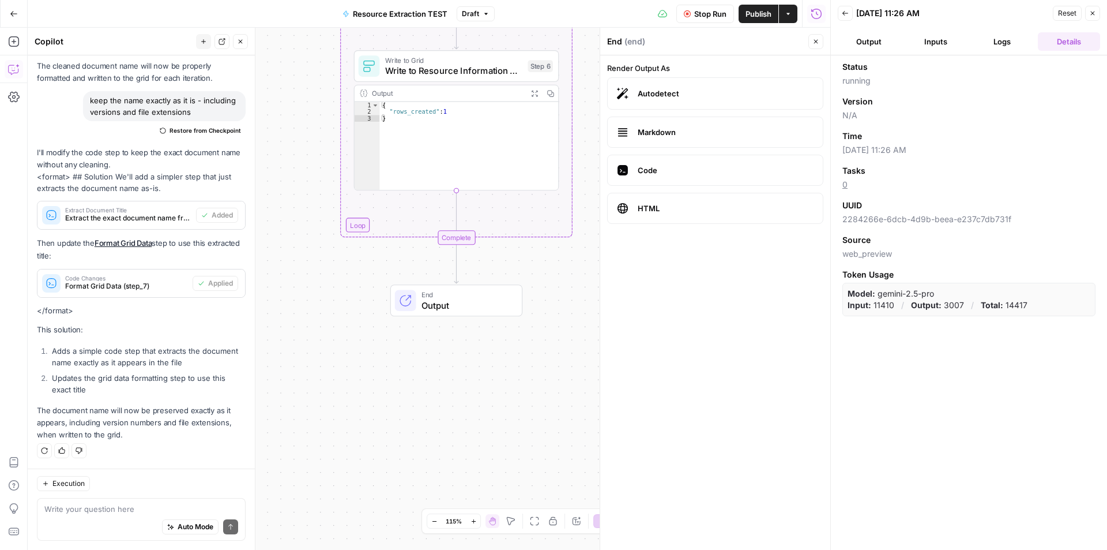
click at [689, 14] on icon "button" at bounding box center [687, 13] width 7 height 7
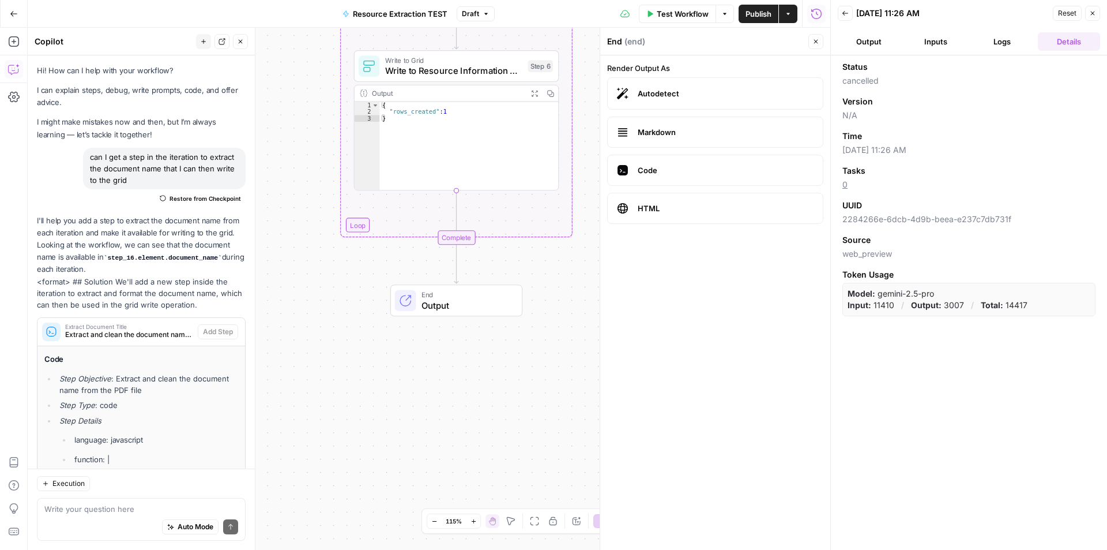
scroll to position [840, 0]
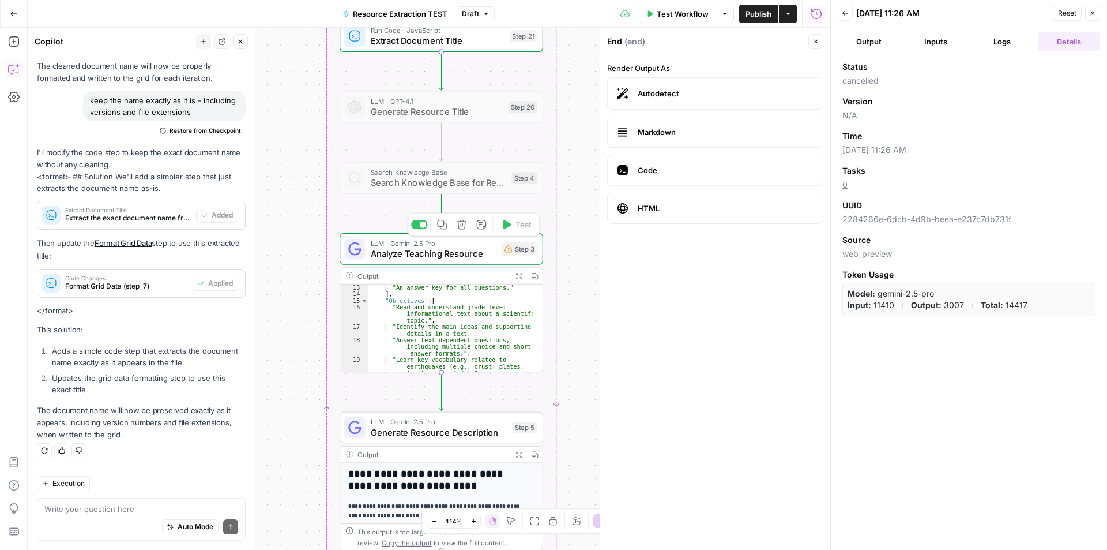
click at [476, 251] on span "Analyze Teaching Resource" at bounding box center [434, 253] width 126 height 13
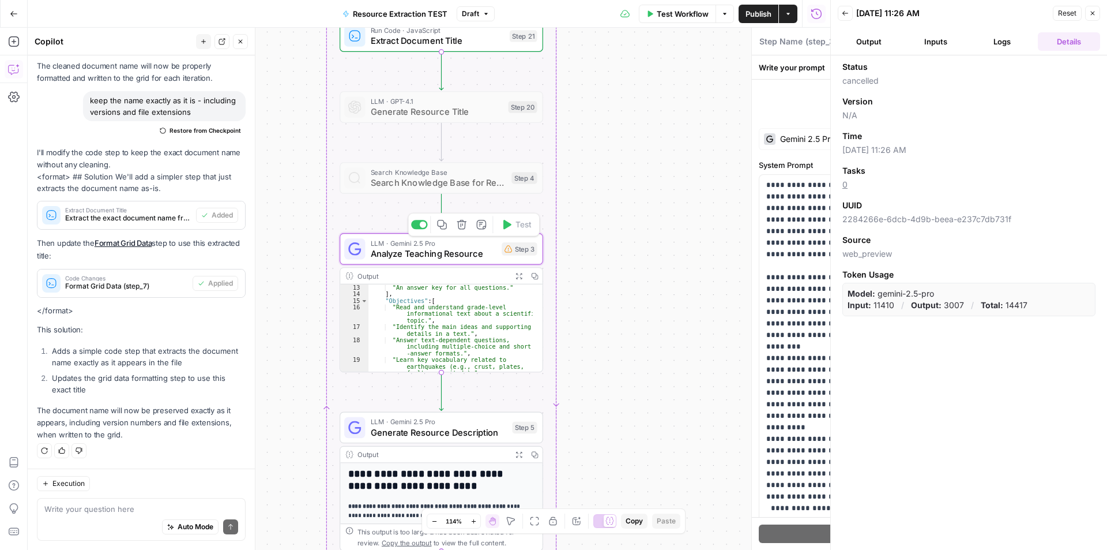
type textarea "Analyze Teaching Resource"
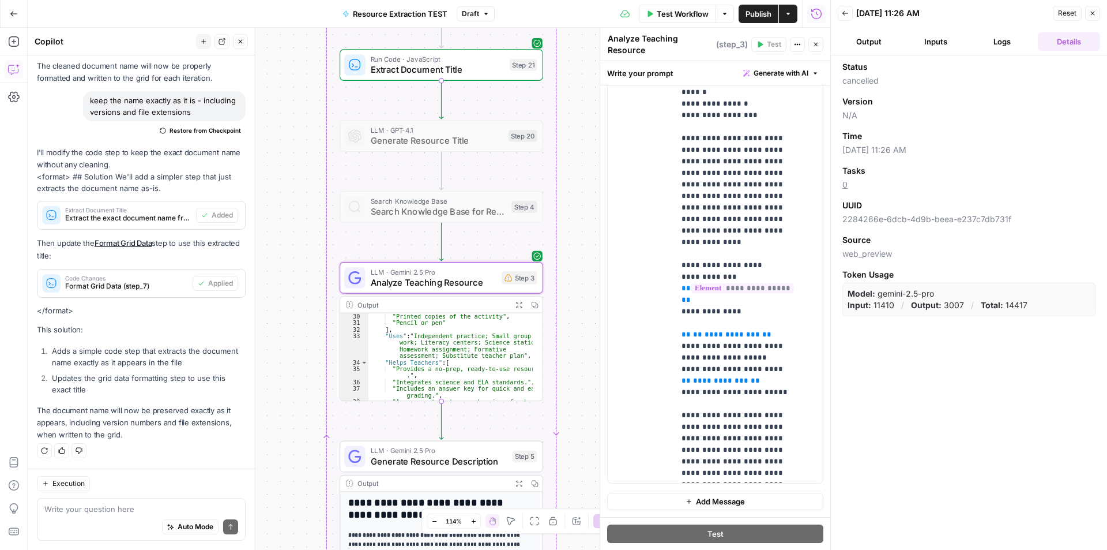
scroll to position [414, 0]
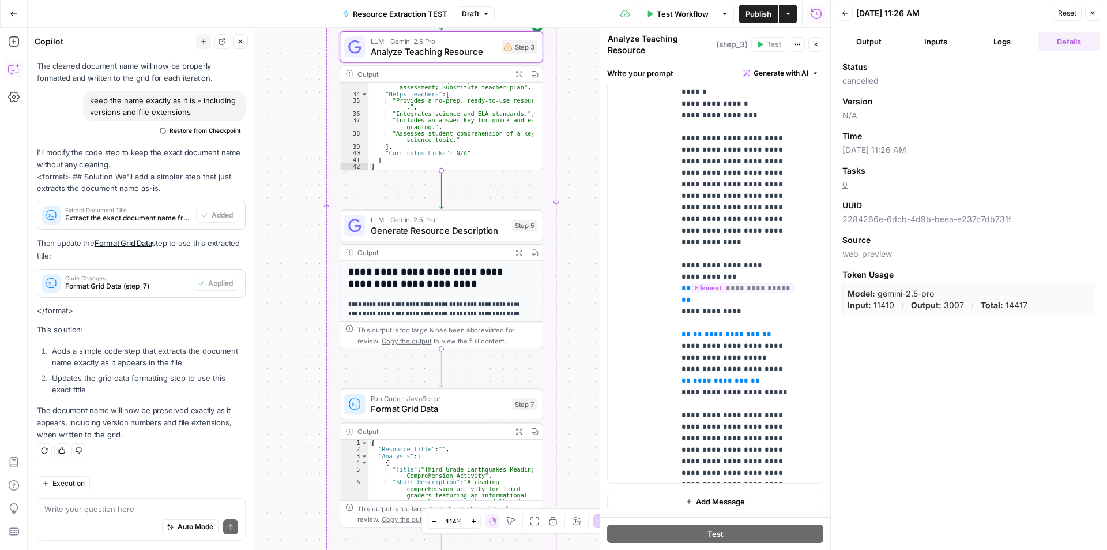
click at [10, 17] on icon "button" at bounding box center [14, 14] width 8 height 8
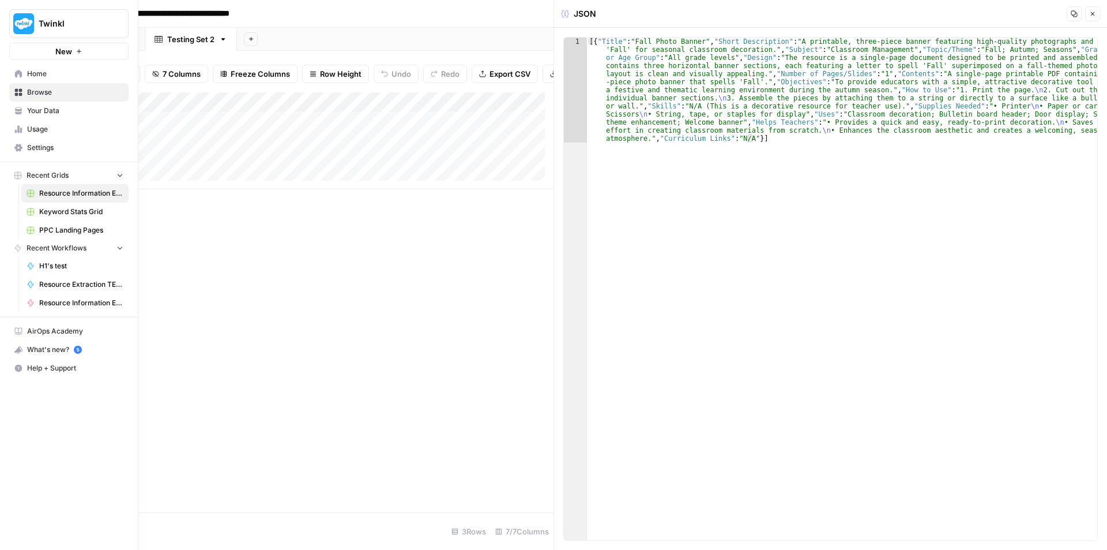
click at [88, 110] on span "Your Data" at bounding box center [75, 111] width 96 height 10
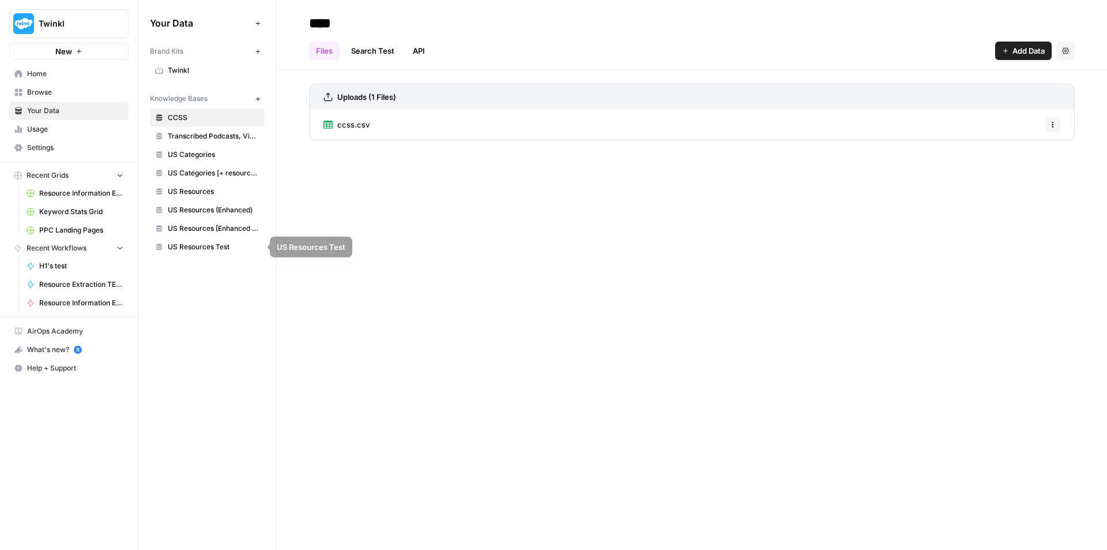
click at [200, 249] on span "US Resources Test" at bounding box center [214, 247] width 92 height 10
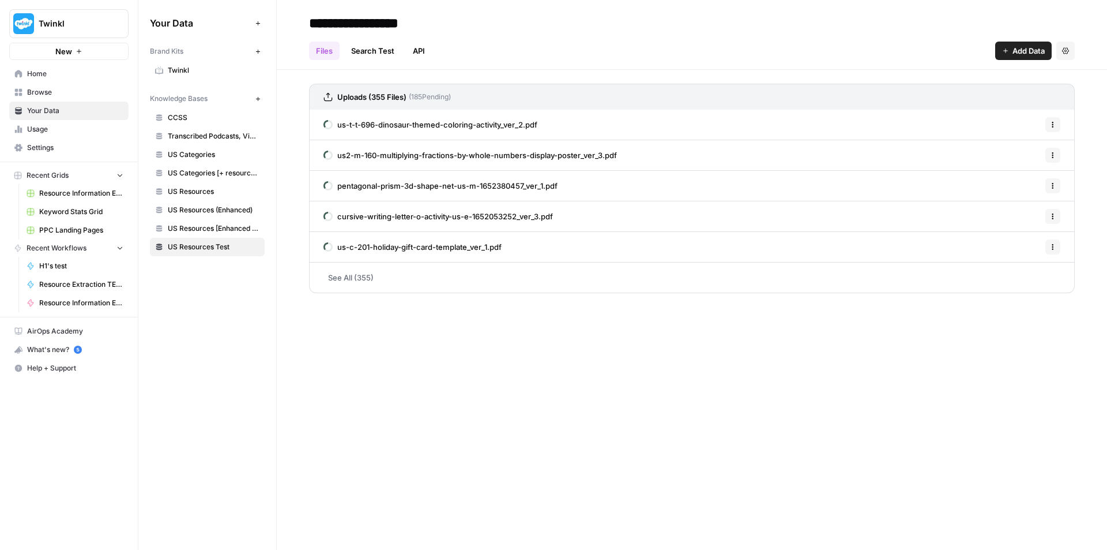
click at [553, 87] on div "Uploads (355 Files) ( 185 Pending)" at bounding box center [692, 97] width 766 height 26
click at [365, 274] on link "See All (355)" at bounding box center [692, 277] width 766 height 30
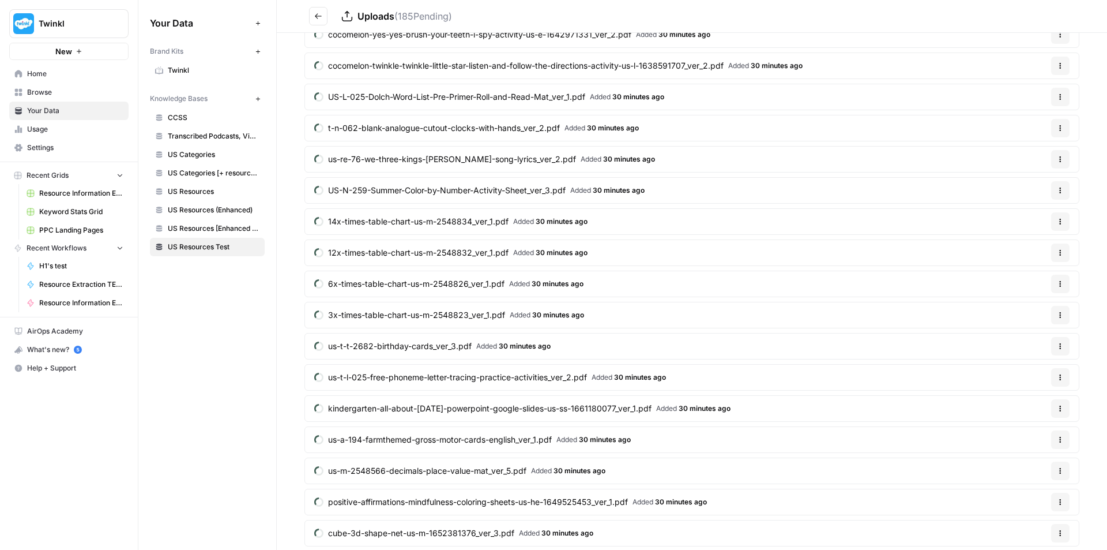
scroll to position [461, 0]
